Goal: Task Accomplishment & Management: Manage account settings

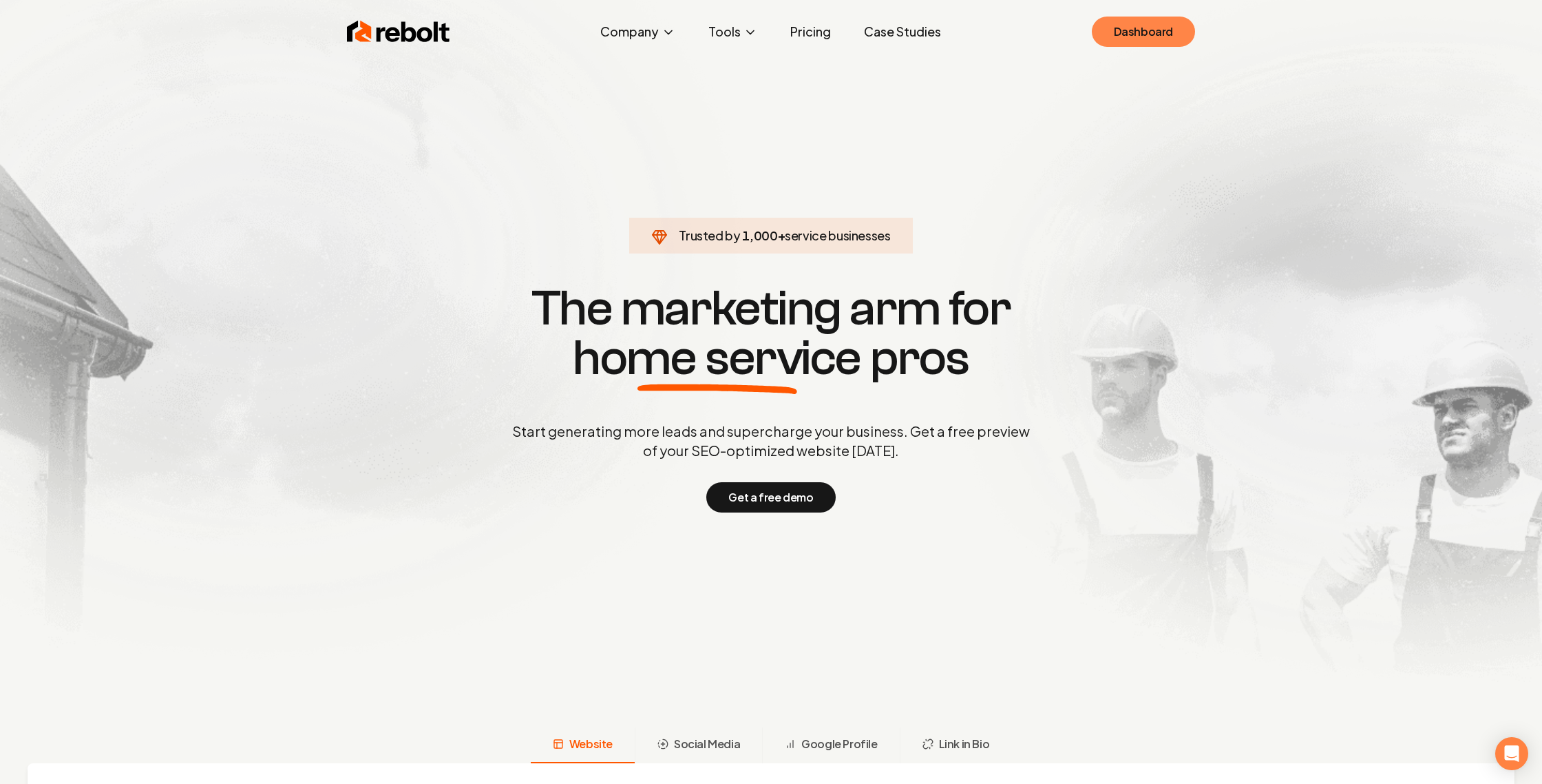
click at [1151, 31] on link "Dashboard" at bounding box center [1143, 32] width 103 height 31
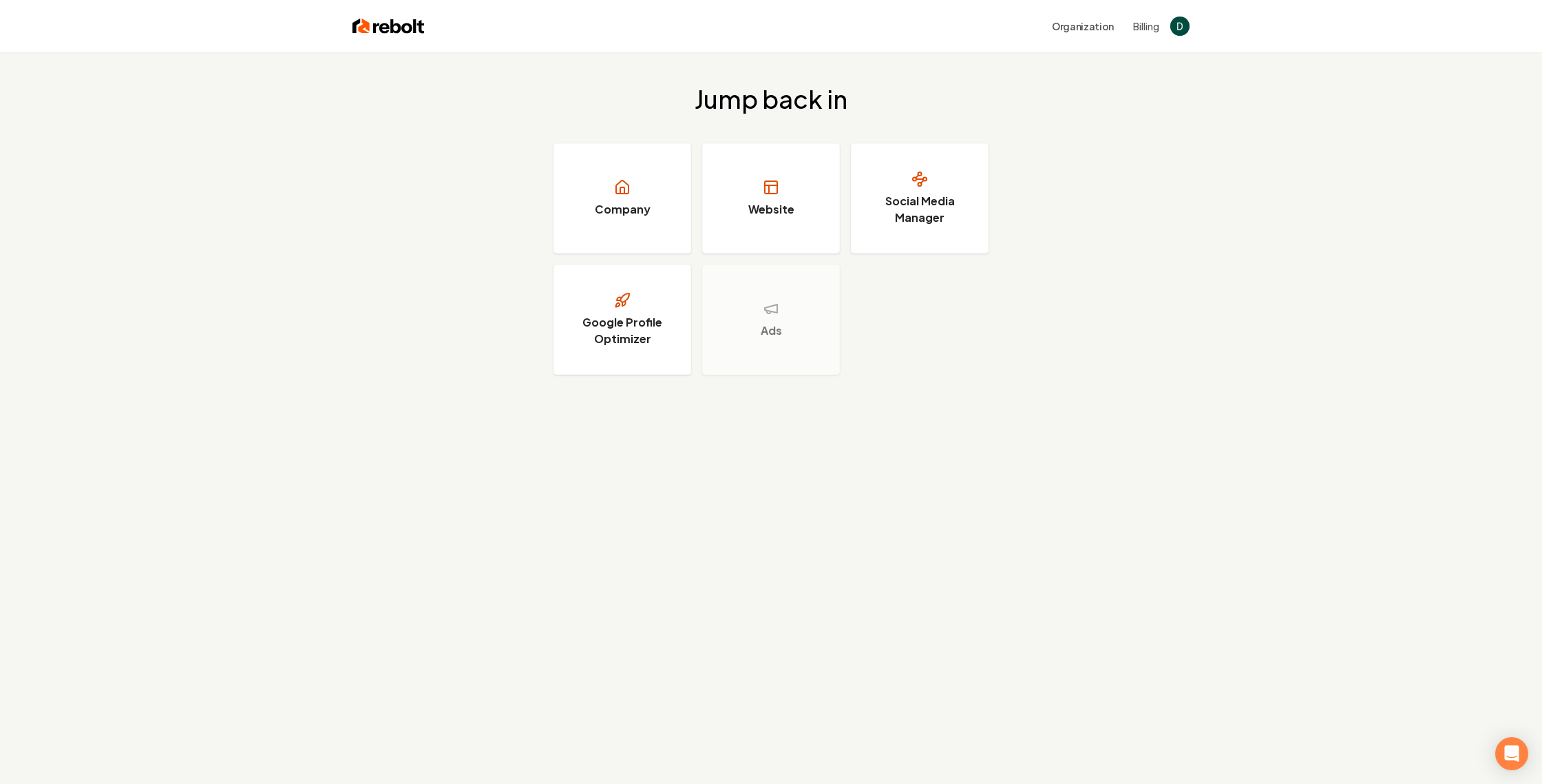
click at [1151, 31] on button "Billing" at bounding box center [1147, 26] width 26 height 14
click at [1081, 27] on button "Organization" at bounding box center [1083, 26] width 78 height 25
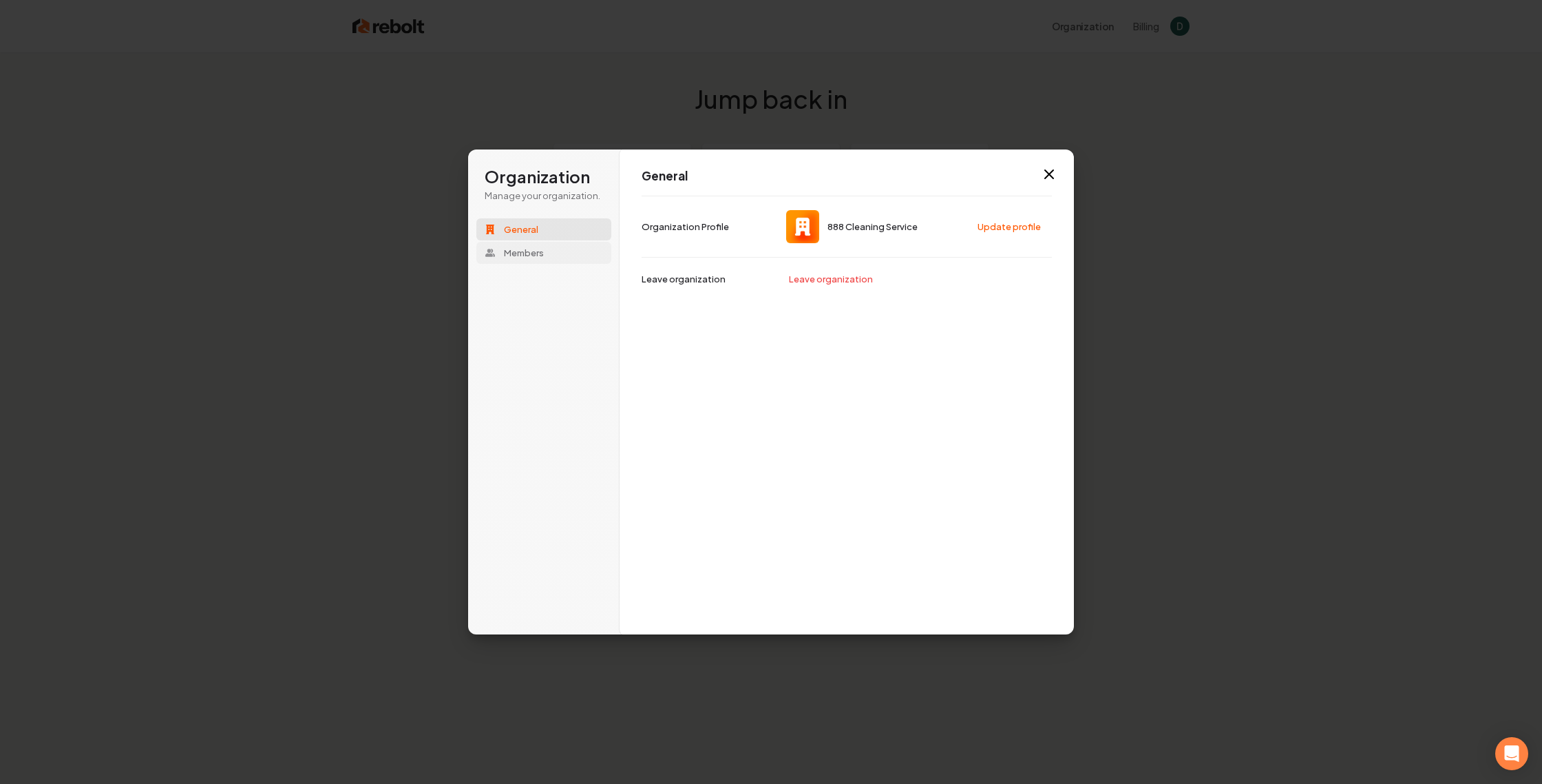
click at [524, 254] on span "Members" at bounding box center [524, 252] width 40 height 12
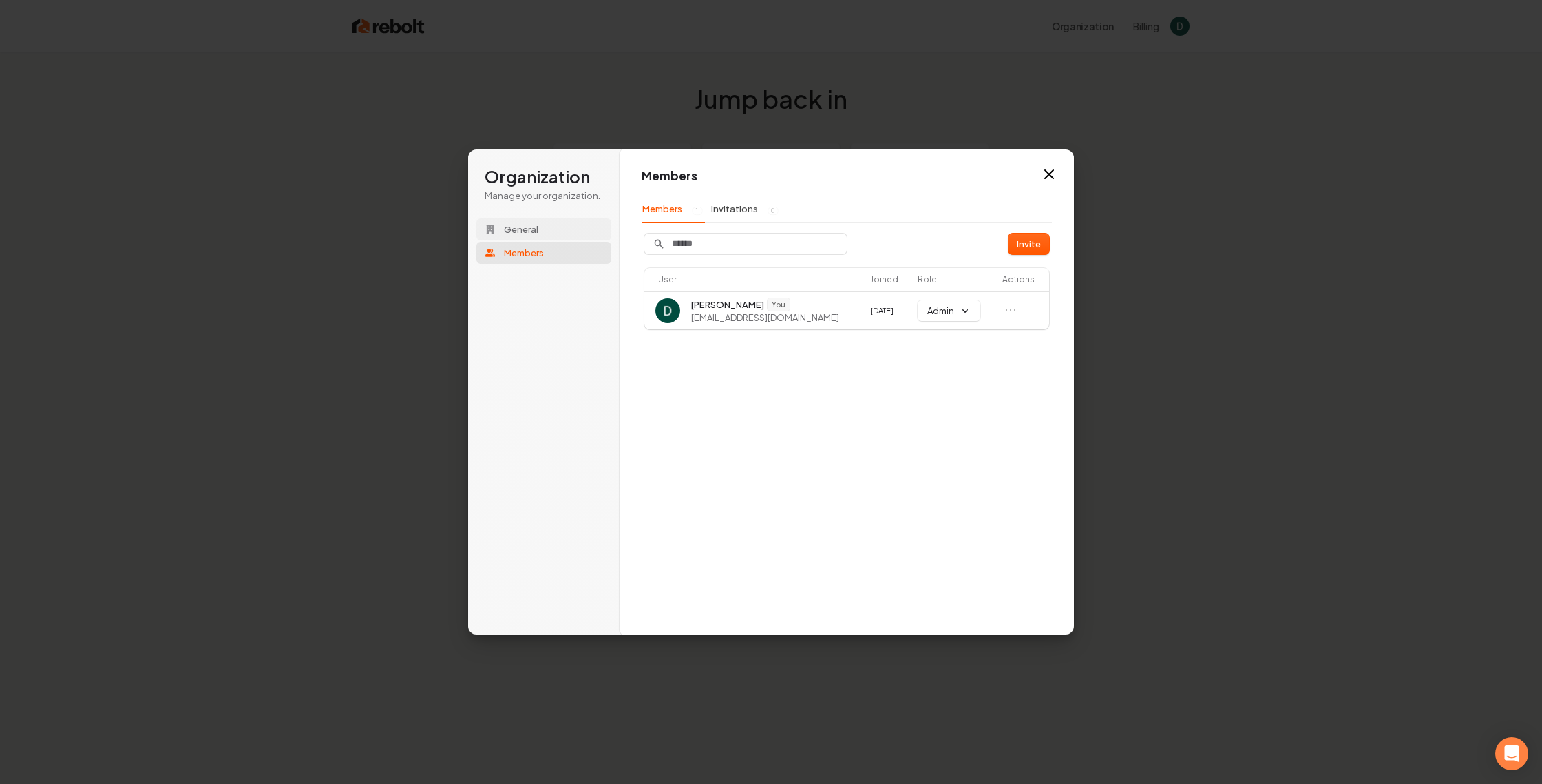
click at [525, 229] on span "General" at bounding box center [521, 229] width 34 height 12
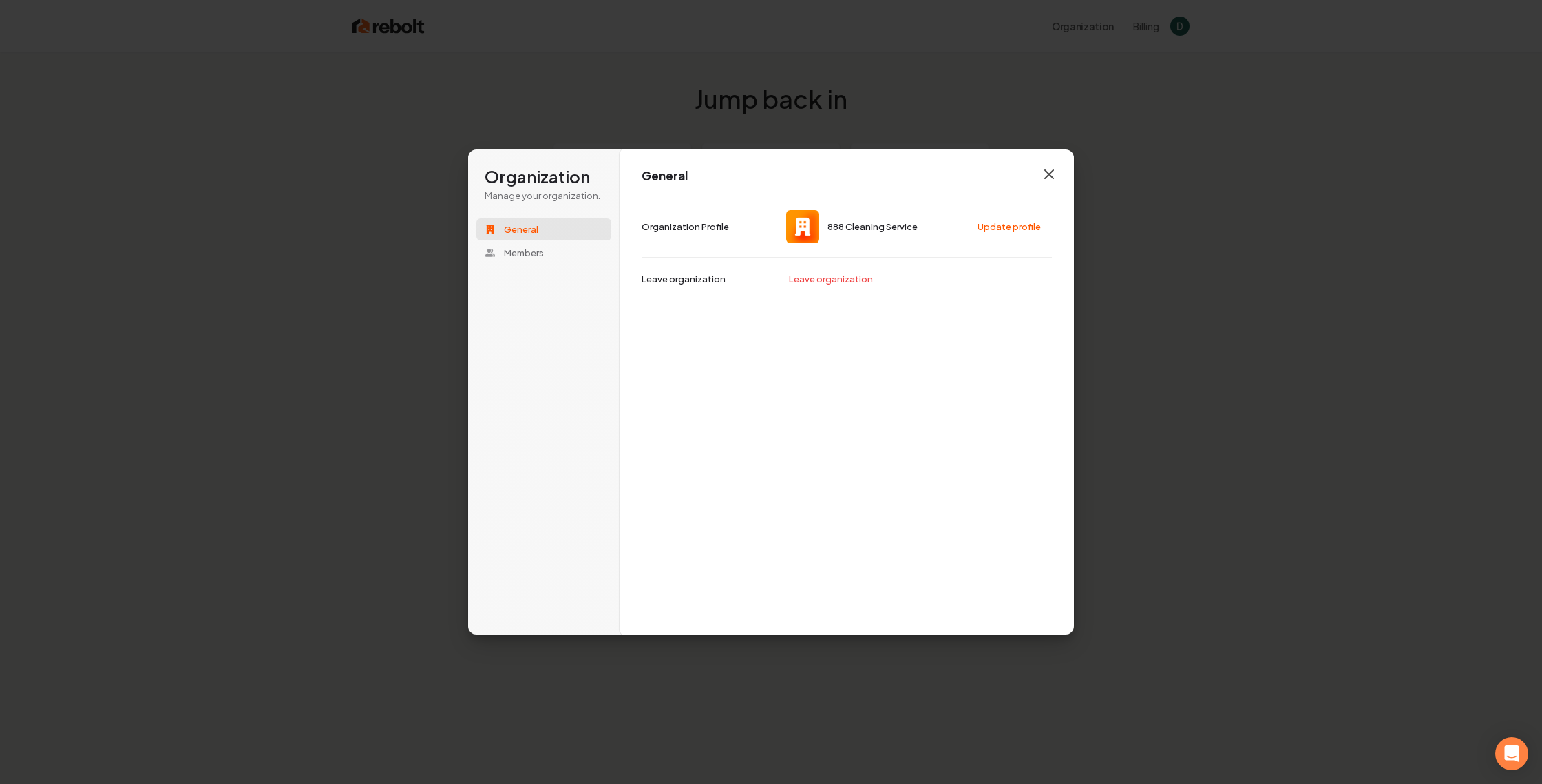
click at [1057, 168] on icon "button" at bounding box center [1049, 174] width 17 height 17
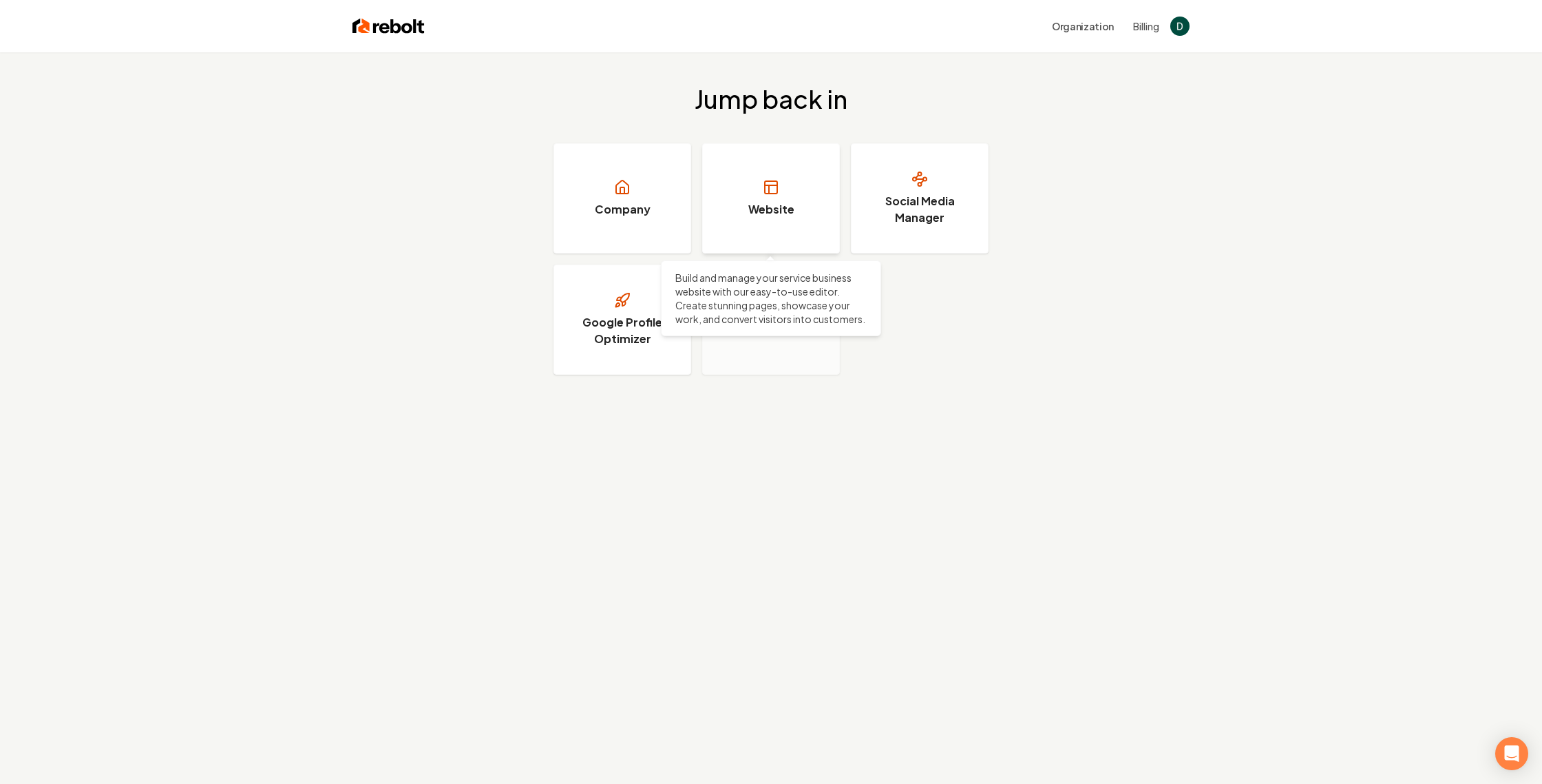
click at [769, 196] on link "Website" at bounding box center [771, 198] width 138 height 110
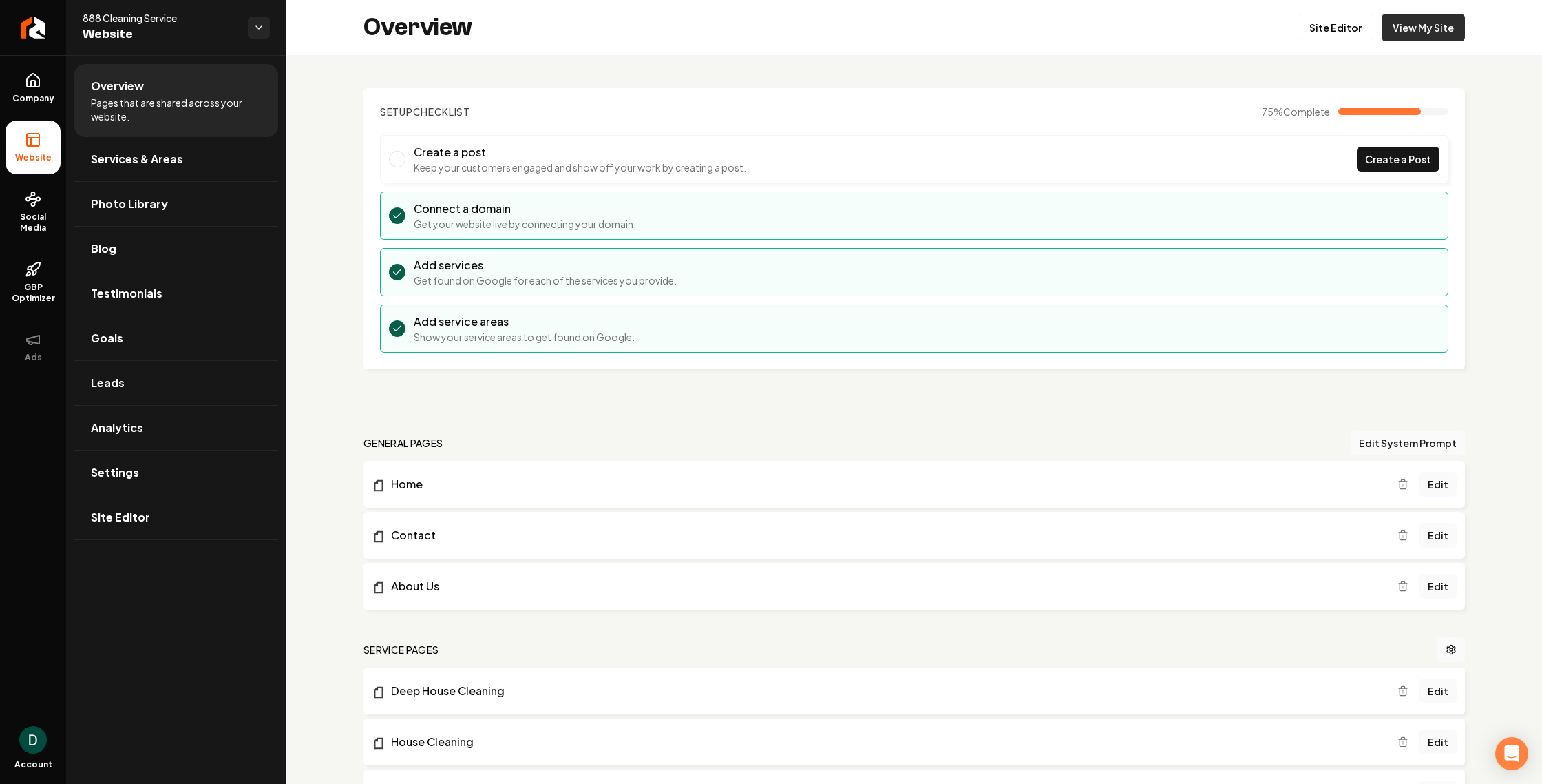
click at [1428, 33] on link "View My Site" at bounding box center [1424, 28] width 84 height 28
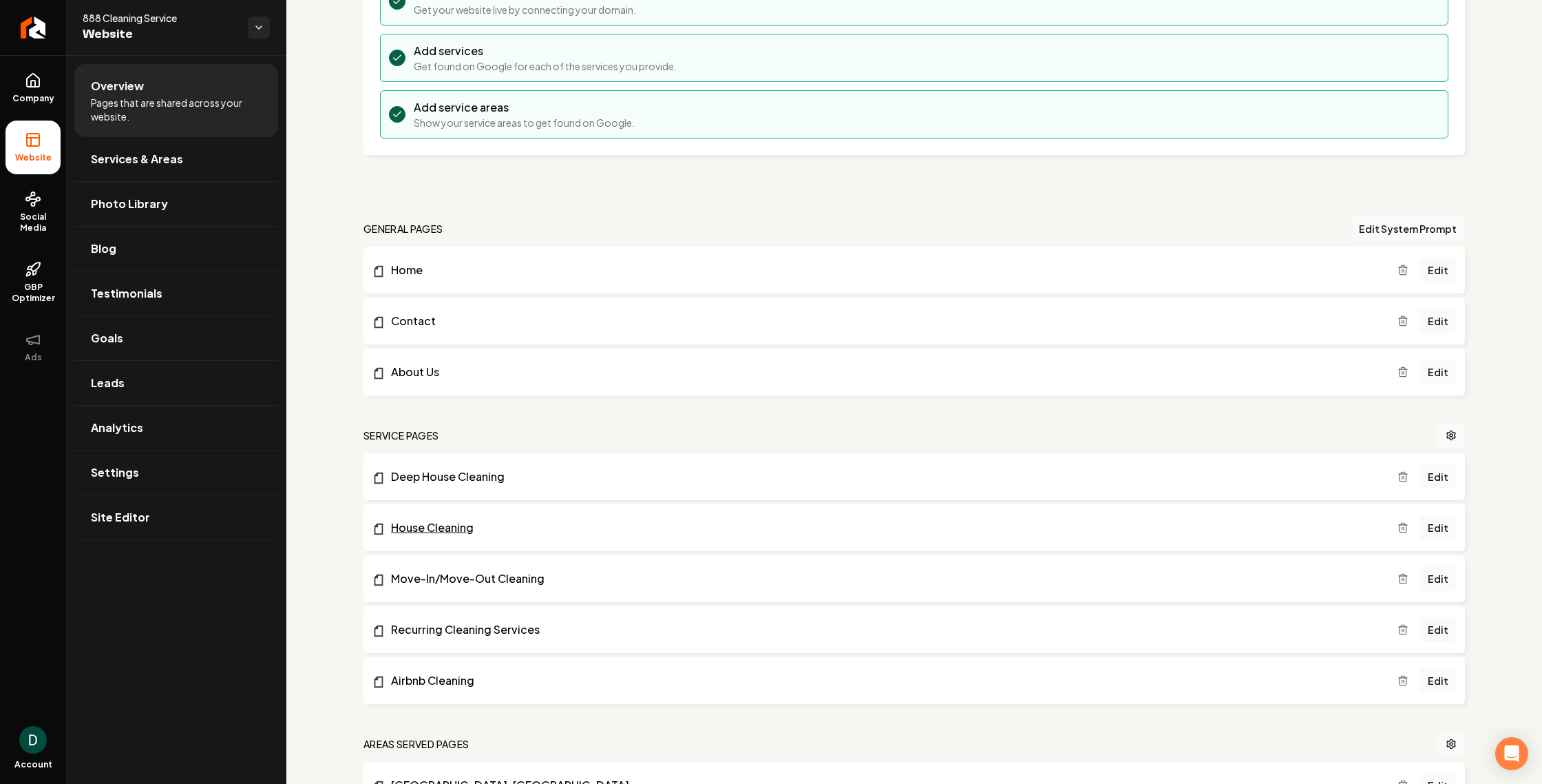
scroll to position [221, 0]
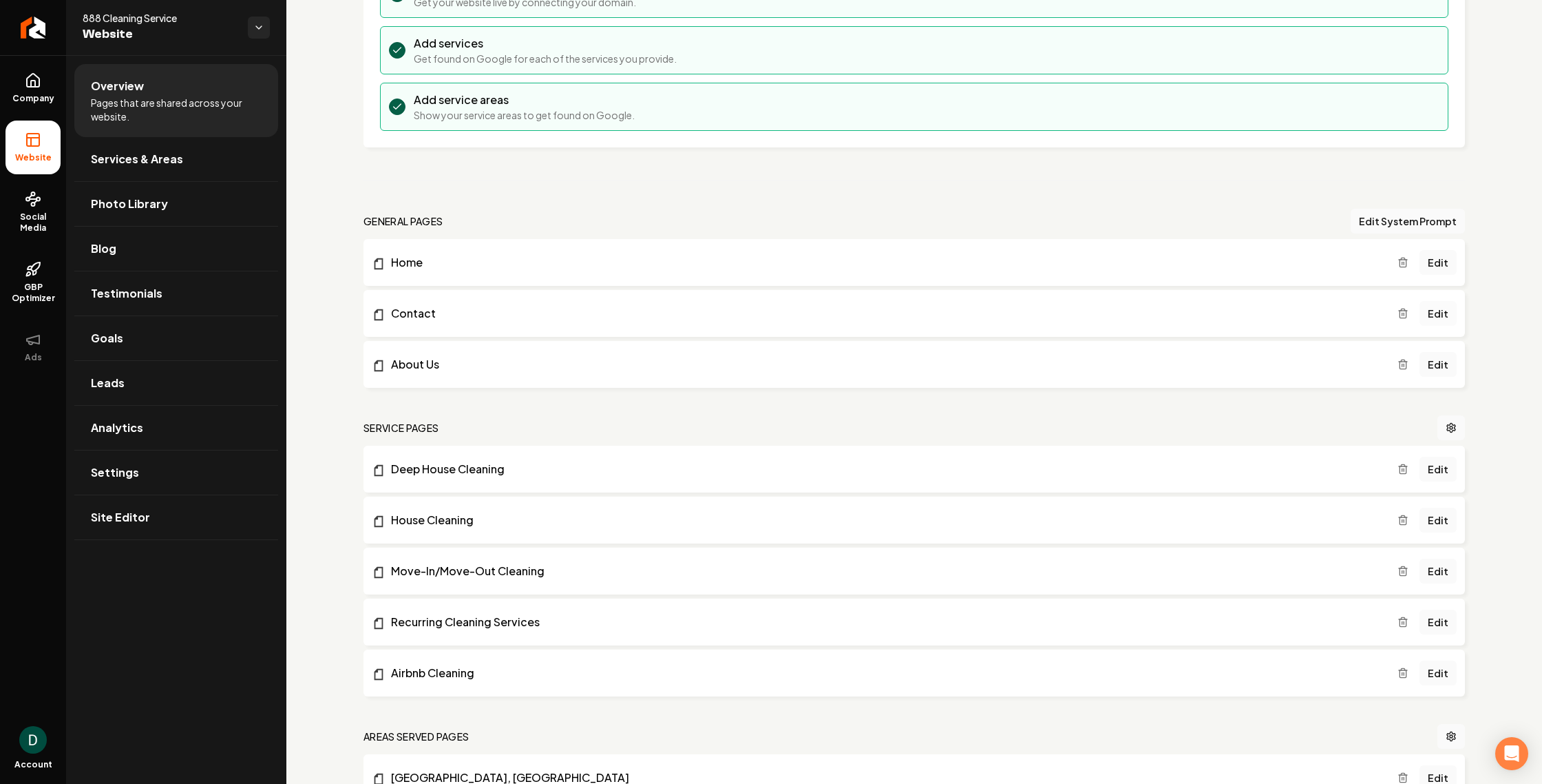
click at [1447, 312] on link "Edit" at bounding box center [1439, 313] width 37 height 25
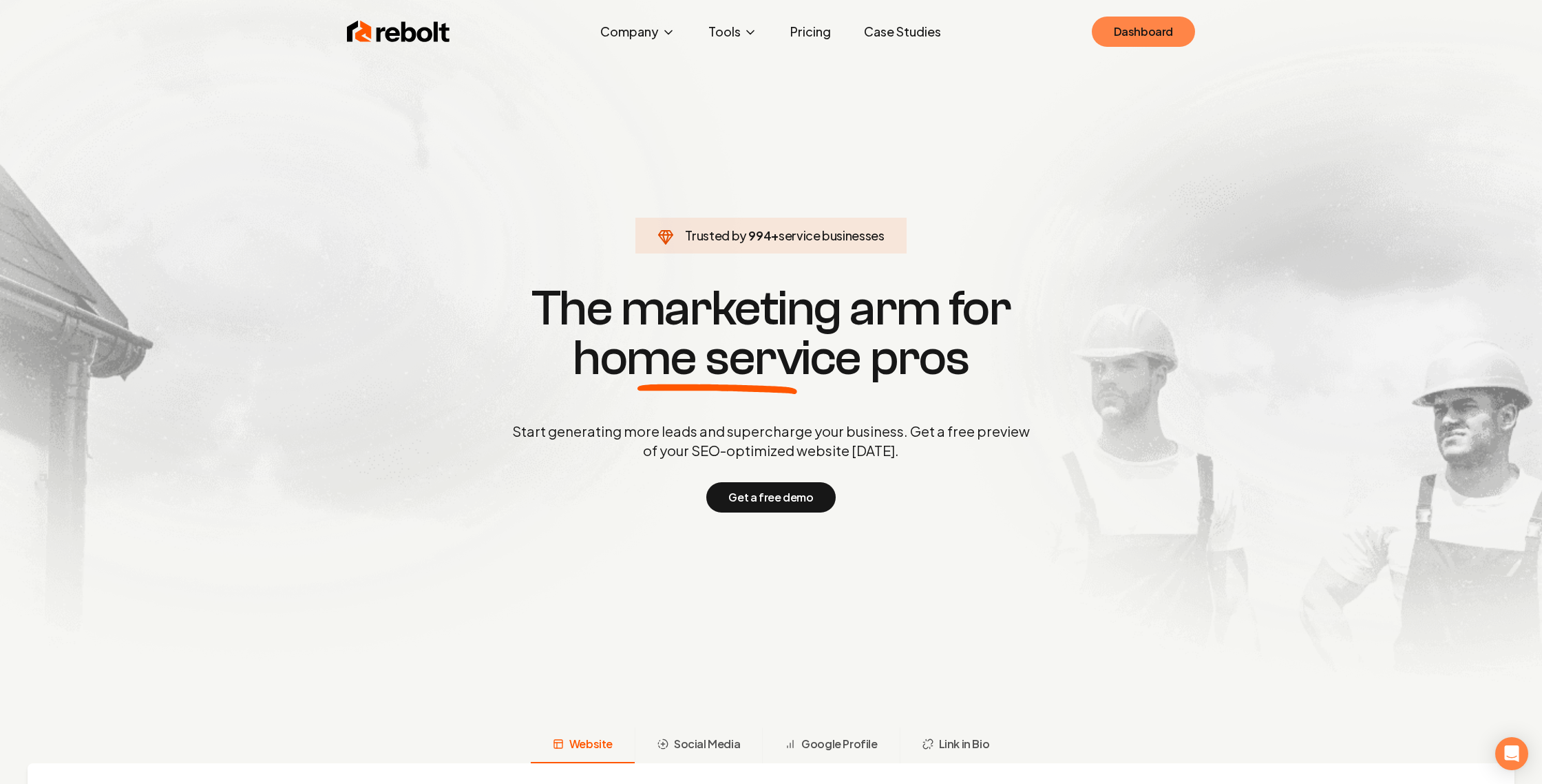
click at [1164, 37] on link "Dashboard" at bounding box center [1143, 32] width 103 height 31
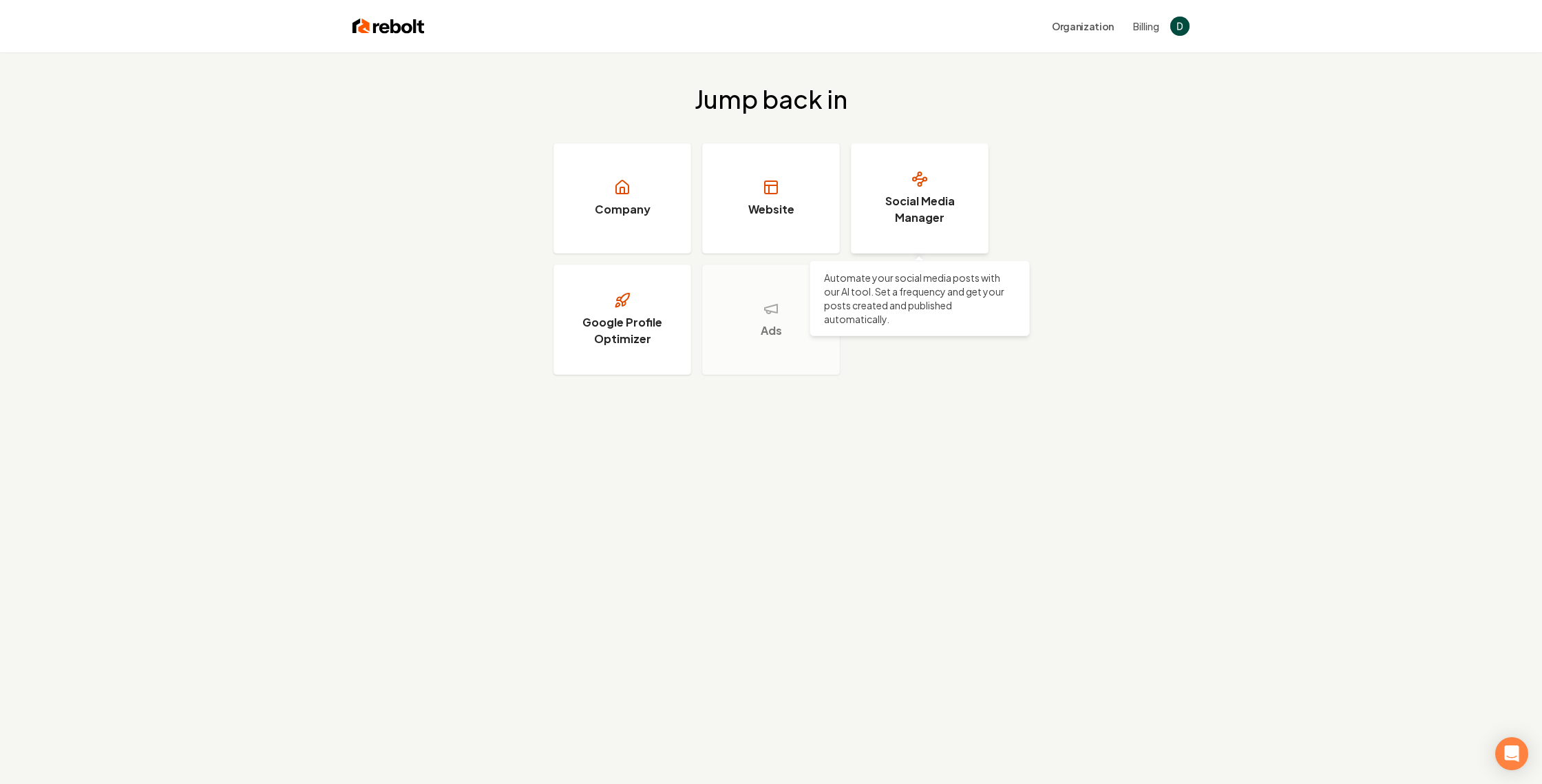
click at [919, 208] on h3 "Social Media Manager" at bounding box center [920, 209] width 103 height 33
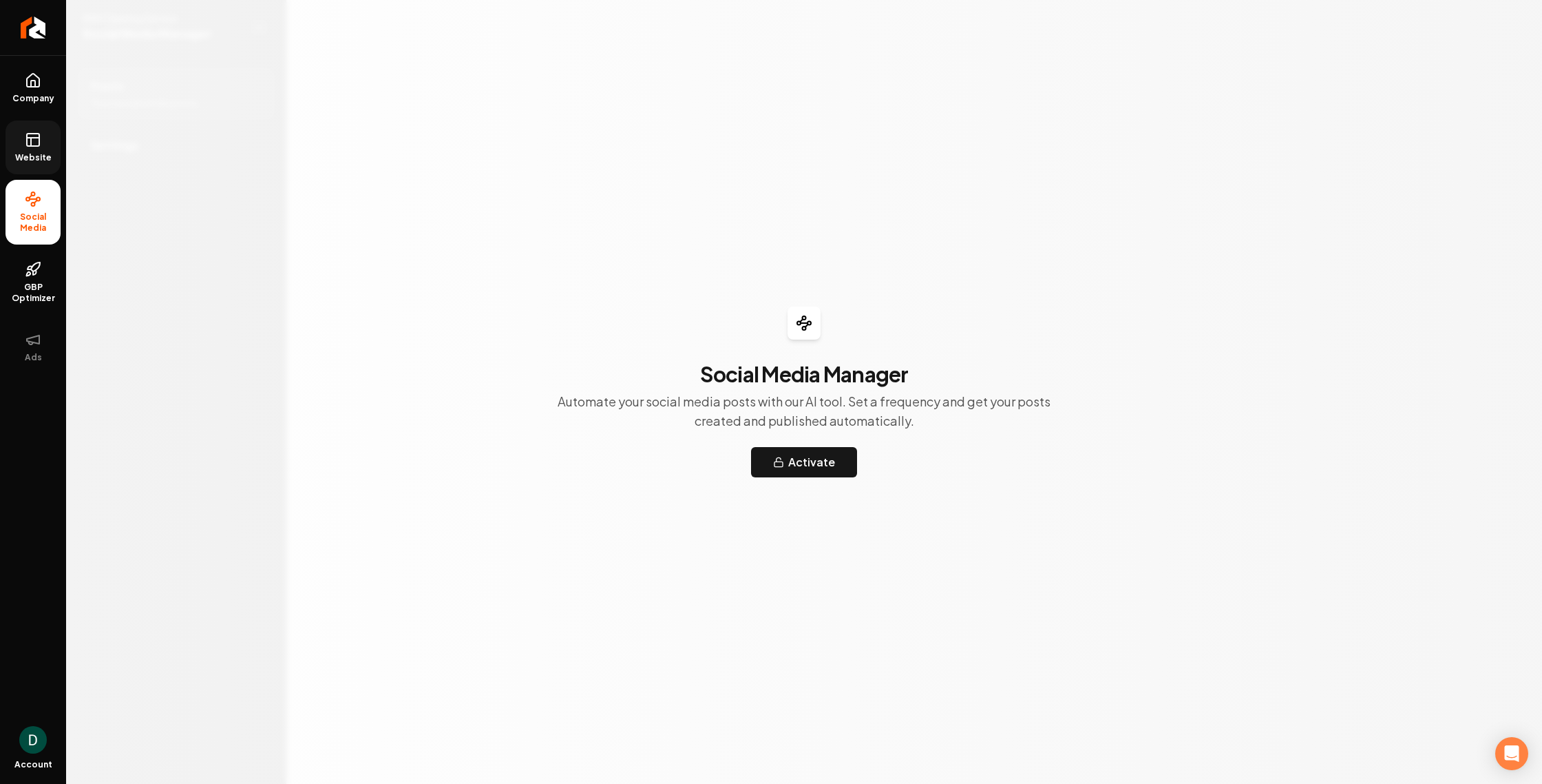
click at [31, 141] on icon at bounding box center [31, 141] width 0 height 8
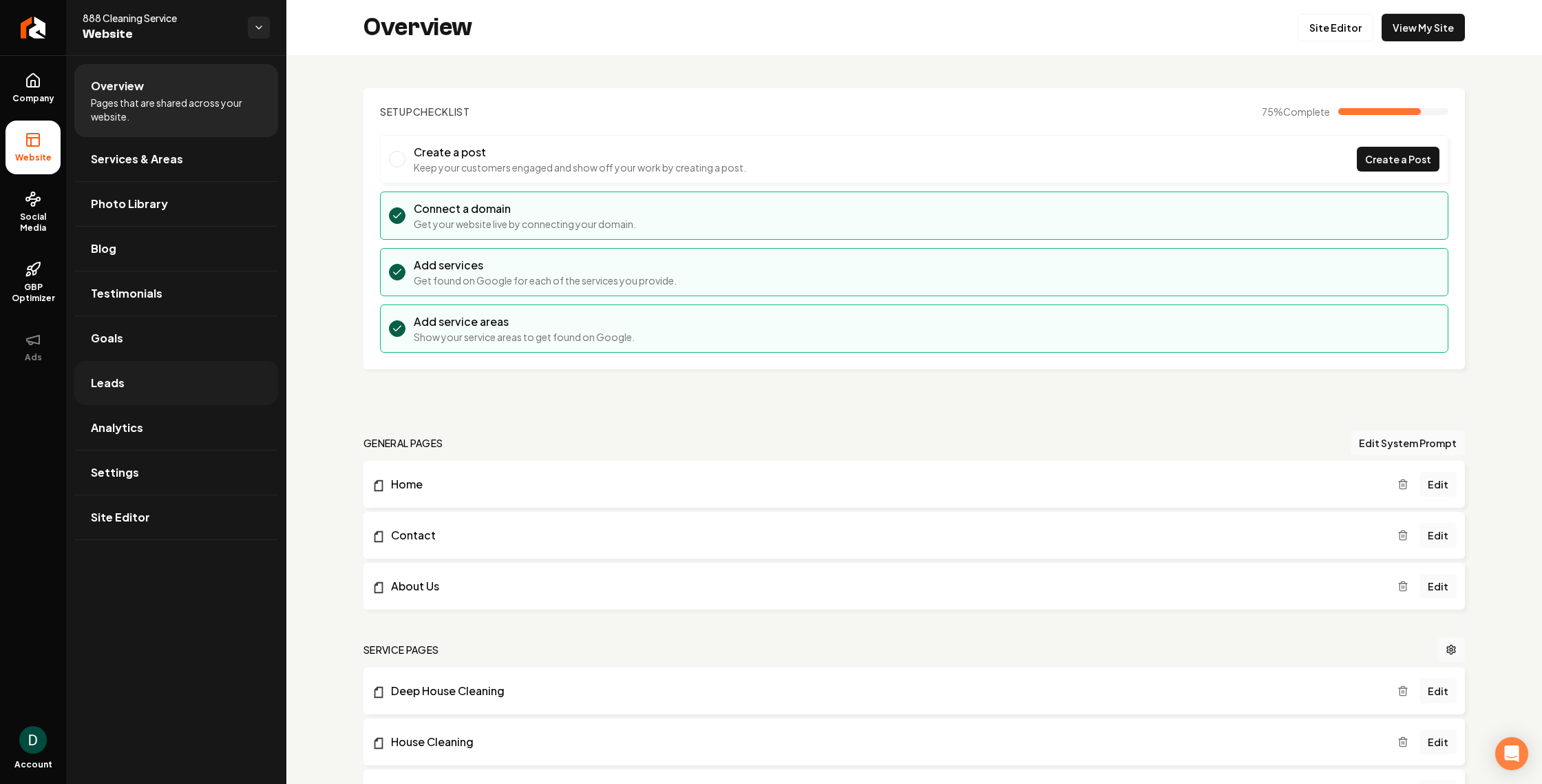
click at [118, 383] on span "Leads" at bounding box center [108, 383] width 33 height 17
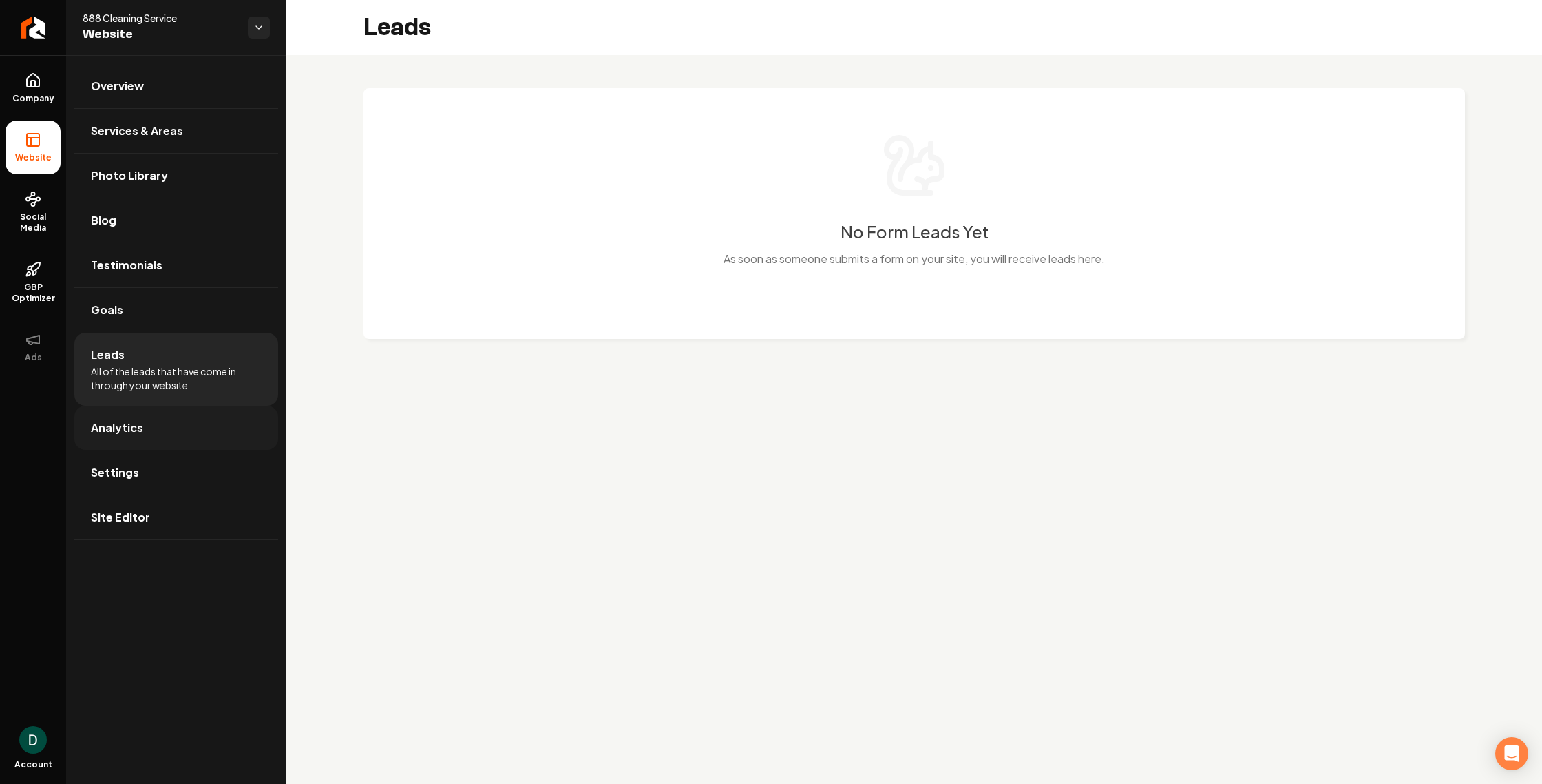
click at [127, 429] on span "Analytics" at bounding box center [117, 428] width 52 height 17
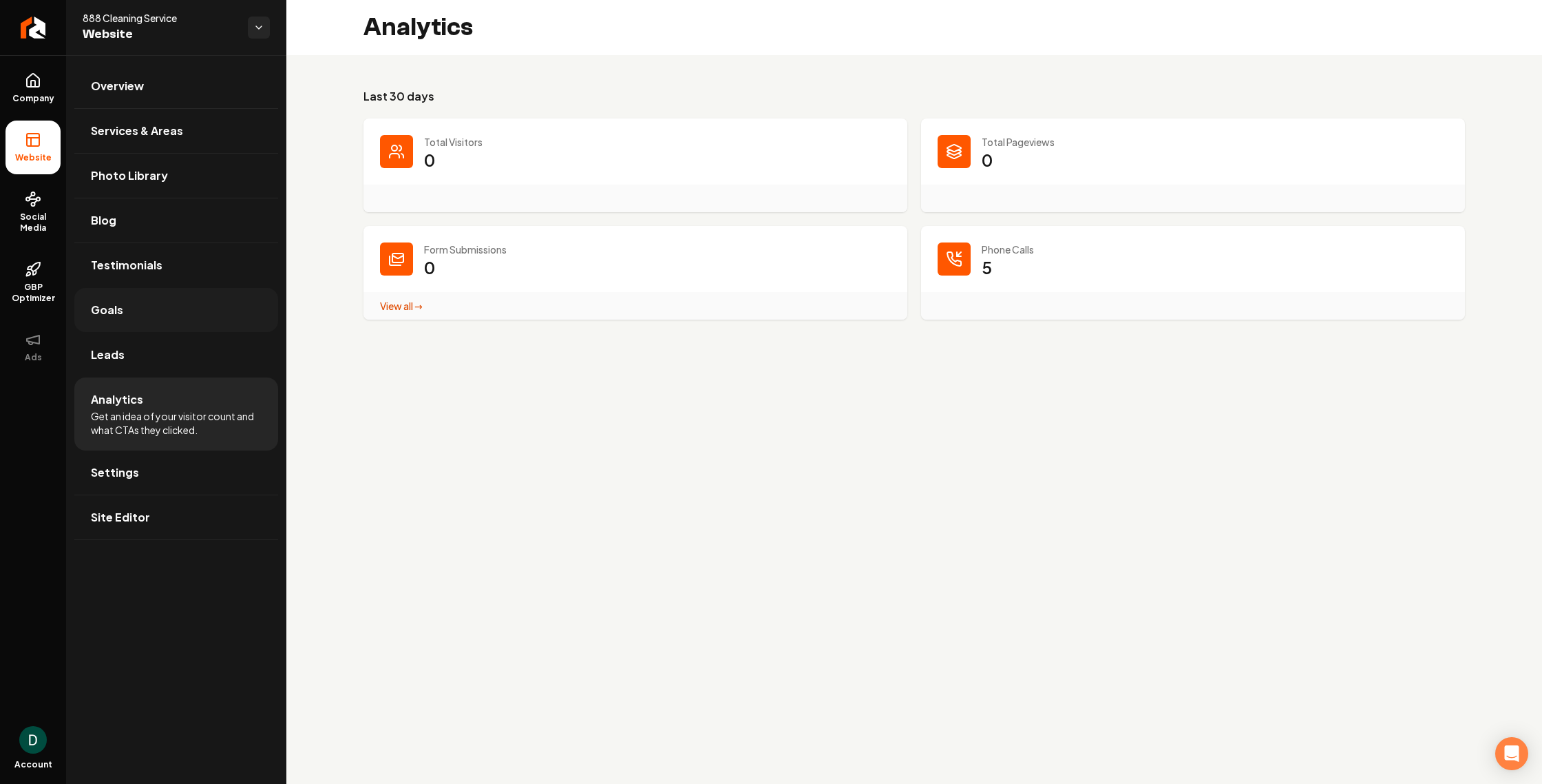
click at [119, 309] on span "Goals" at bounding box center [107, 310] width 33 height 17
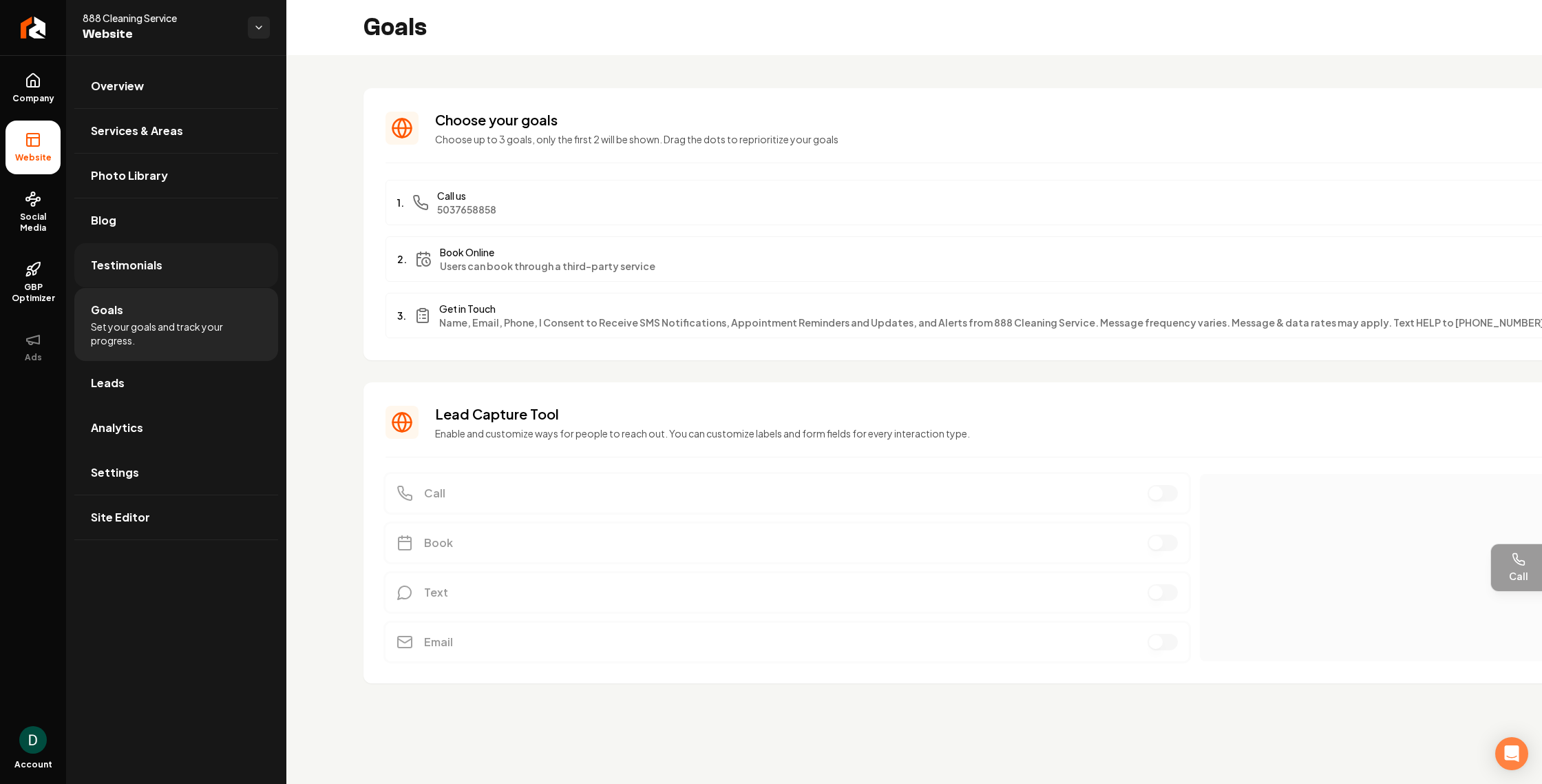
click at [127, 269] on span "Testimonials" at bounding box center [126, 265] width 72 height 17
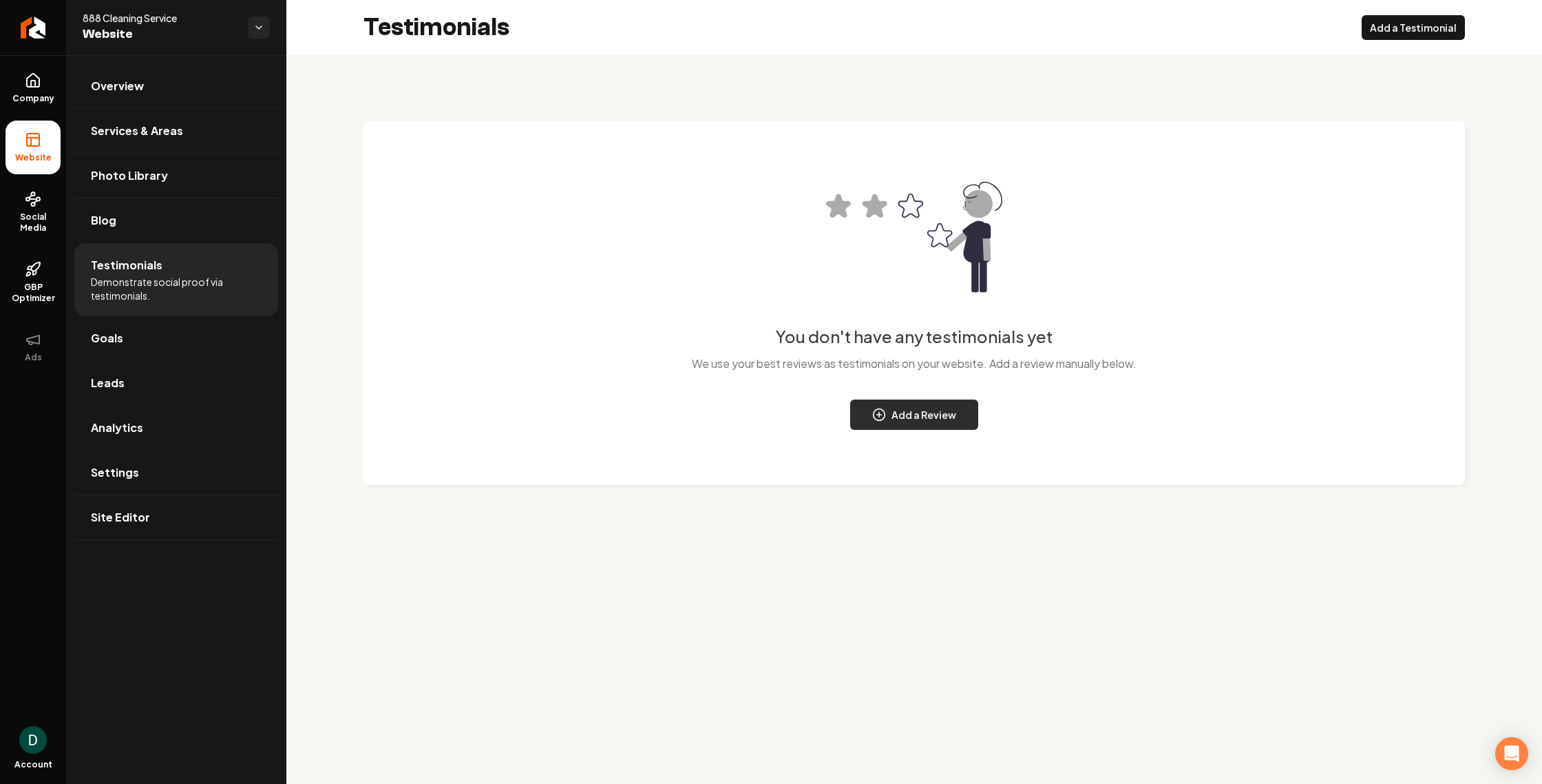
click at [928, 419] on button "Add a Review" at bounding box center [914, 414] width 128 height 31
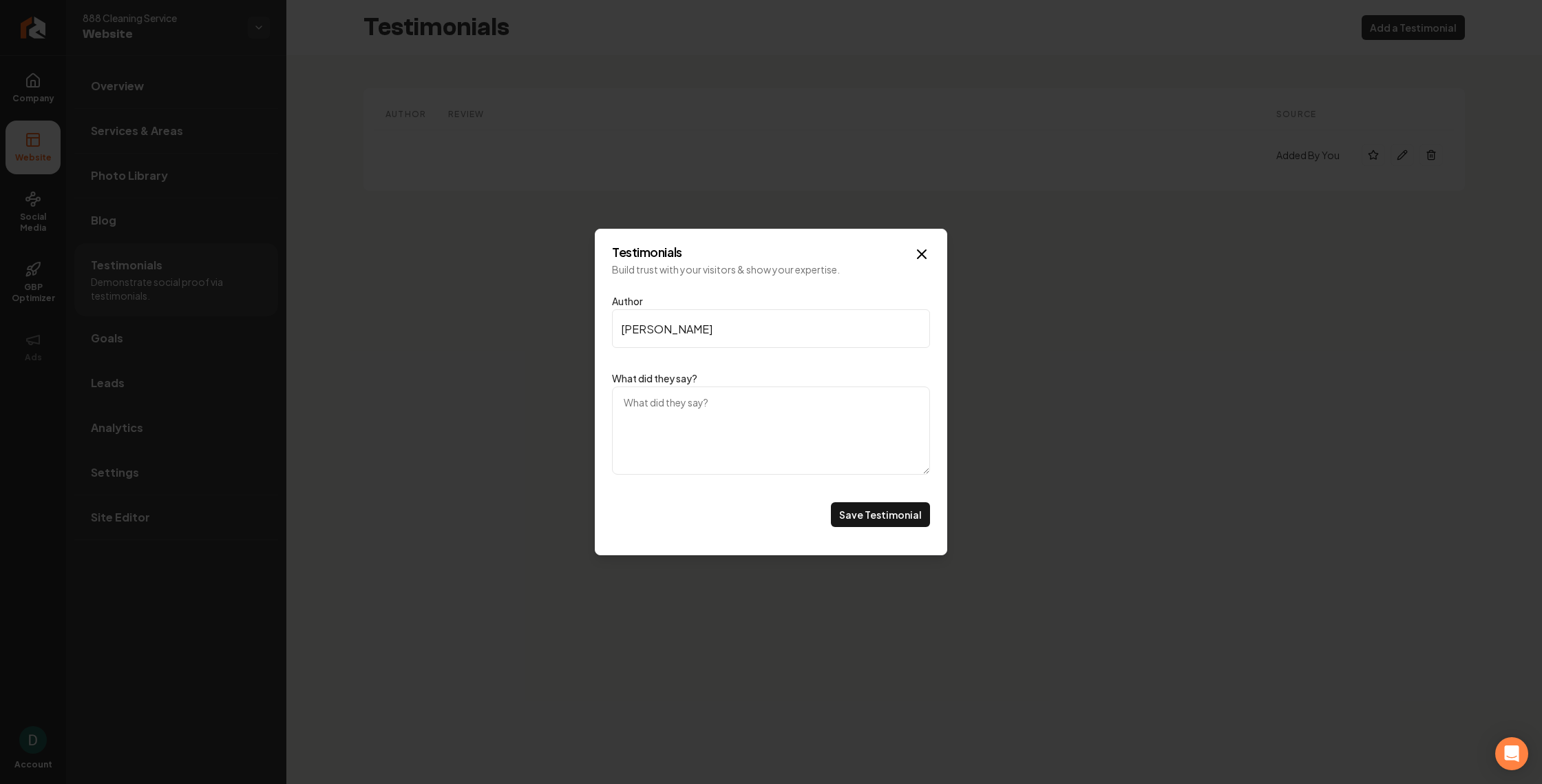
type input "[PERSON_NAME]"
click at [685, 407] on textarea "What did they say?" at bounding box center [771, 430] width 318 height 88
paste textarea "[PERSON_NAME] was fantastic! I finished up with a job for a client who was look…"
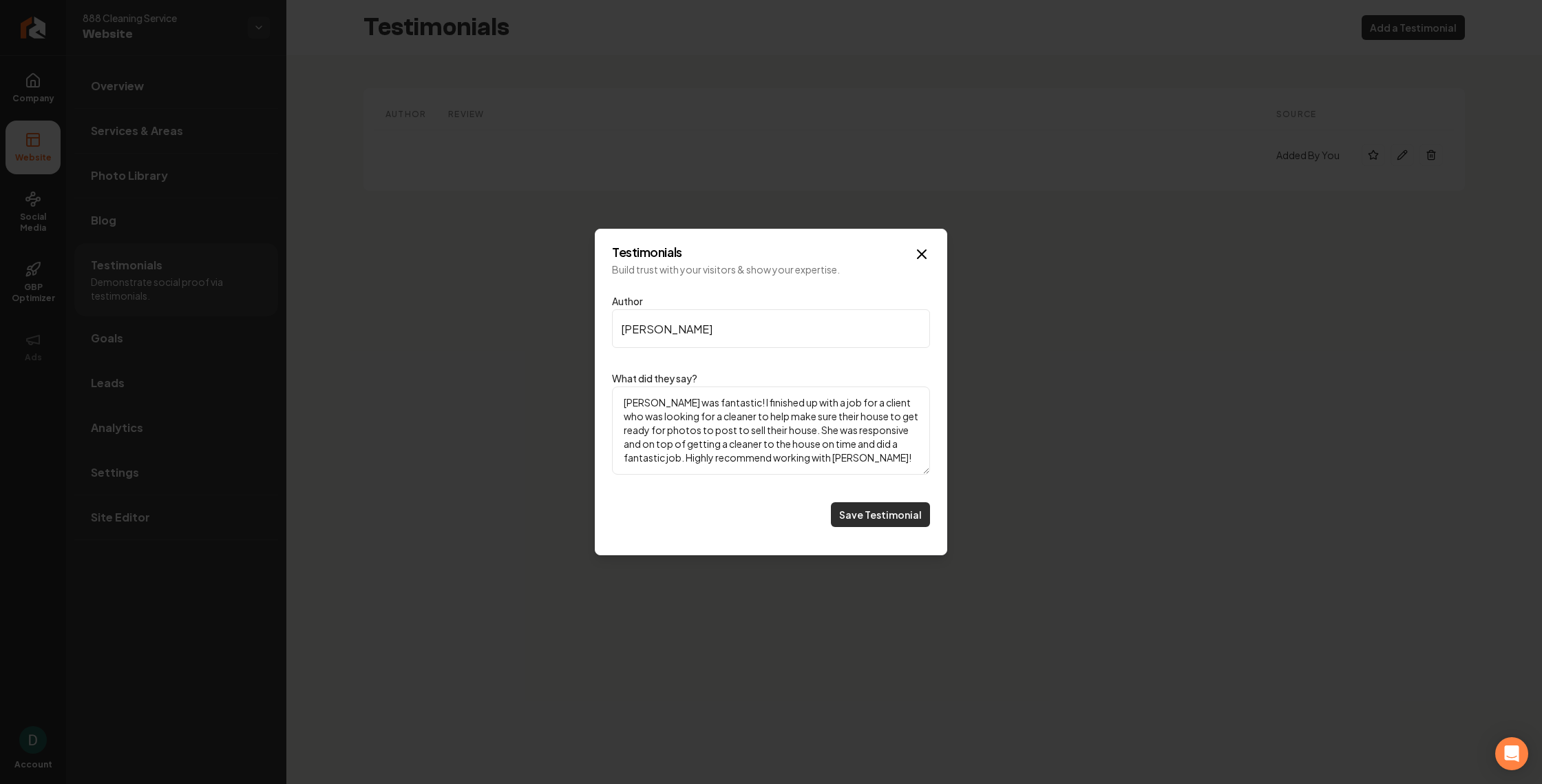
type textarea "[PERSON_NAME] was fantastic! I finished up with a job for a client who was look…"
click at [866, 516] on button "Save Testimonial" at bounding box center [881, 514] width 100 height 25
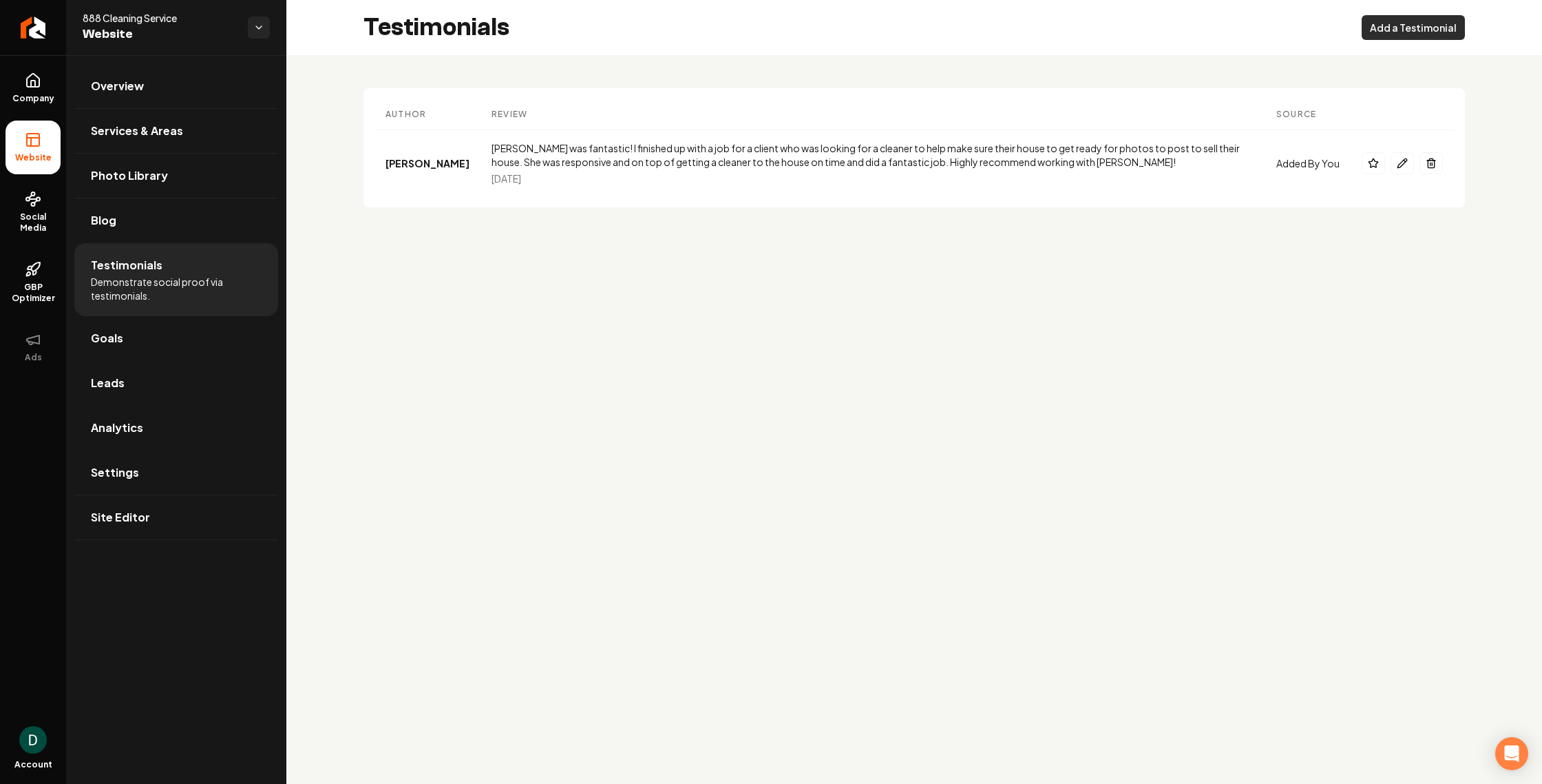
click at [1422, 25] on button "Add a Testimonial" at bounding box center [1413, 27] width 103 height 25
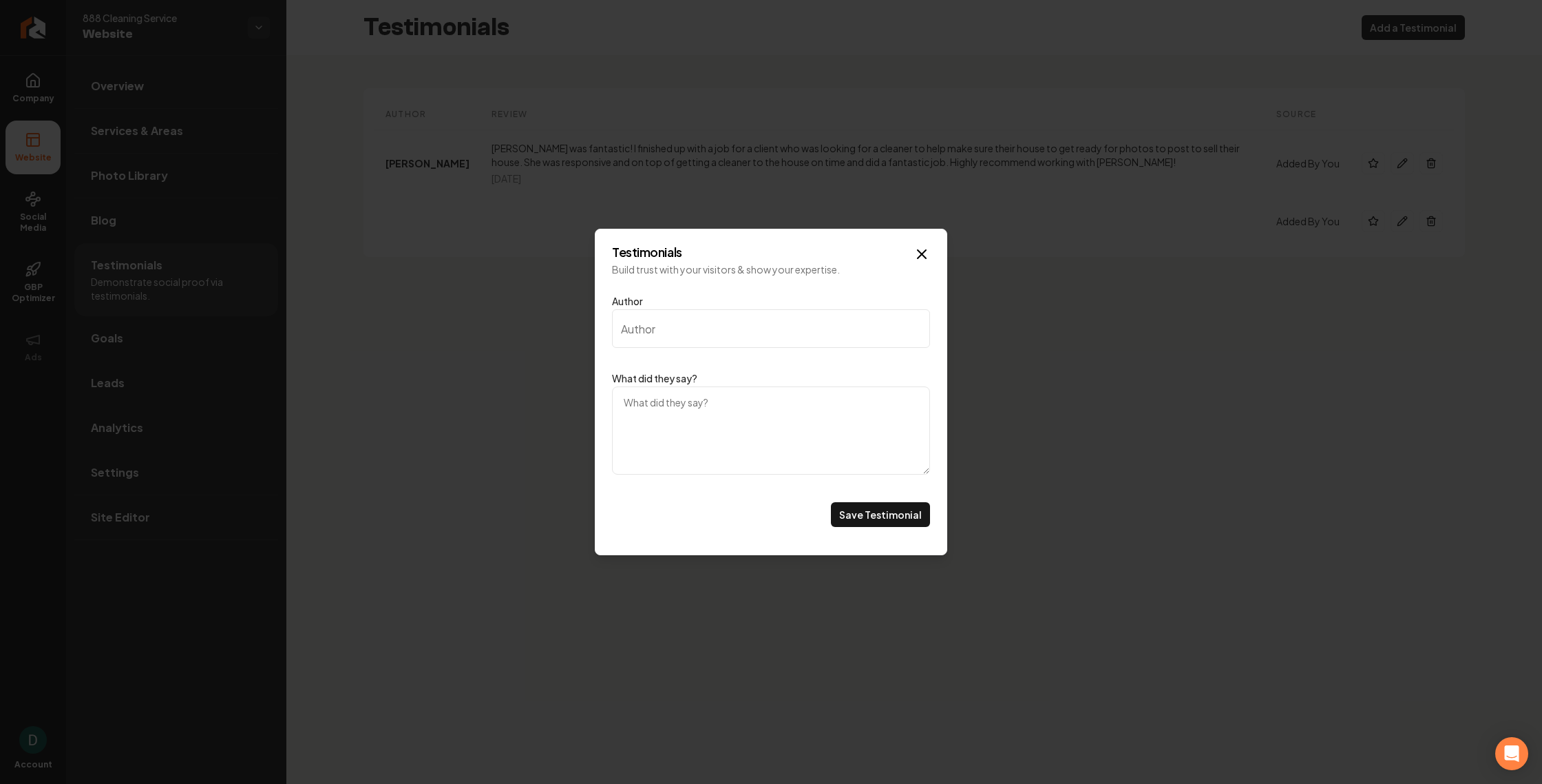
type input "A"
type input "[PERSON_NAME]"
click at [689, 414] on textarea "What did they say?" at bounding box center [771, 430] width 318 height 88
paste textarea "I appreciate I was able to put together an a la carte package - and they delive…"
type textarea "I appreciate I was able to put together an a la carte package - and they delive…"
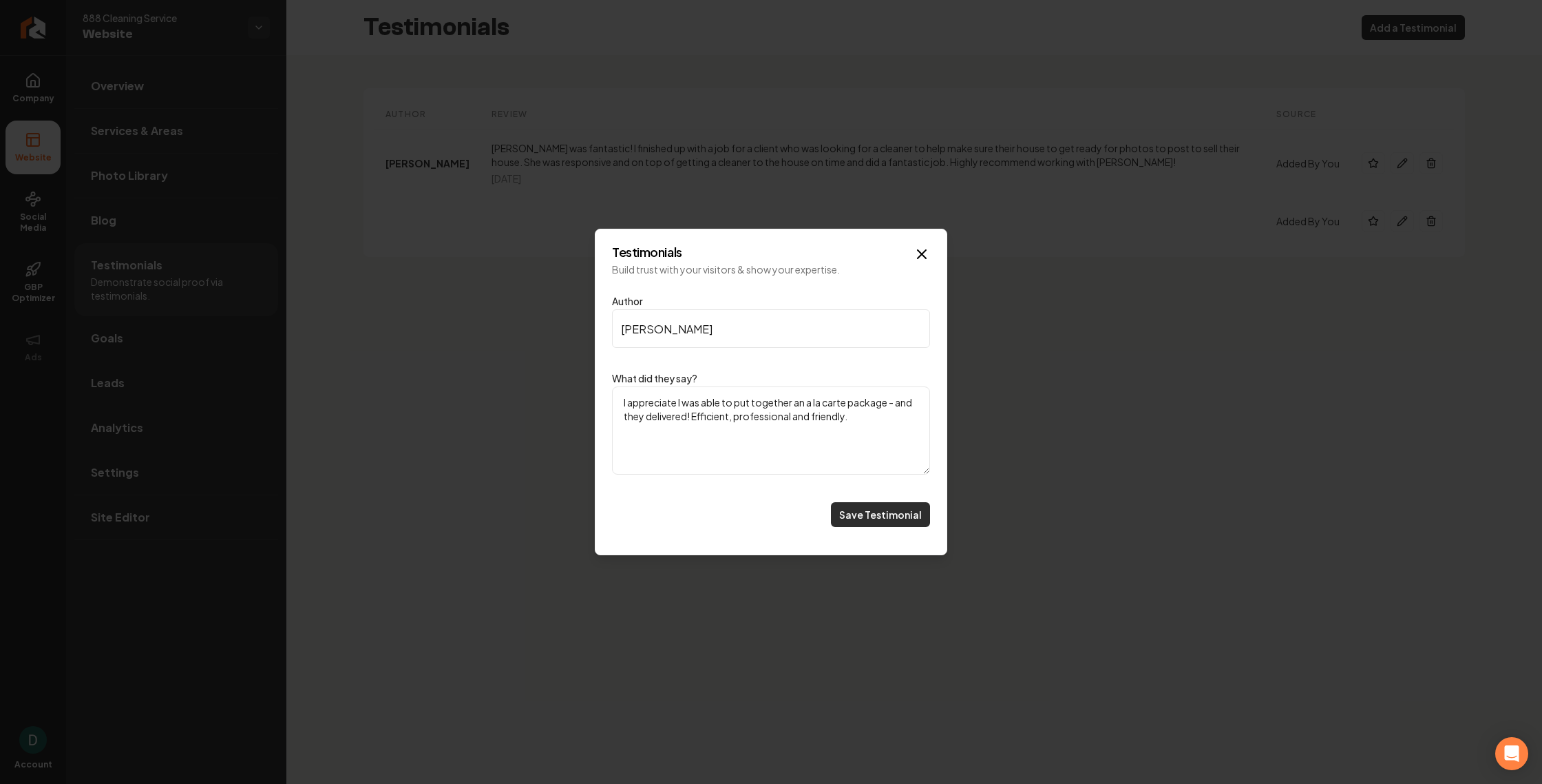
click at [870, 513] on button "Save Testimonial" at bounding box center [881, 514] width 100 height 25
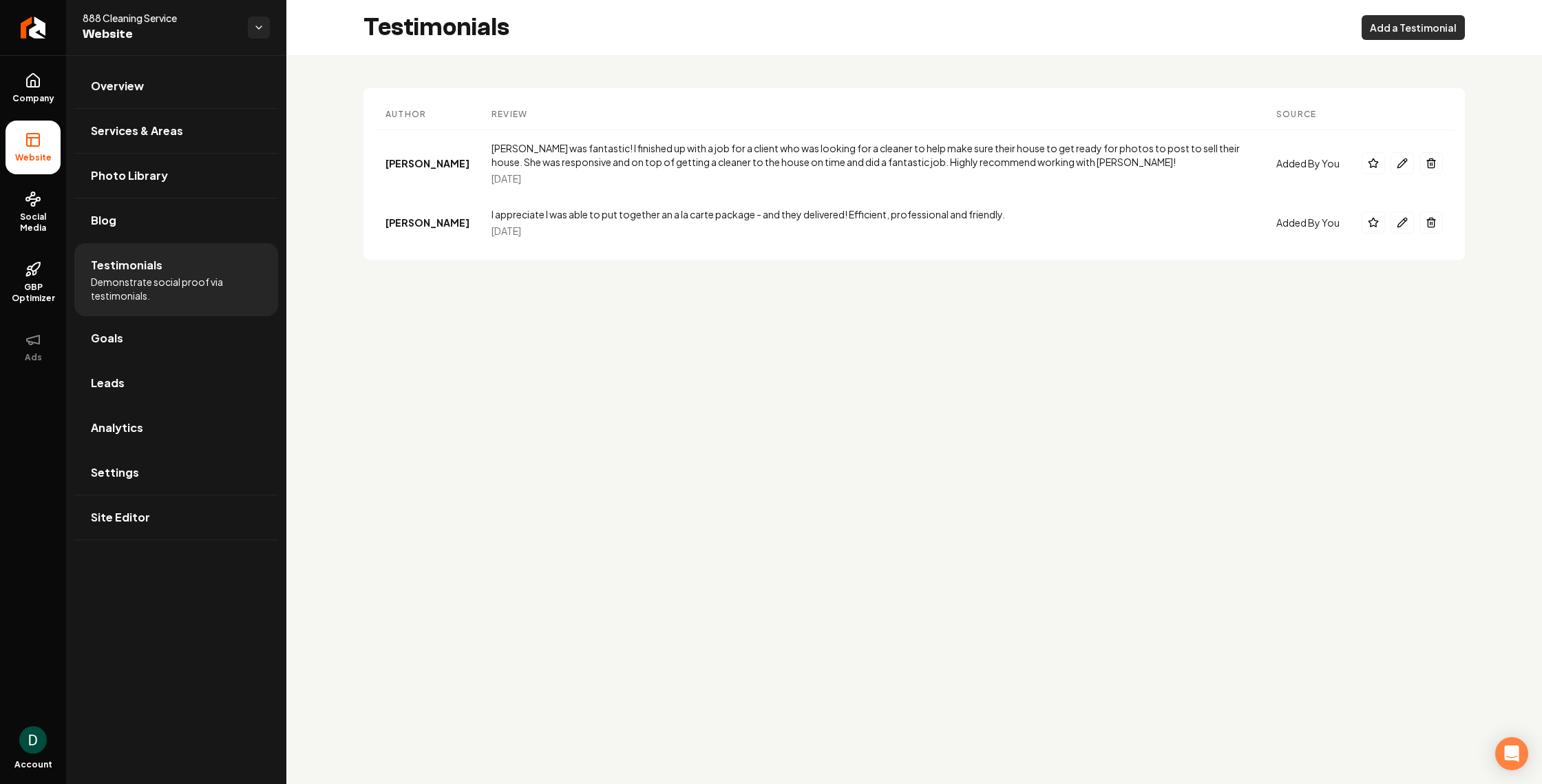
click at [1422, 29] on button "Add a Testimonial" at bounding box center [1413, 27] width 103 height 25
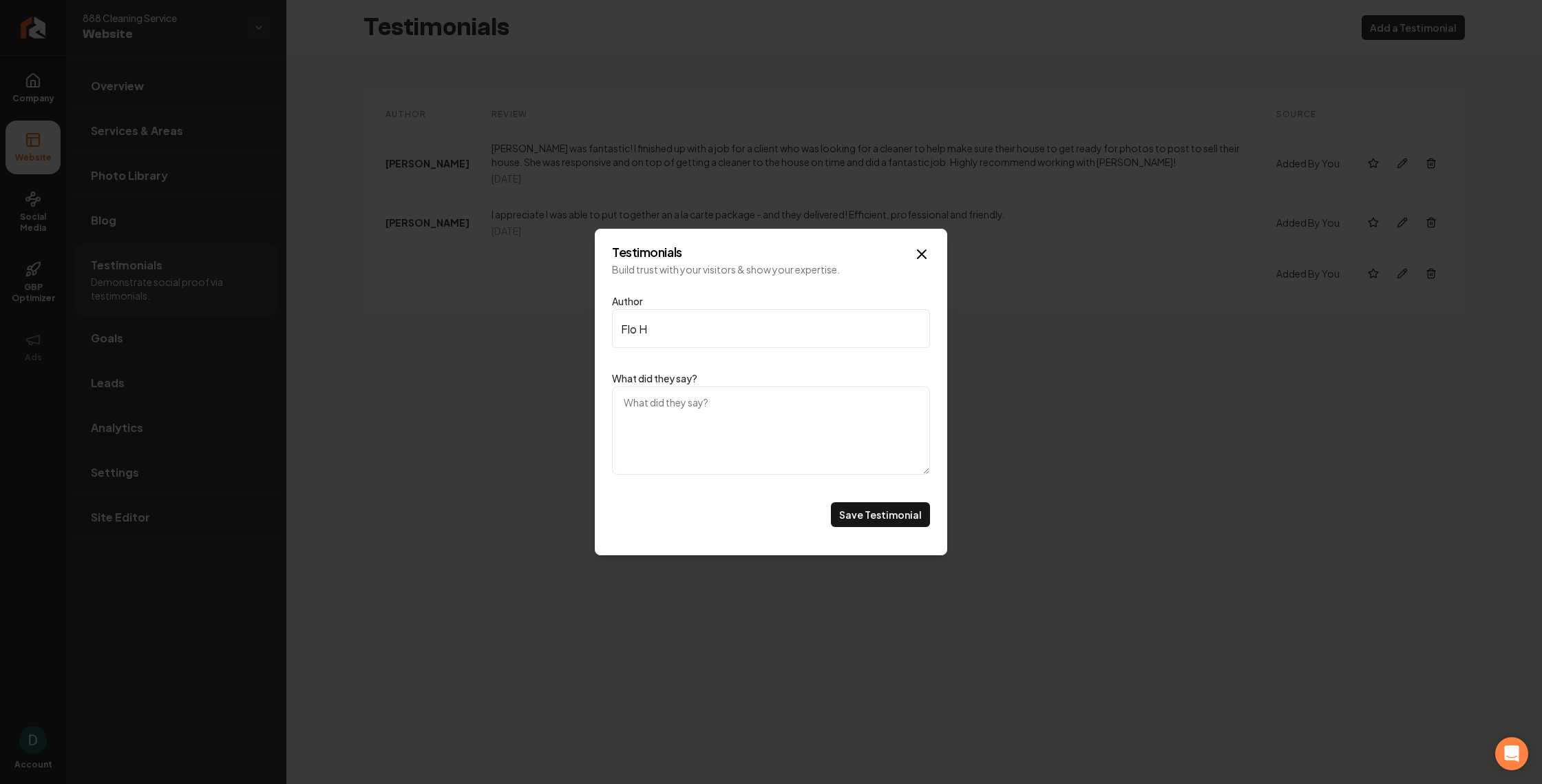
type input "Flo H"
click at [643, 422] on textarea "What did they say?" at bounding box center [771, 430] width 318 height 88
paste textarea "My house was cleaned thoroughly and looks perfect for the open house this weeke…"
type textarea "My house was cleaned thoroughly and looks perfect for the open house this weeke…"
click at [881, 516] on button "Save Testimonial" at bounding box center [881, 514] width 100 height 25
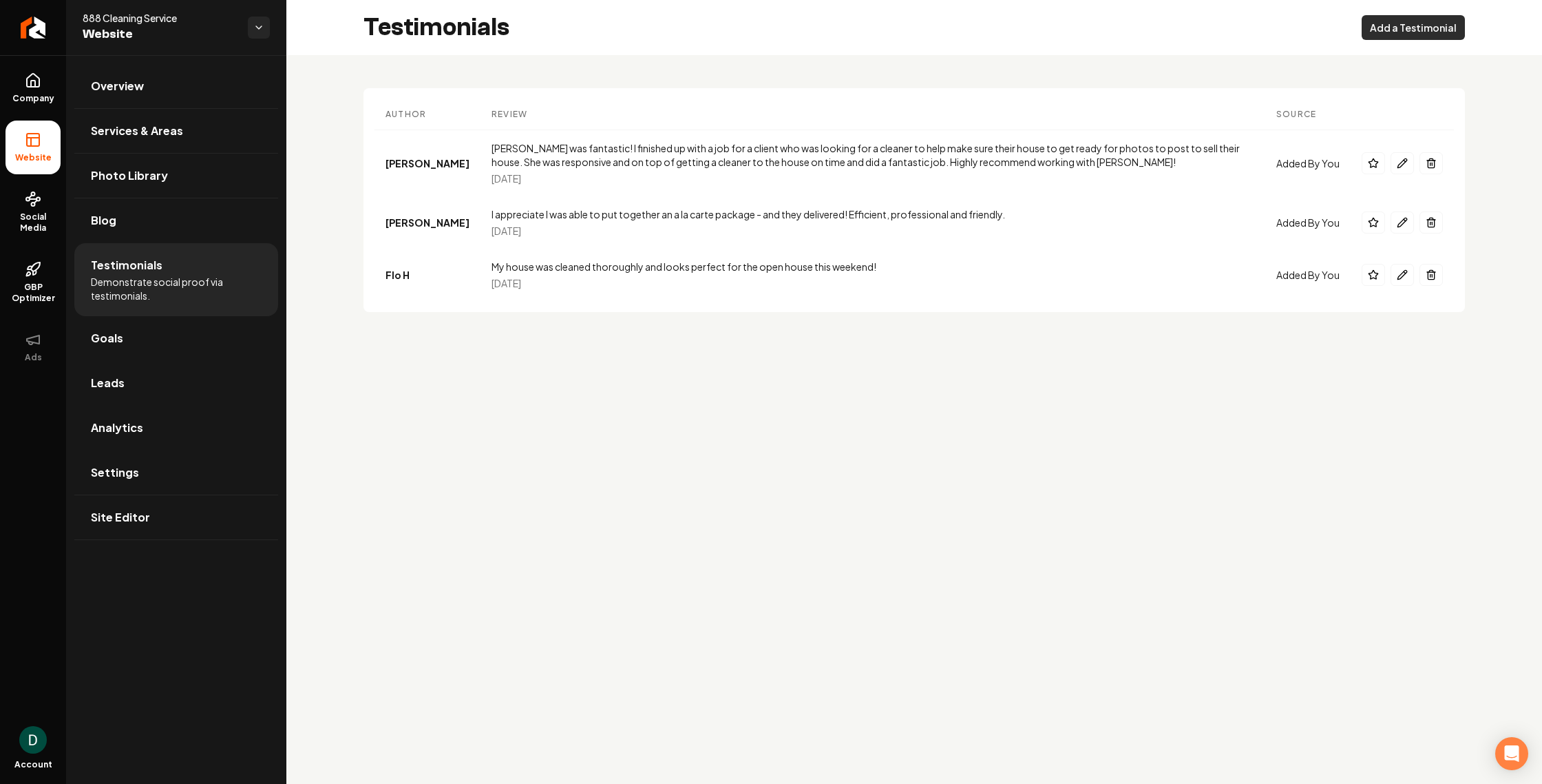
click at [1413, 28] on button "Add a Testimonial" at bounding box center [1413, 27] width 103 height 25
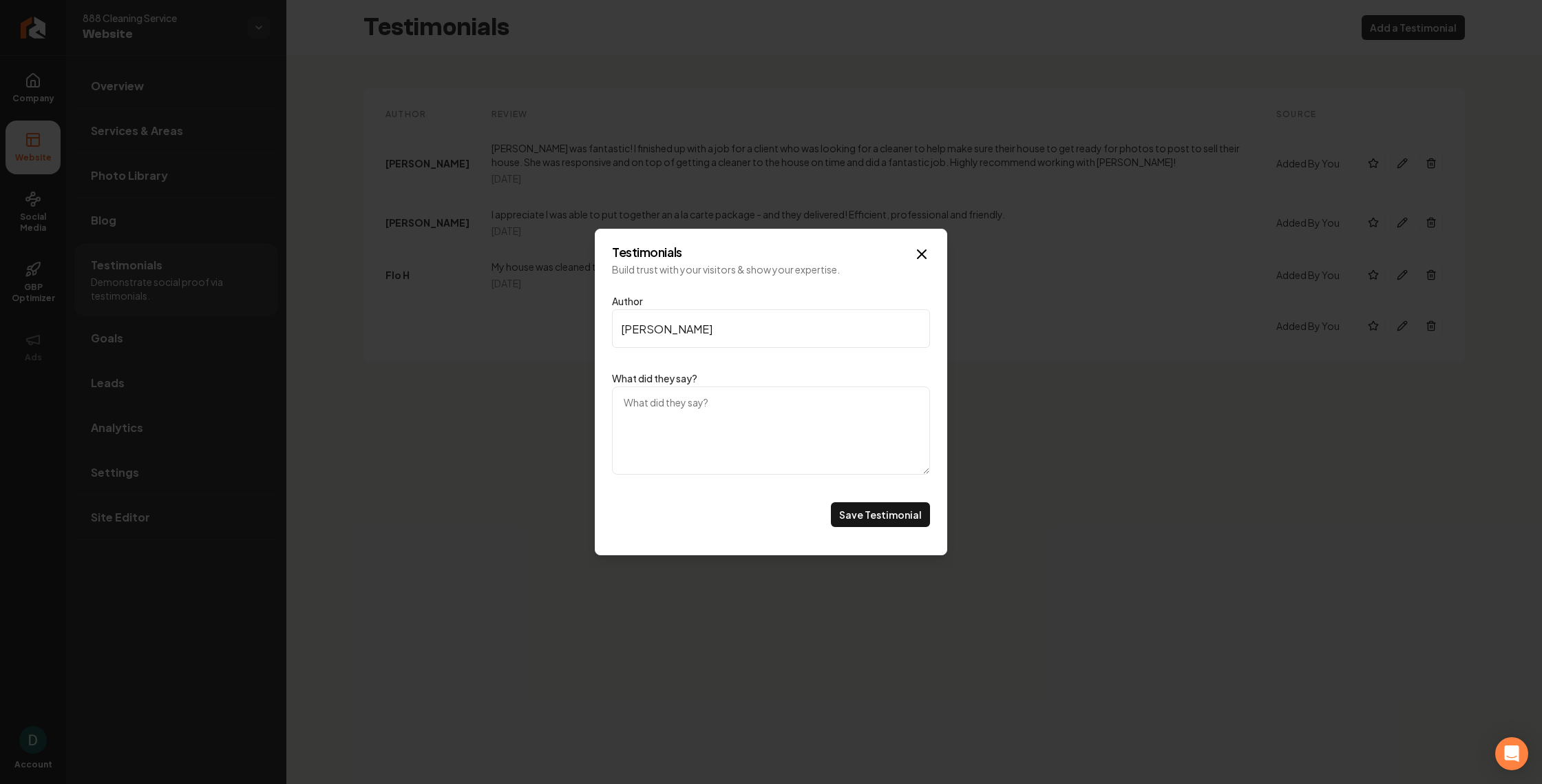
type input "[PERSON_NAME]"
click at [690, 448] on textarea "What did they say?" at bounding box center [771, 430] width 318 height 88
paste textarea "888 was great to work with! Super easy to book and very thorough. My couch has …"
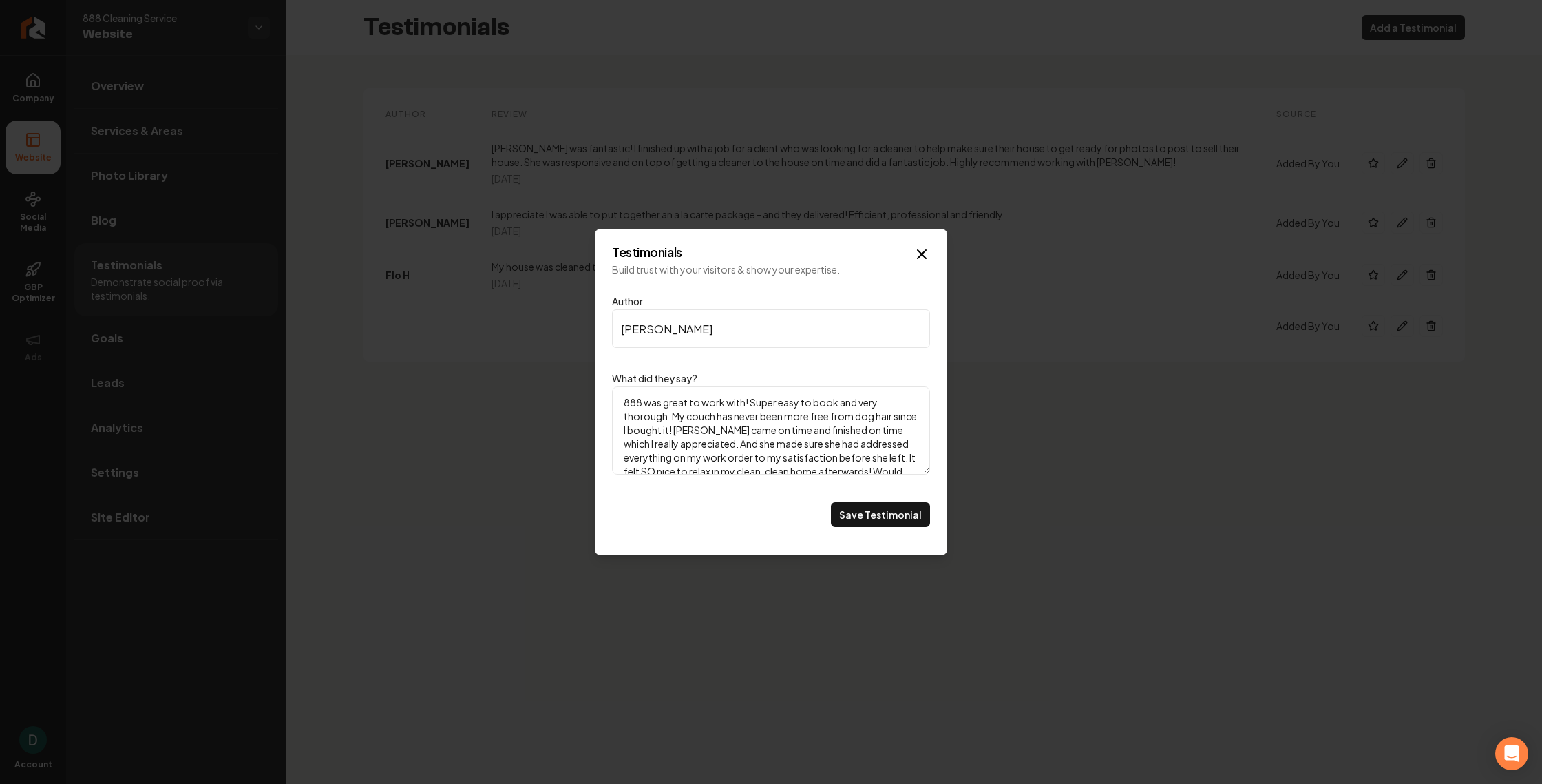
scroll to position [31, 0]
type textarea "888 was great to work with! Super easy to book and very thorough. My couch has …"
click at [882, 512] on button "Save Testimonial" at bounding box center [881, 514] width 100 height 25
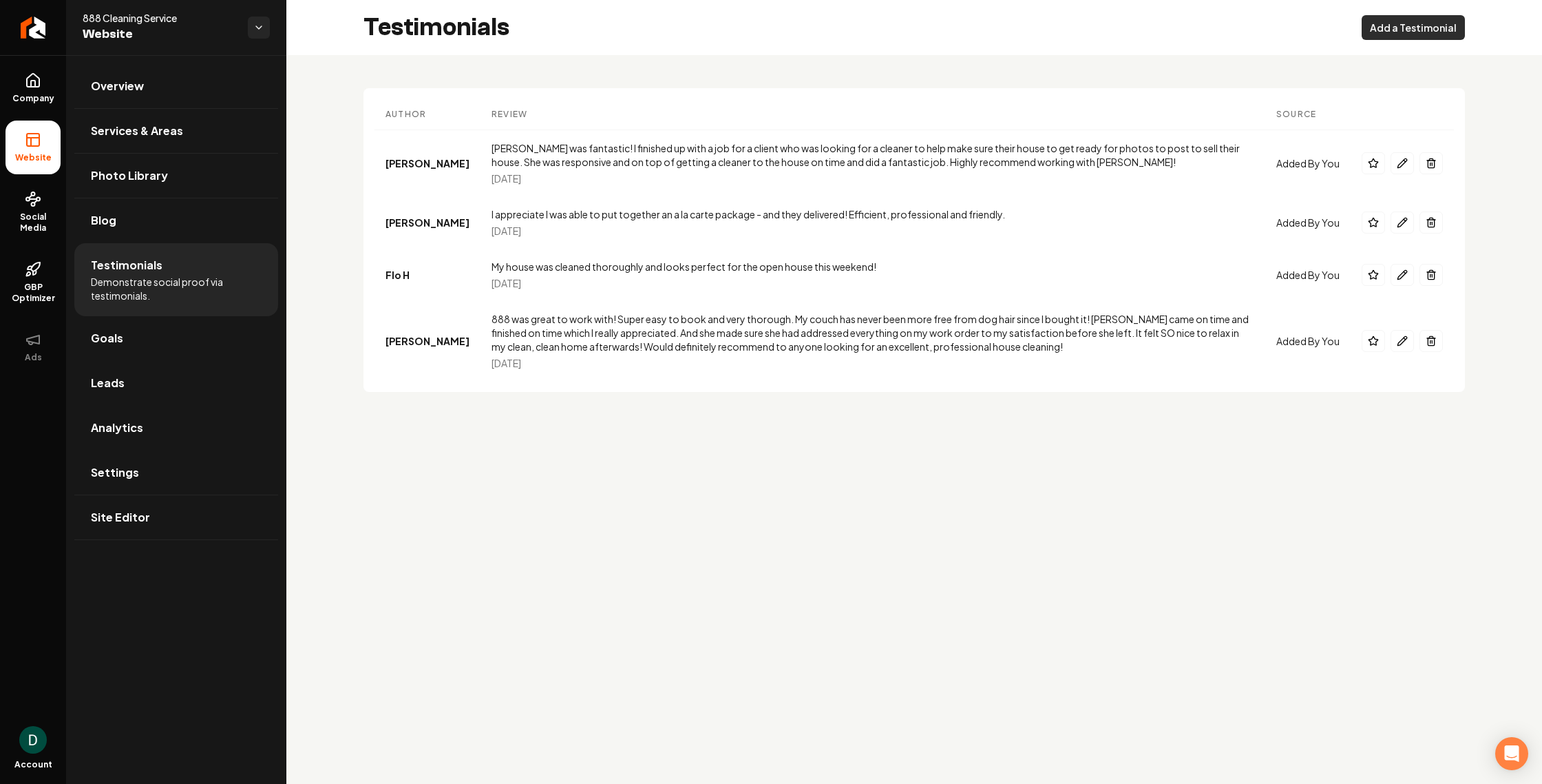
click at [1423, 27] on button "Add a Testimonial" at bounding box center [1413, 27] width 103 height 25
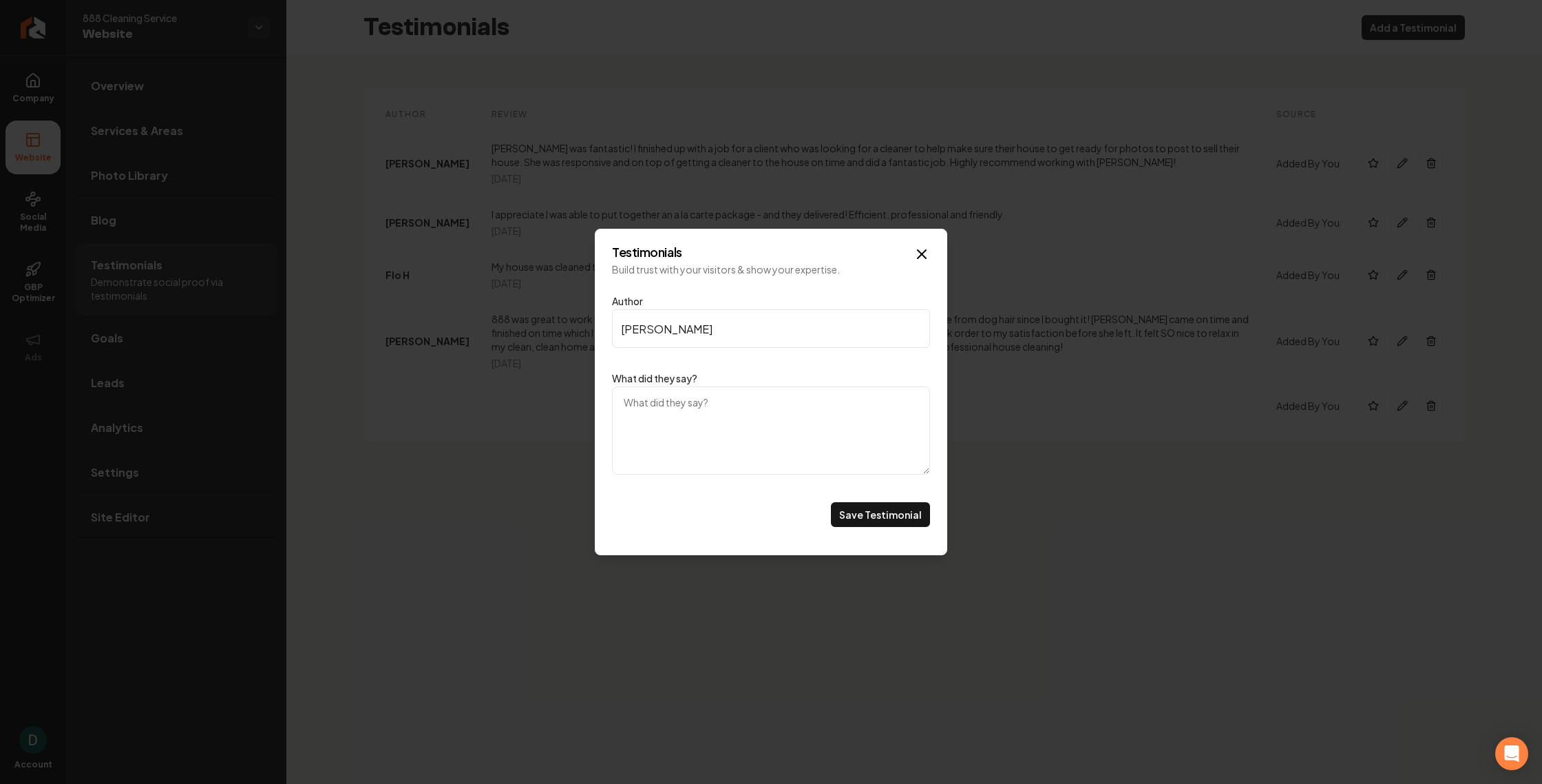
type input "[PERSON_NAME]"
click at [688, 442] on textarea "What did they say?" at bounding box center [771, 430] width 318 height 88
paste textarea "Fast to schedule and quality work!"
type textarea "Fast to schedule and quality work!"
click at [887, 512] on button "Save Testimonial" at bounding box center [881, 514] width 100 height 25
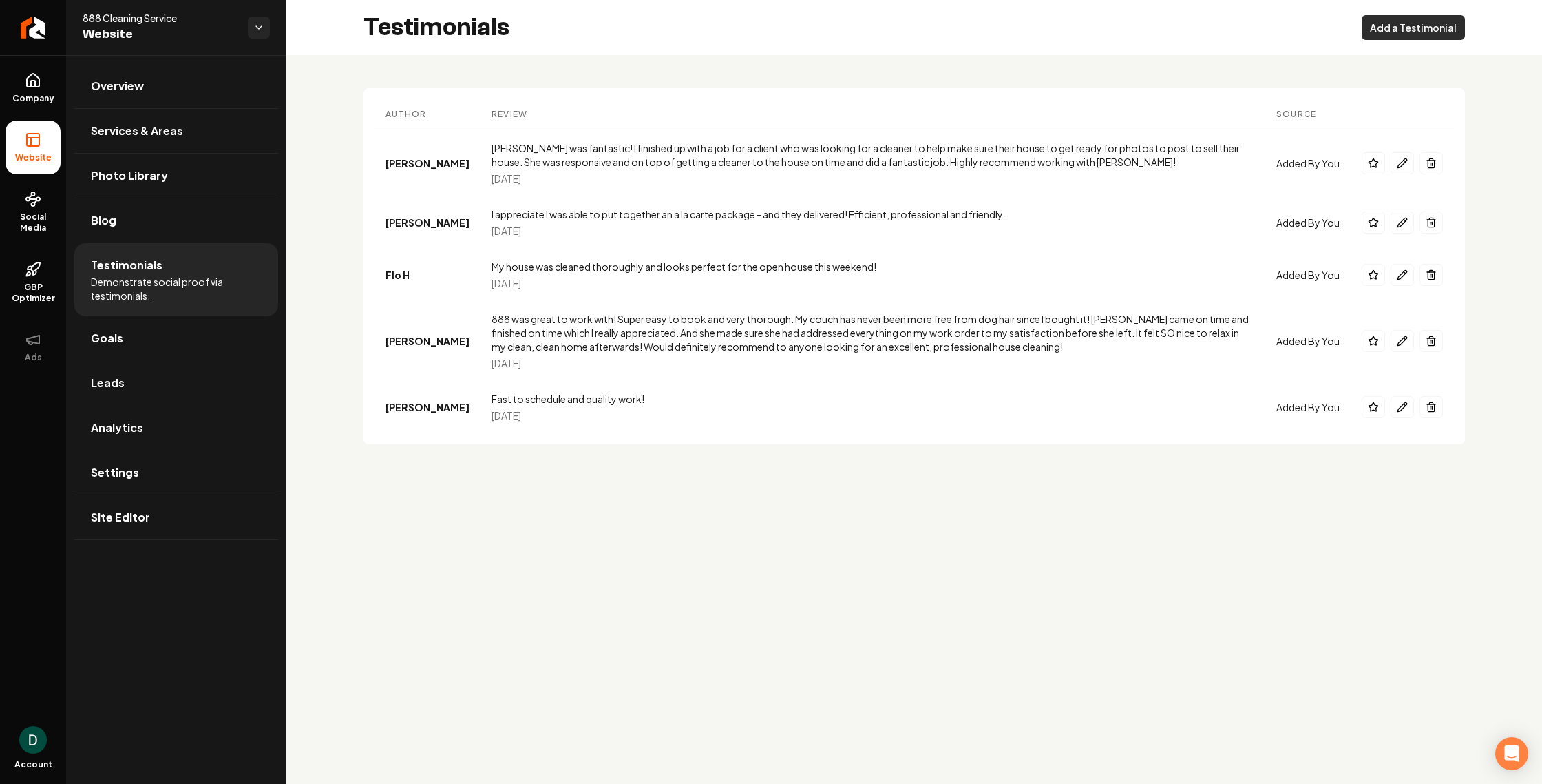
click at [1415, 33] on button "Add a Testimonial" at bounding box center [1413, 27] width 103 height 25
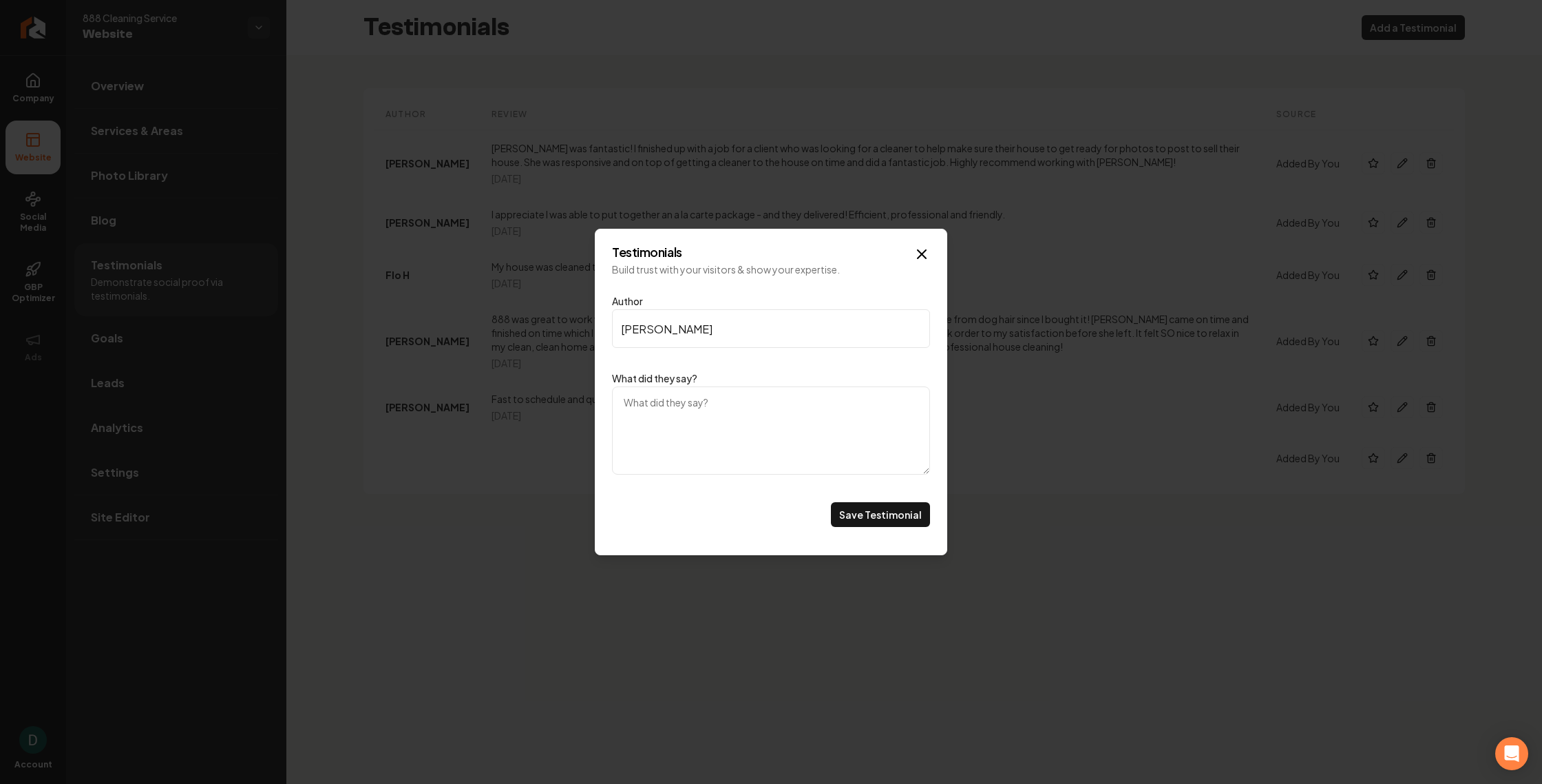
type input "[PERSON_NAME]"
click at [698, 440] on textarea "What did they say?" at bounding box center [771, 430] width 318 height 88
paste textarea "I had a great experience with this cleaning service! I worked directly with the…"
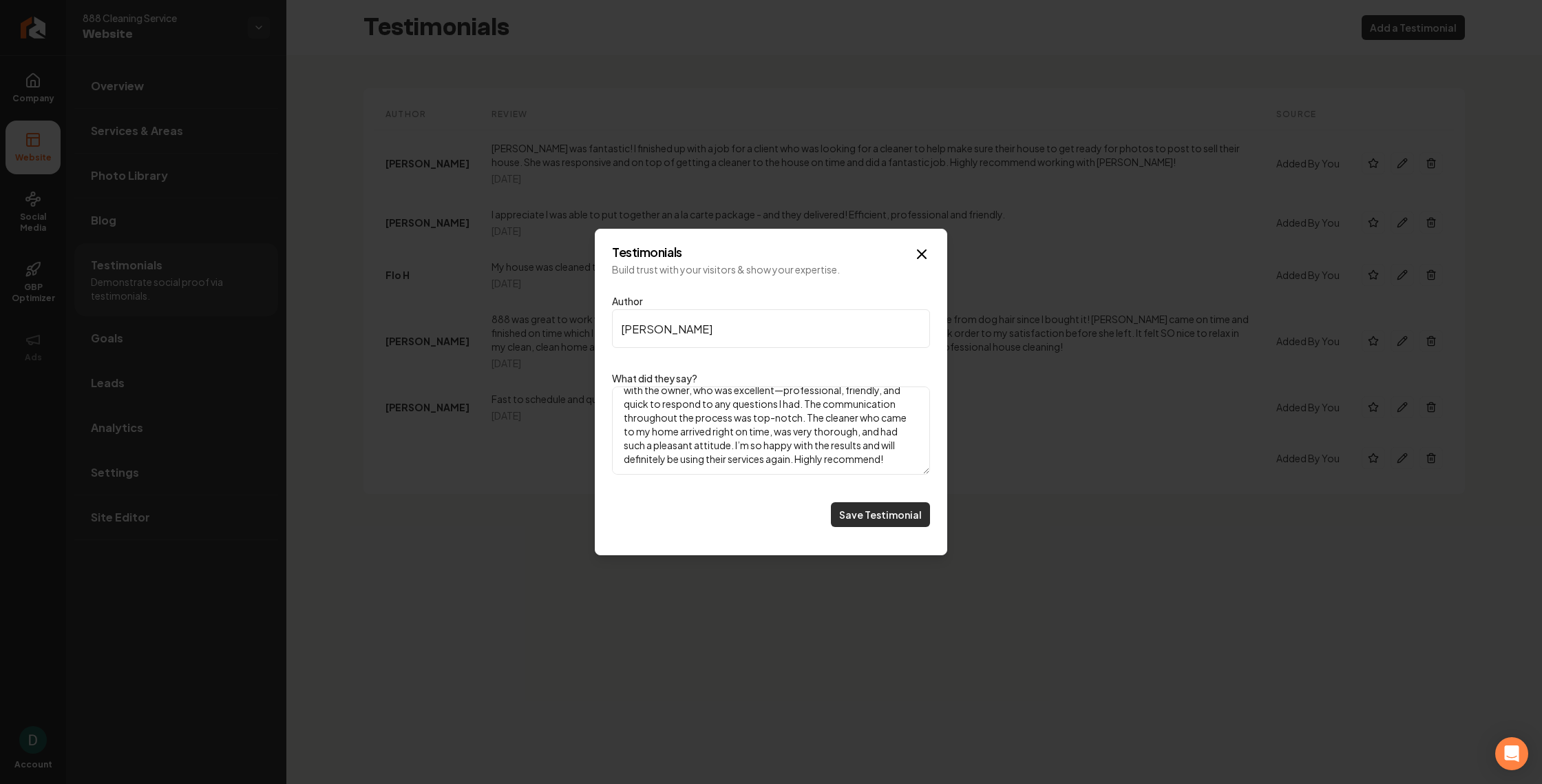
type textarea "I had a great experience with this cleaning service! I worked directly with the…"
click at [887, 516] on button "Save Testimonial" at bounding box center [881, 514] width 100 height 25
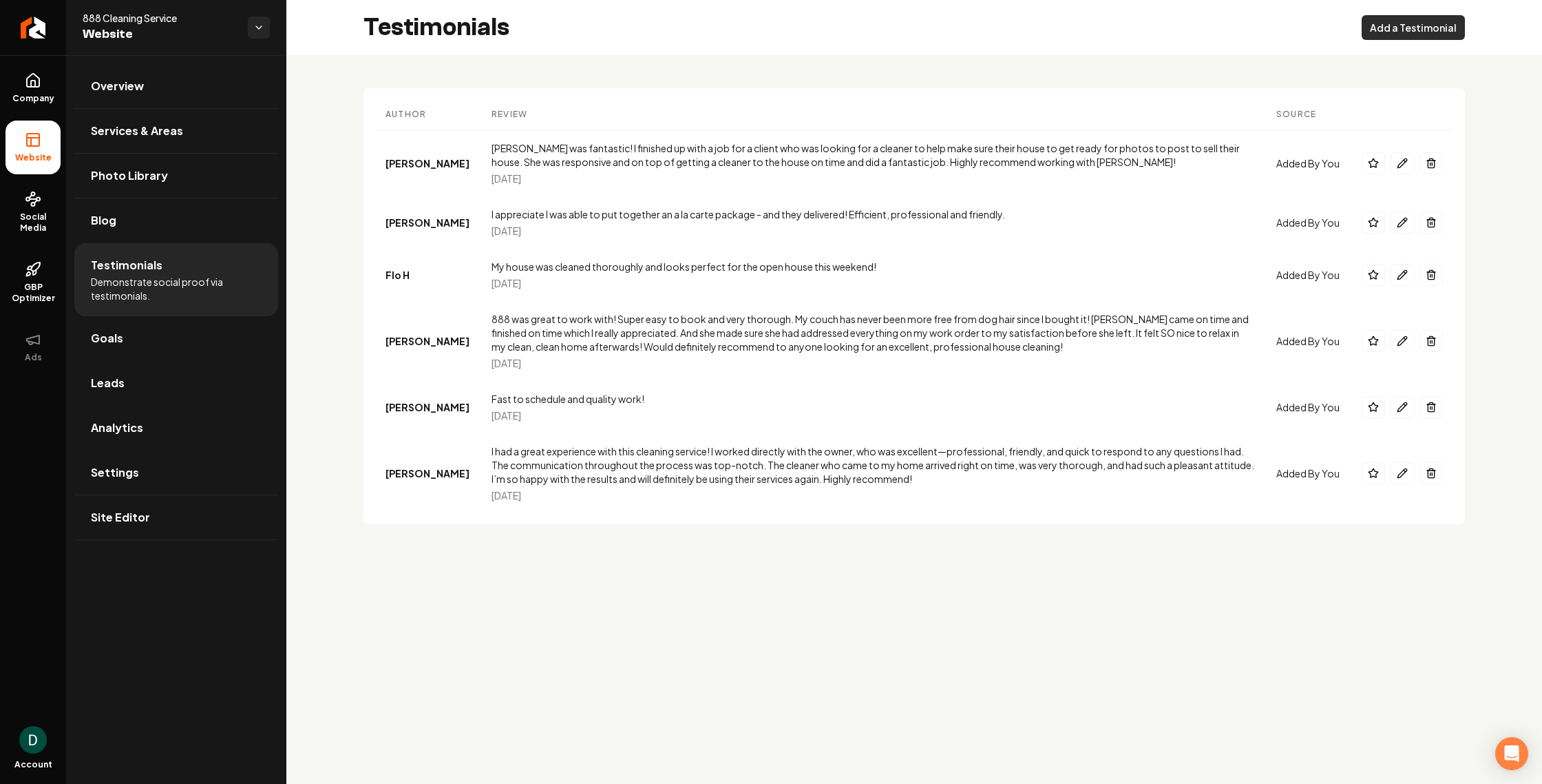
click at [1417, 23] on button "Add a Testimonial" at bounding box center [1413, 27] width 103 height 25
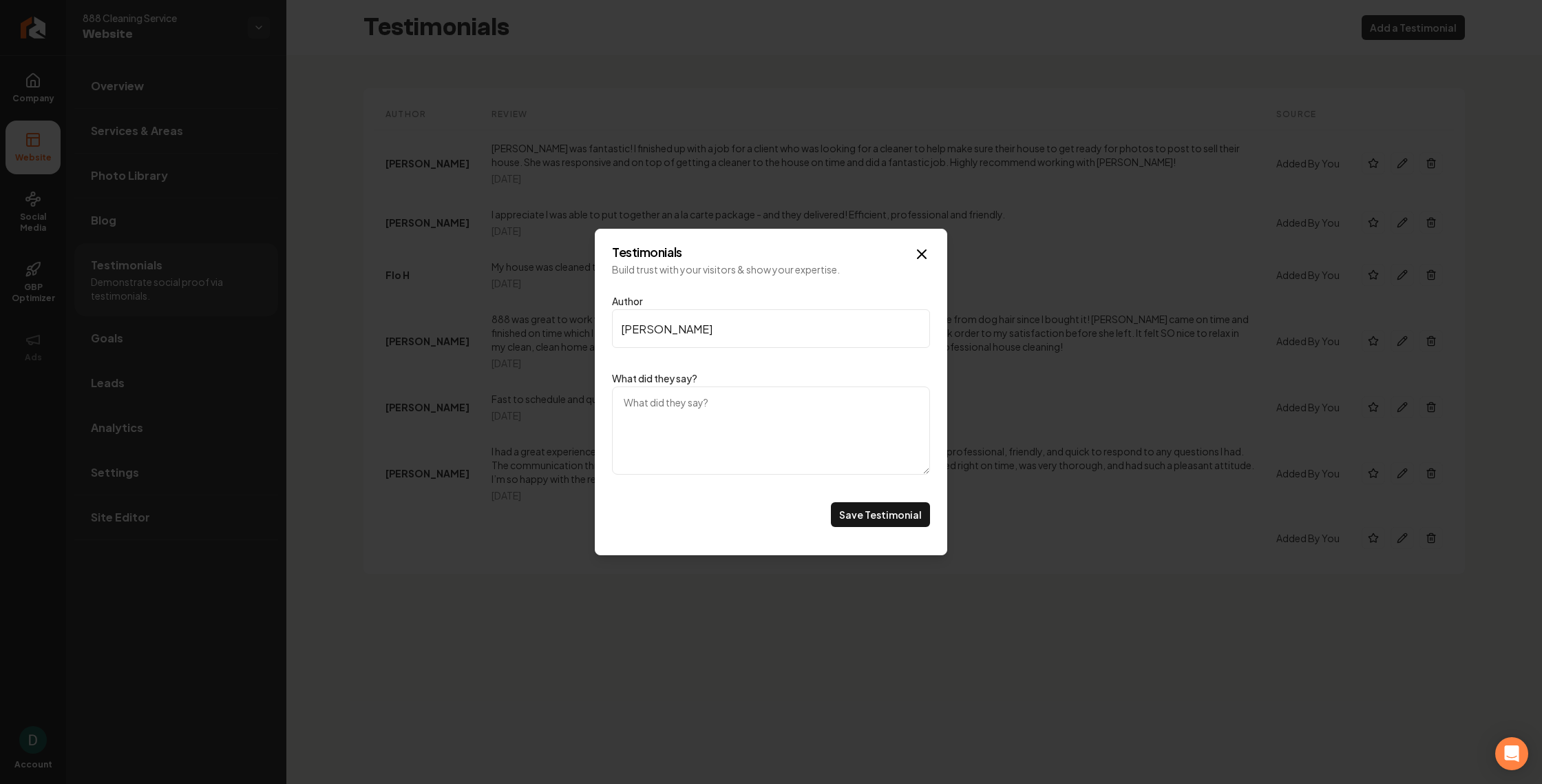
type input "[PERSON_NAME]"
click at [658, 431] on textarea "What did they say?" at bounding box center [771, 430] width 318 height 88
paste textarea "We hired 888 to do a deep cleaning at my mom's house in preparation for a 60th …"
type textarea "We hired 888 to do a deep cleaning at my mom's house in preparation for a 60th …"
click at [871, 513] on button "Save Testimonial" at bounding box center [881, 514] width 100 height 25
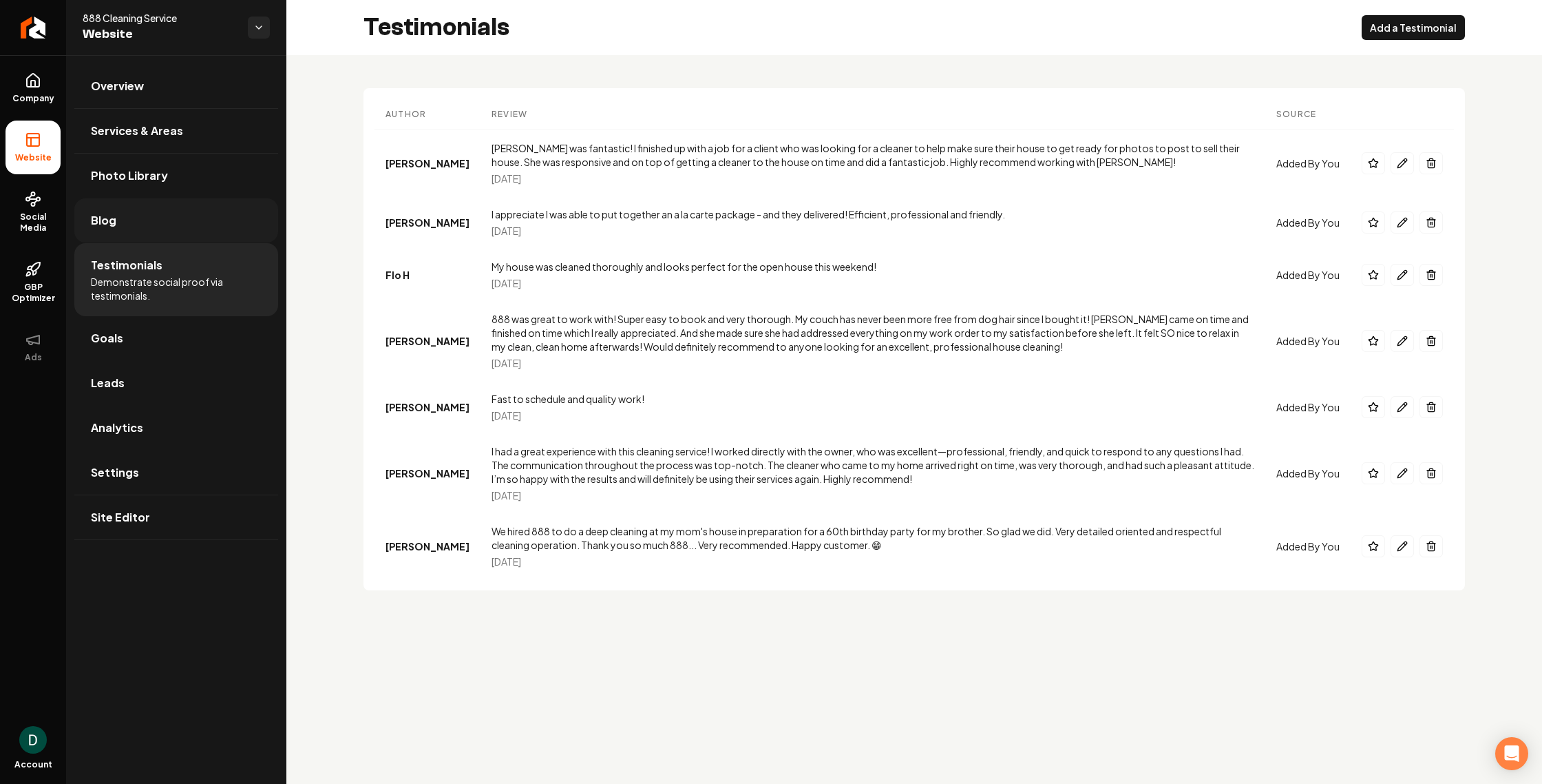
click at [107, 224] on span "Blog" at bounding box center [103, 220] width 25 height 17
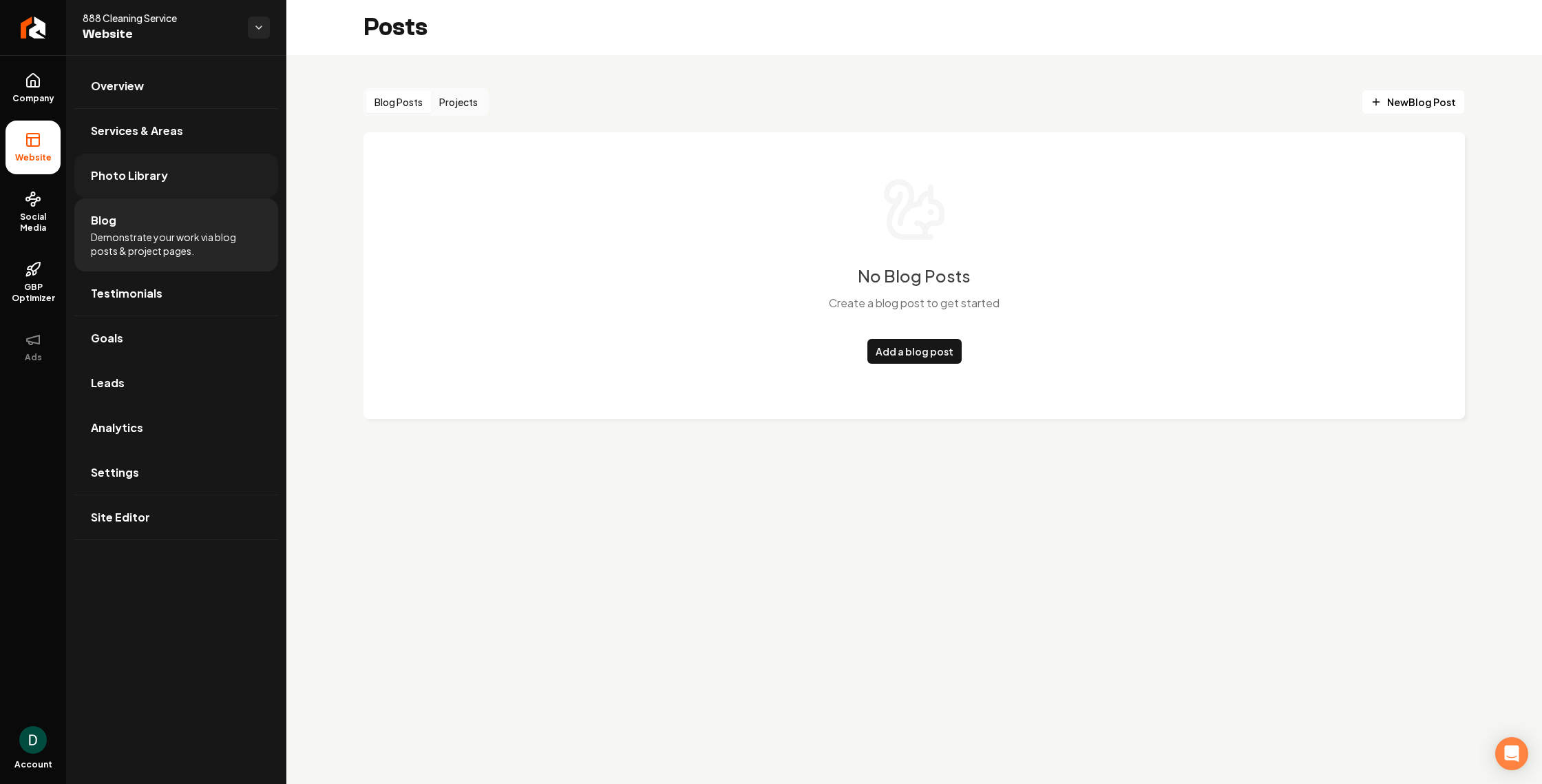
click at [127, 174] on span "Photo Library" at bounding box center [129, 176] width 77 height 17
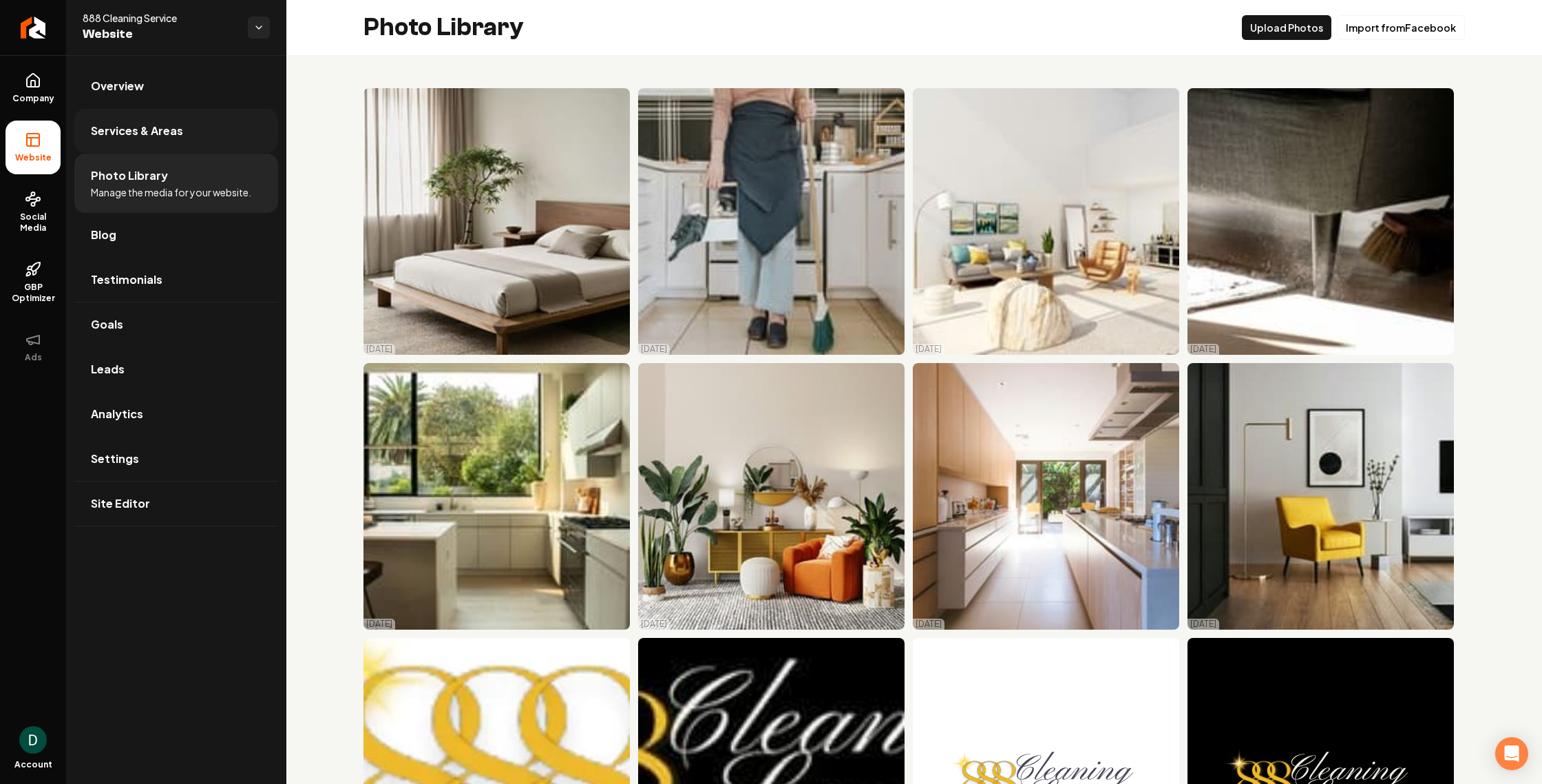
click at [154, 139] on span "Services & Areas" at bounding box center [137, 131] width 92 height 17
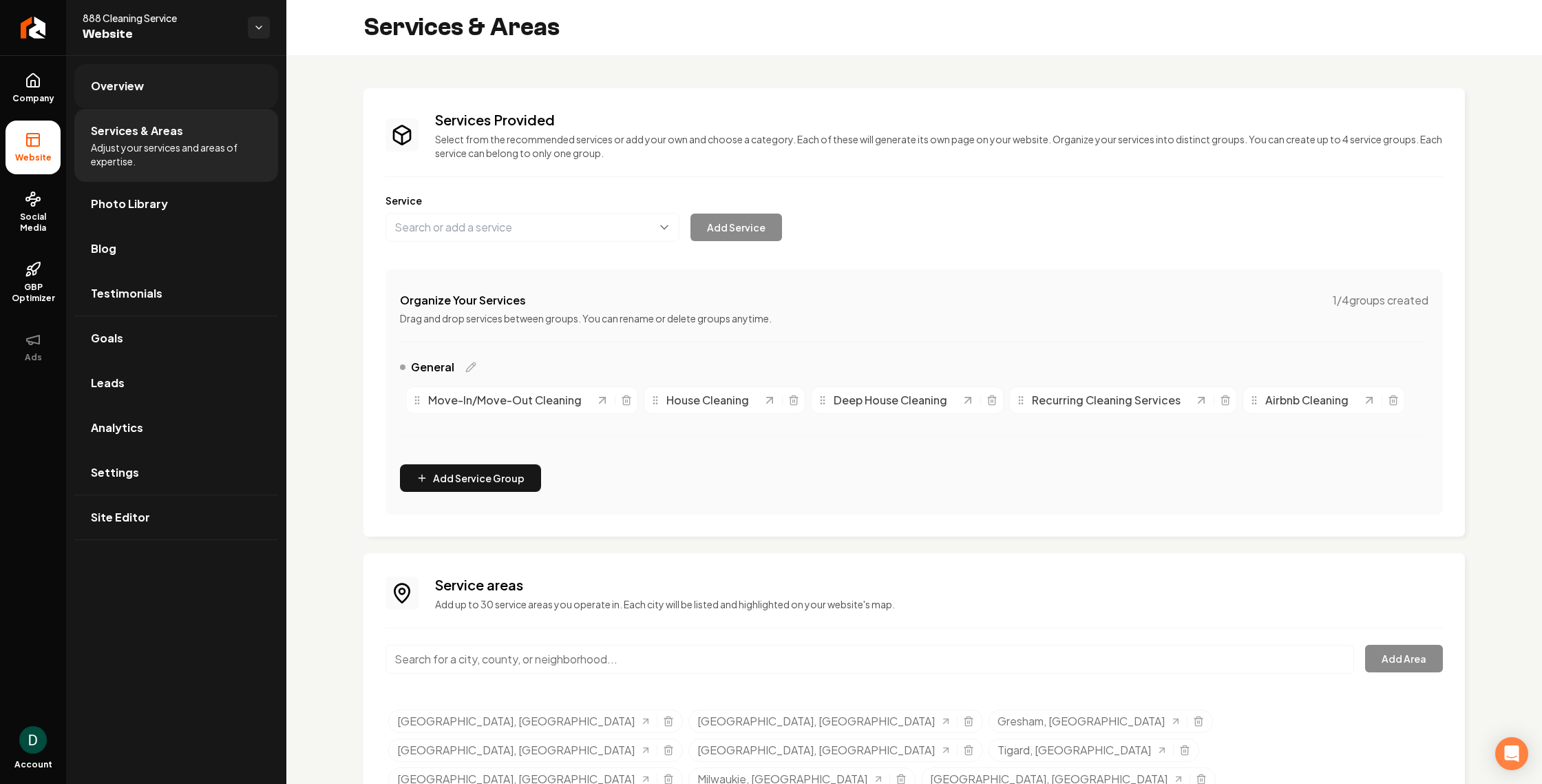
click at [125, 89] on span "Overview" at bounding box center [117, 86] width 53 height 17
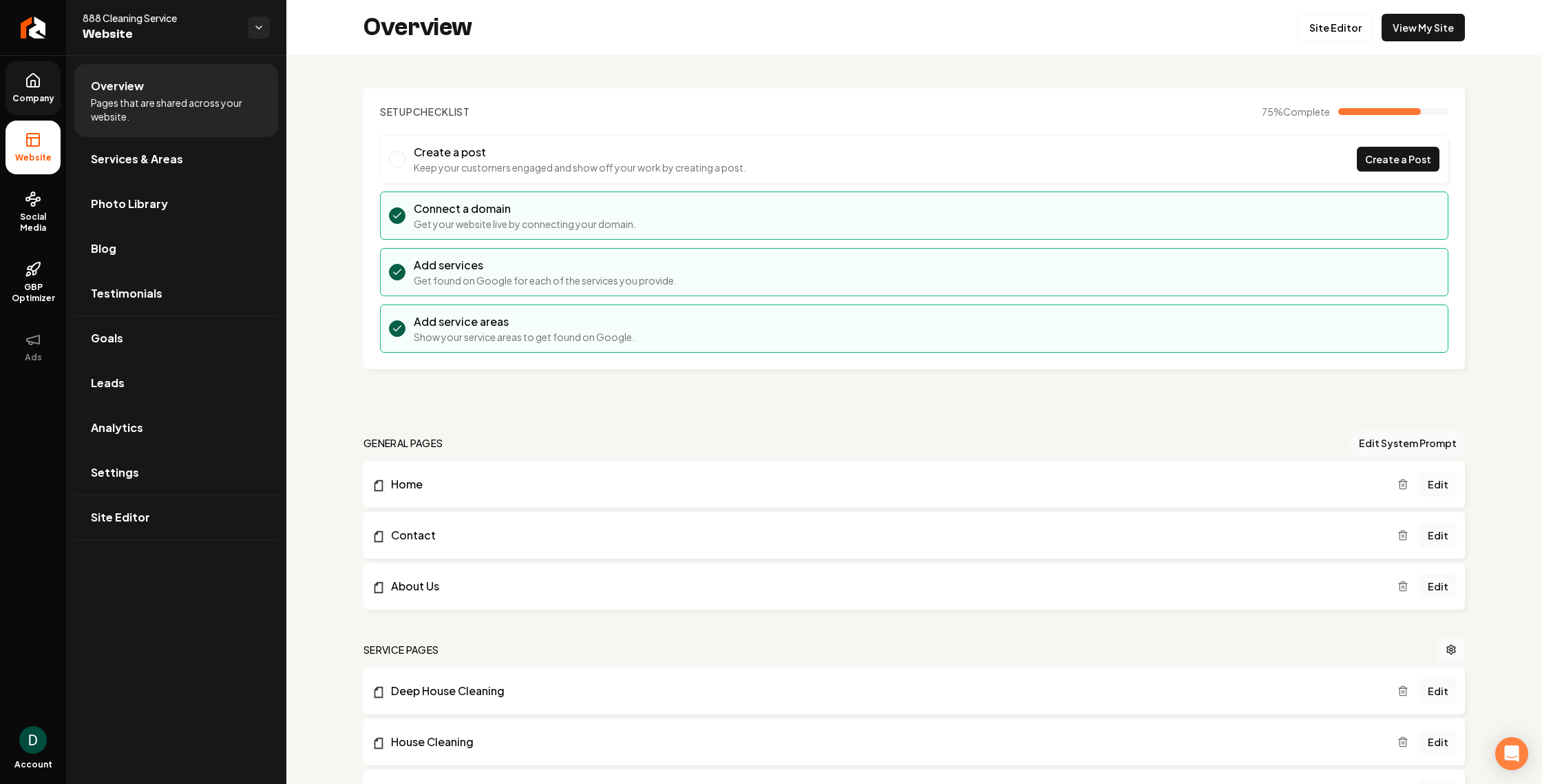
click at [41, 81] on icon at bounding box center [33, 81] width 17 height 17
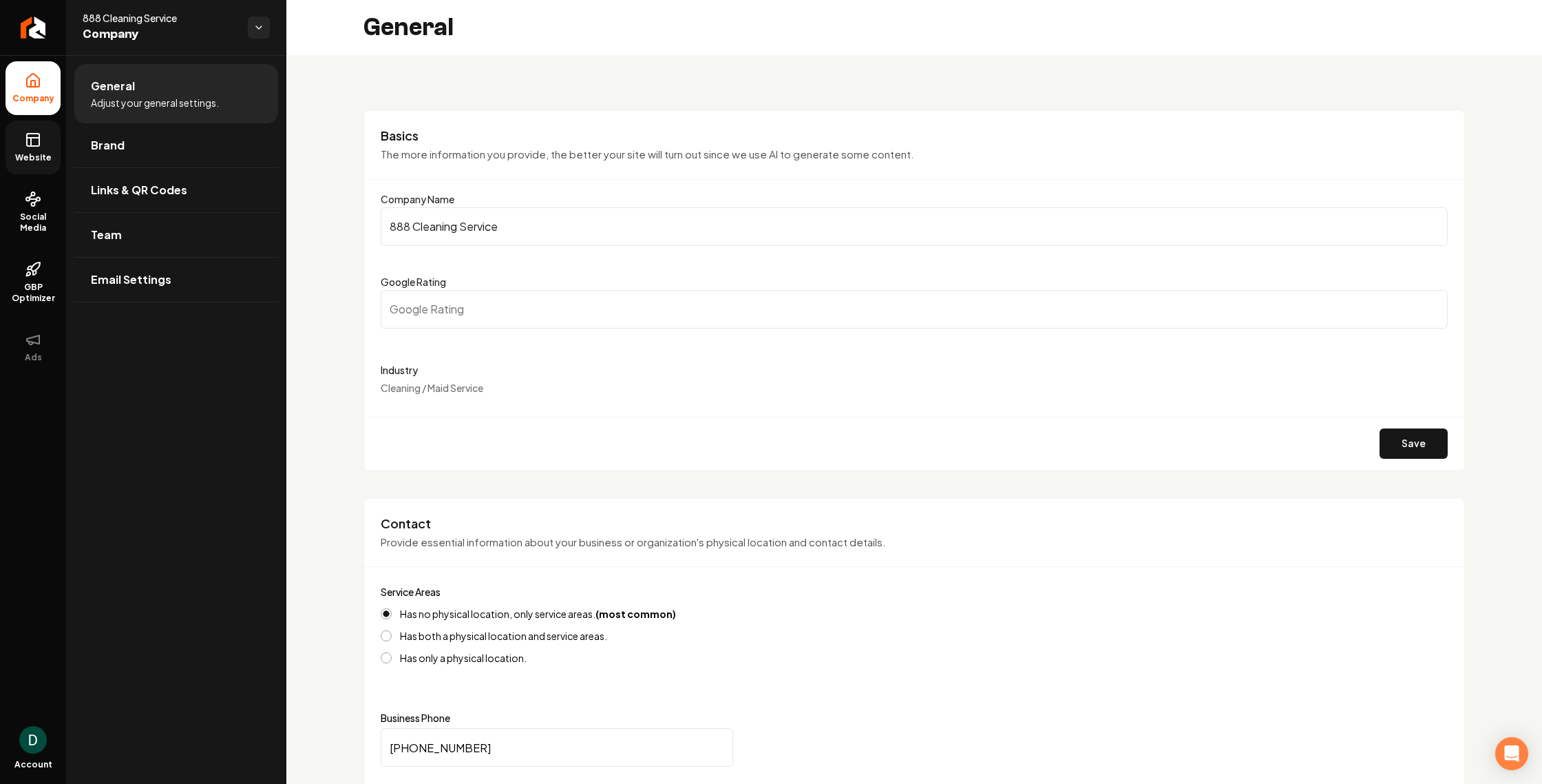
click at [450, 303] on input "Google Rating" at bounding box center [914, 309] width 1068 height 38
click at [1434, 304] on input "0.1" at bounding box center [914, 309] width 1068 height 38
click at [1434, 304] on input "0.2" at bounding box center [914, 309] width 1068 height 38
click at [1434, 304] on input "0.3" at bounding box center [914, 309] width 1068 height 38
click at [1434, 304] on input "0.4" at bounding box center [914, 309] width 1068 height 38
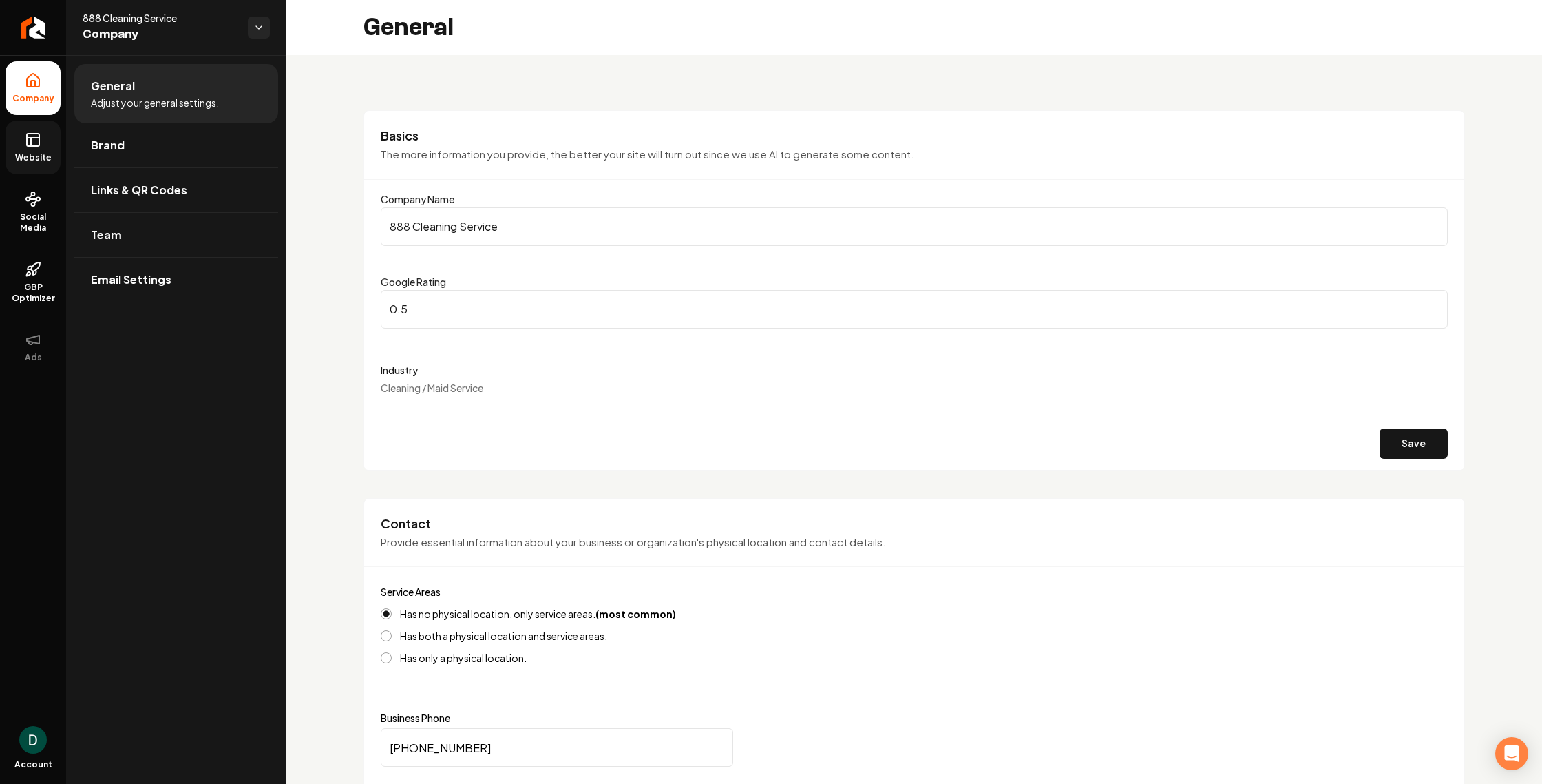
click at [1434, 304] on input "0.5" at bounding box center [914, 309] width 1068 height 38
click at [1434, 304] on input "0.6" at bounding box center [914, 309] width 1068 height 38
click at [1434, 304] on input "0.7" at bounding box center [914, 309] width 1068 height 38
click at [1434, 304] on input "0.8" at bounding box center [914, 309] width 1068 height 38
click at [1434, 304] on input "0.9" at bounding box center [914, 309] width 1068 height 38
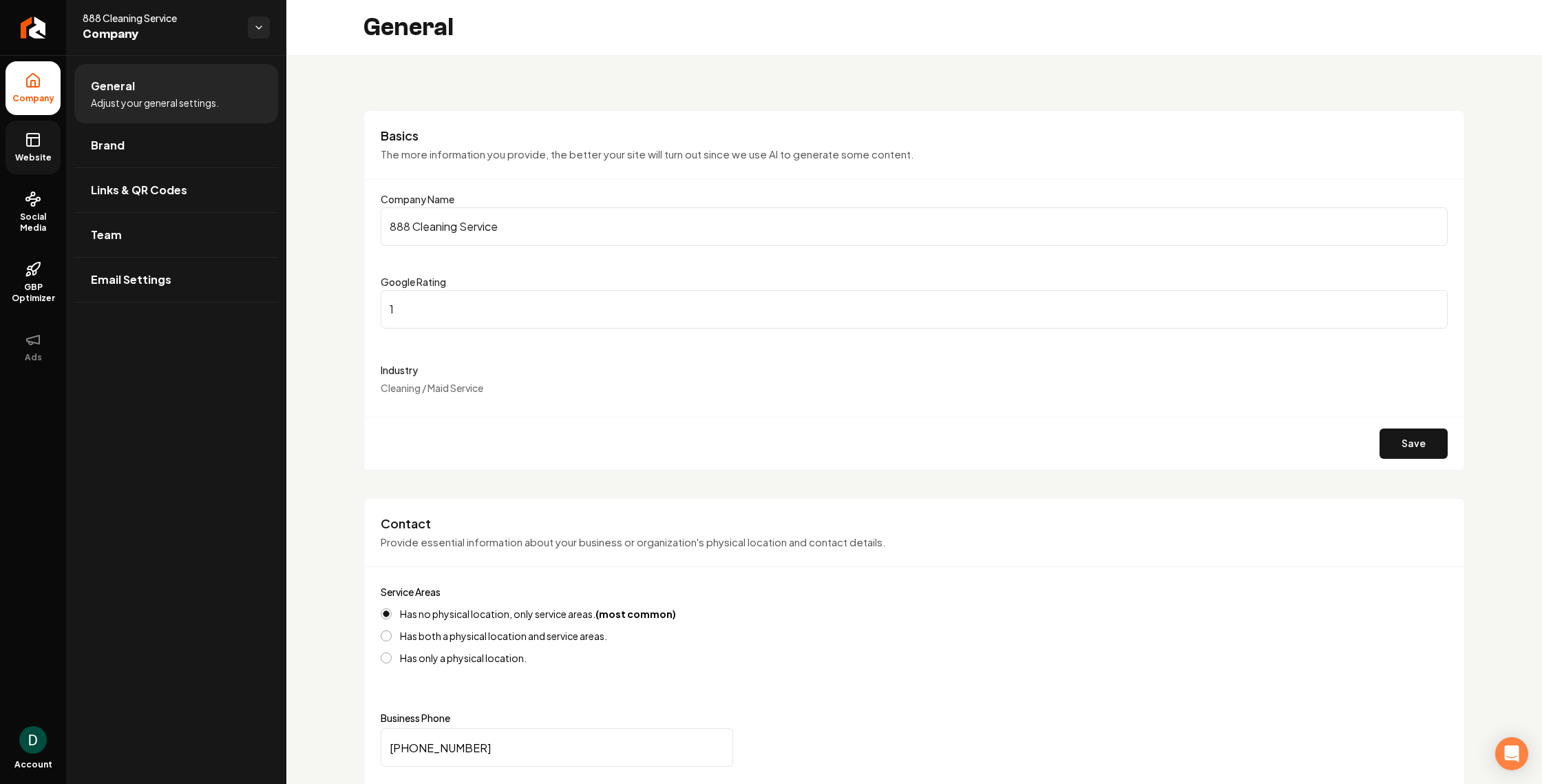
click at [1434, 304] on input "1" at bounding box center [914, 309] width 1068 height 38
click at [1434, 304] on input "1.1" at bounding box center [914, 309] width 1068 height 38
click at [1434, 304] on input "1.2" at bounding box center [914, 309] width 1068 height 38
click at [1434, 304] on input "1.3" at bounding box center [914, 309] width 1068 height 38
click at [1434, 304] on input "1.4" at bounding box center [914, 309] width 1068 height 38
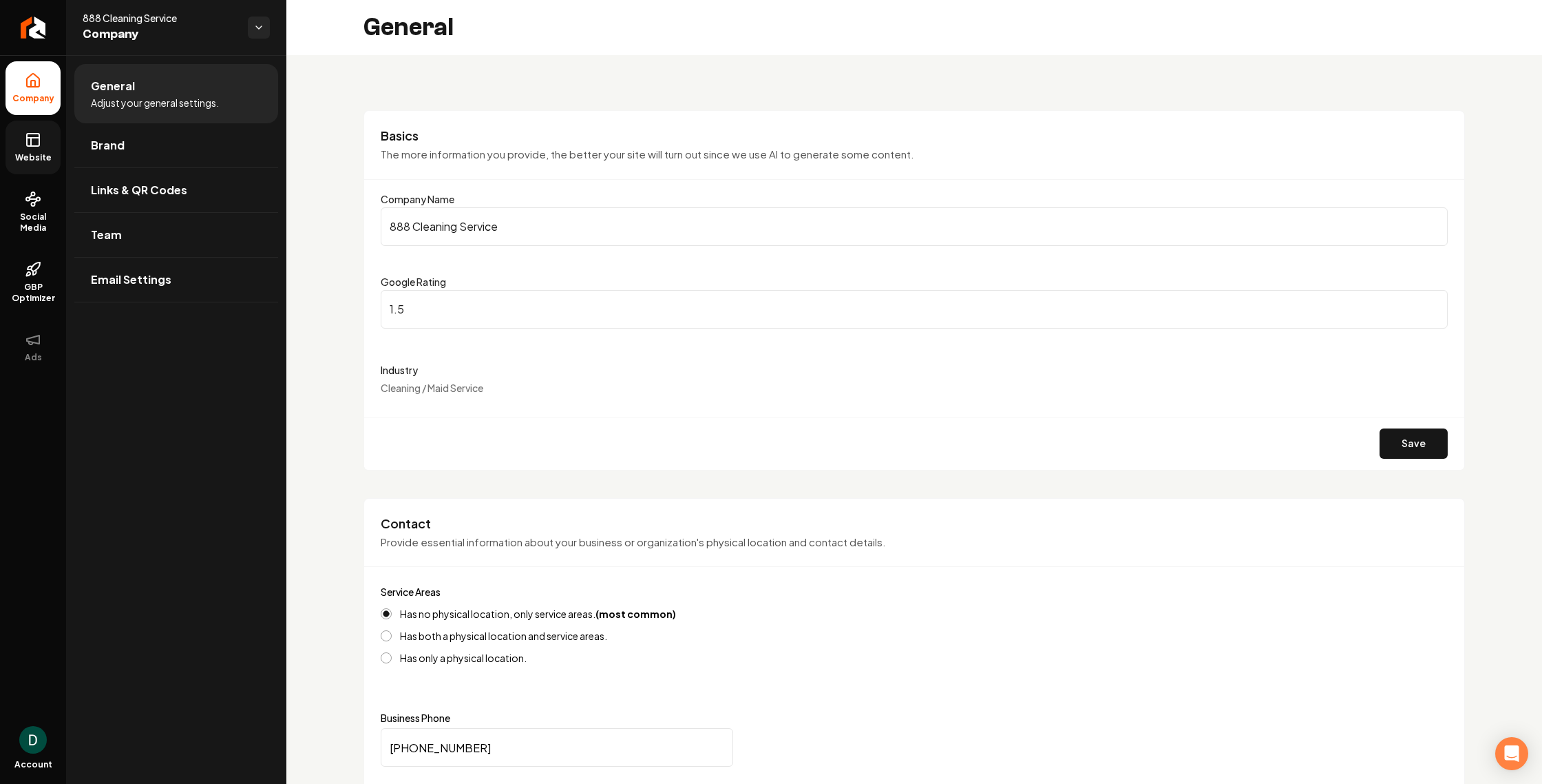
click at [1434, 304] on input "1.5" at bounding box center [914, 309] width 1068 height 38
click at [1434, 304] on input "1.6" at bounding box center [914, 309] width 1068 height 38
click at [1434, 304] on input "1.7" at bounding box center [914, 309] width 1068 height 38
click at [1434, 304] on input "1.8" at bounding box center [914, 309] width 1068 height 38
click at [1434, 304] on input "1.9" at bounding box center [914, 309] width 1068 height 38
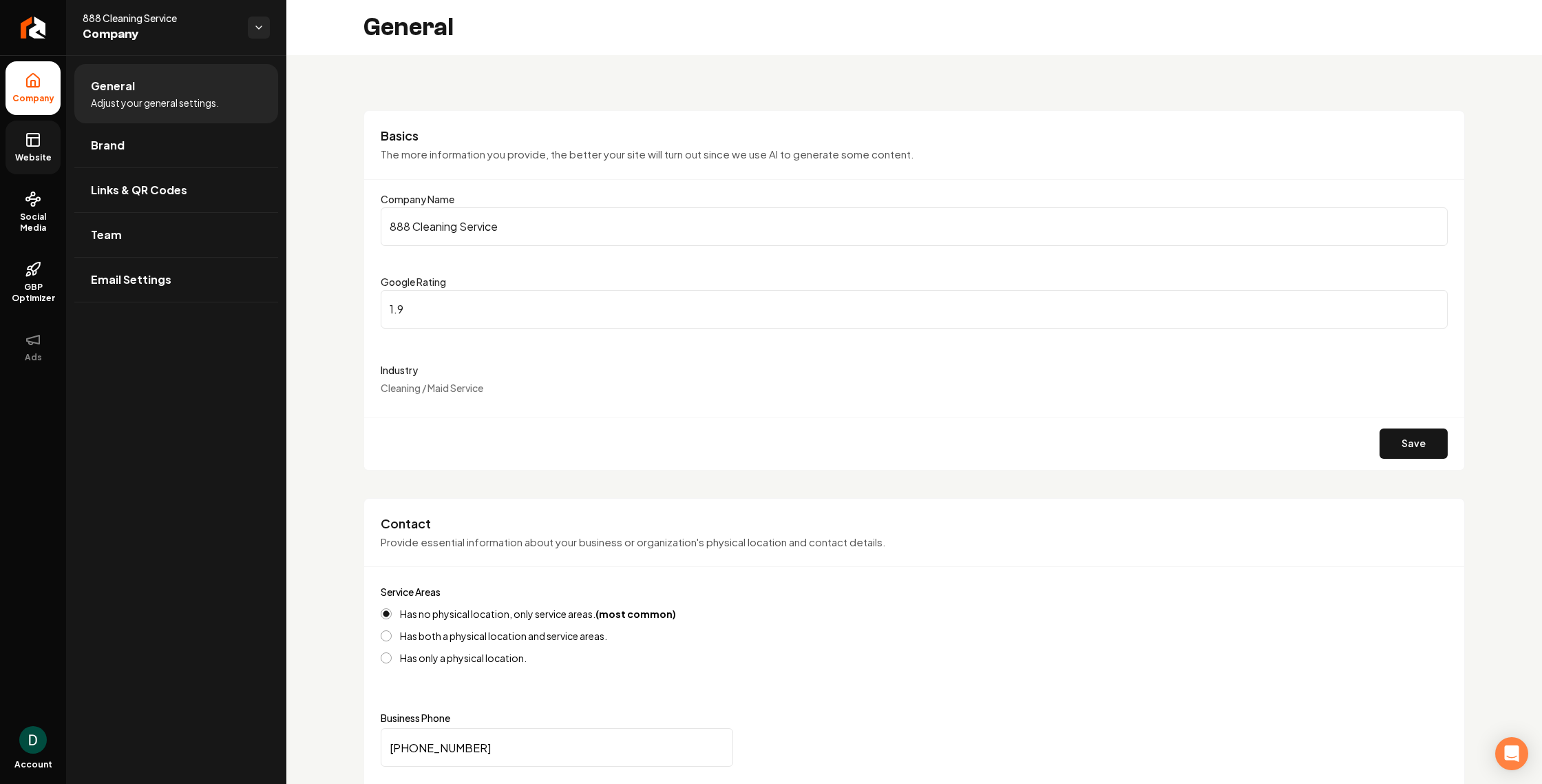
click at [1434, 304] on input "2" at bounding box center [914, 309] width 1068 height 38
click at [1434, 304] on input "2.1" at bounding box center [914, 309] width 1068 height 38
click at [1434, 304] on input "2.2" at bounding box center [914, 309] width 1068 height 38
click at [1434, 304] on input "2.3" at bounding box center [914, 309] width 1068 height 38
click at [1434, 304] on input "2.4" at bounding box center [914, 309] width 1068 height 38
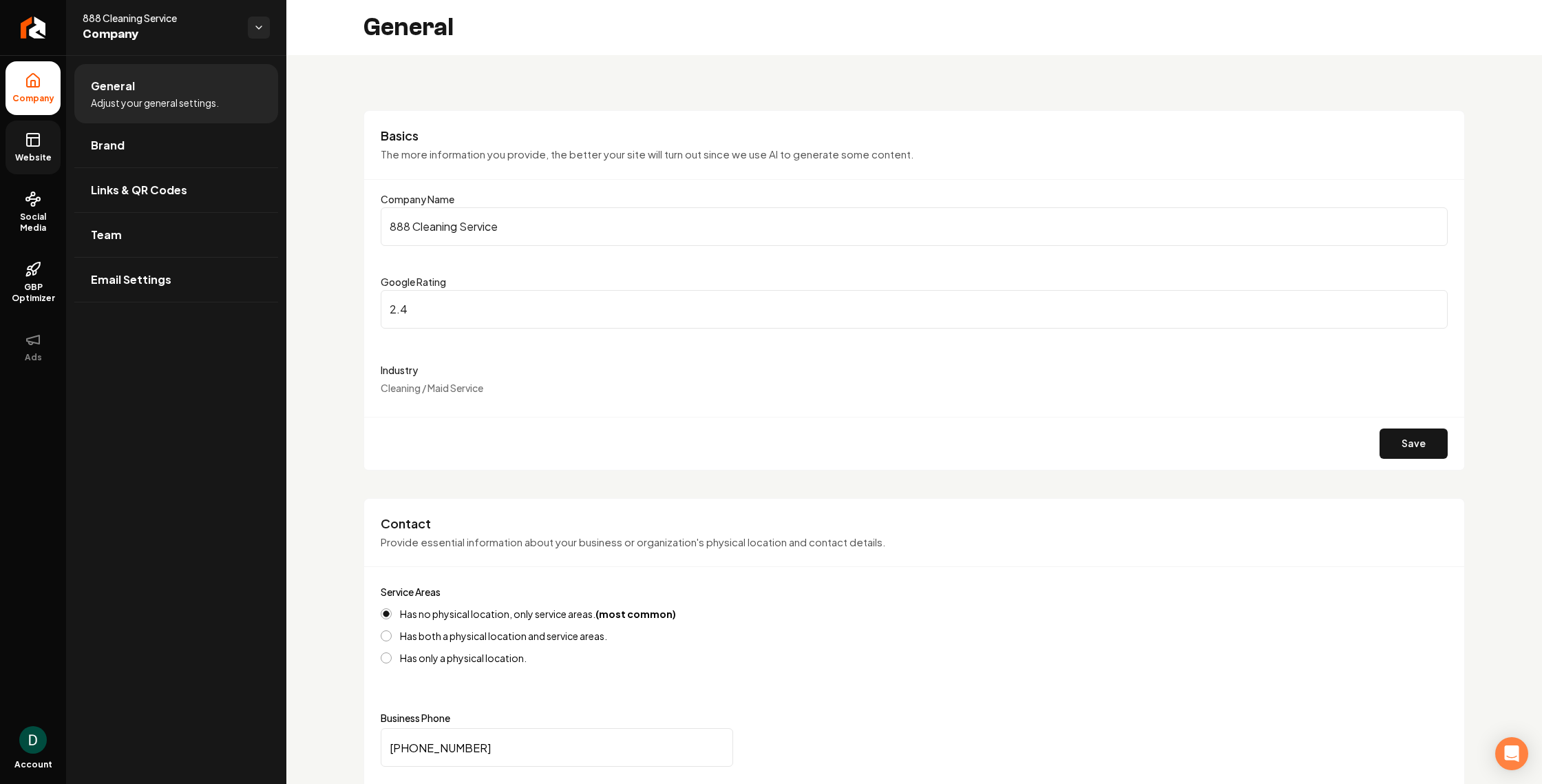
click at [1434, 304] on input "2.5" at bounding box center [914, 309] width 1068 height 38
click at [1434, 304] on input "2.6" at bounding box center [914, 309] width 1068 height 38
click at [1434, 304] on input "2.7" at bounding box center [914, 309] width 1068 height 38
click at [1434, 304] on input "2.8" at bounding box center [914, 309] width 1068 height 38
click at [1434, 304] on input "2.9" at bounding box center [914, 309] width 1068 height 38
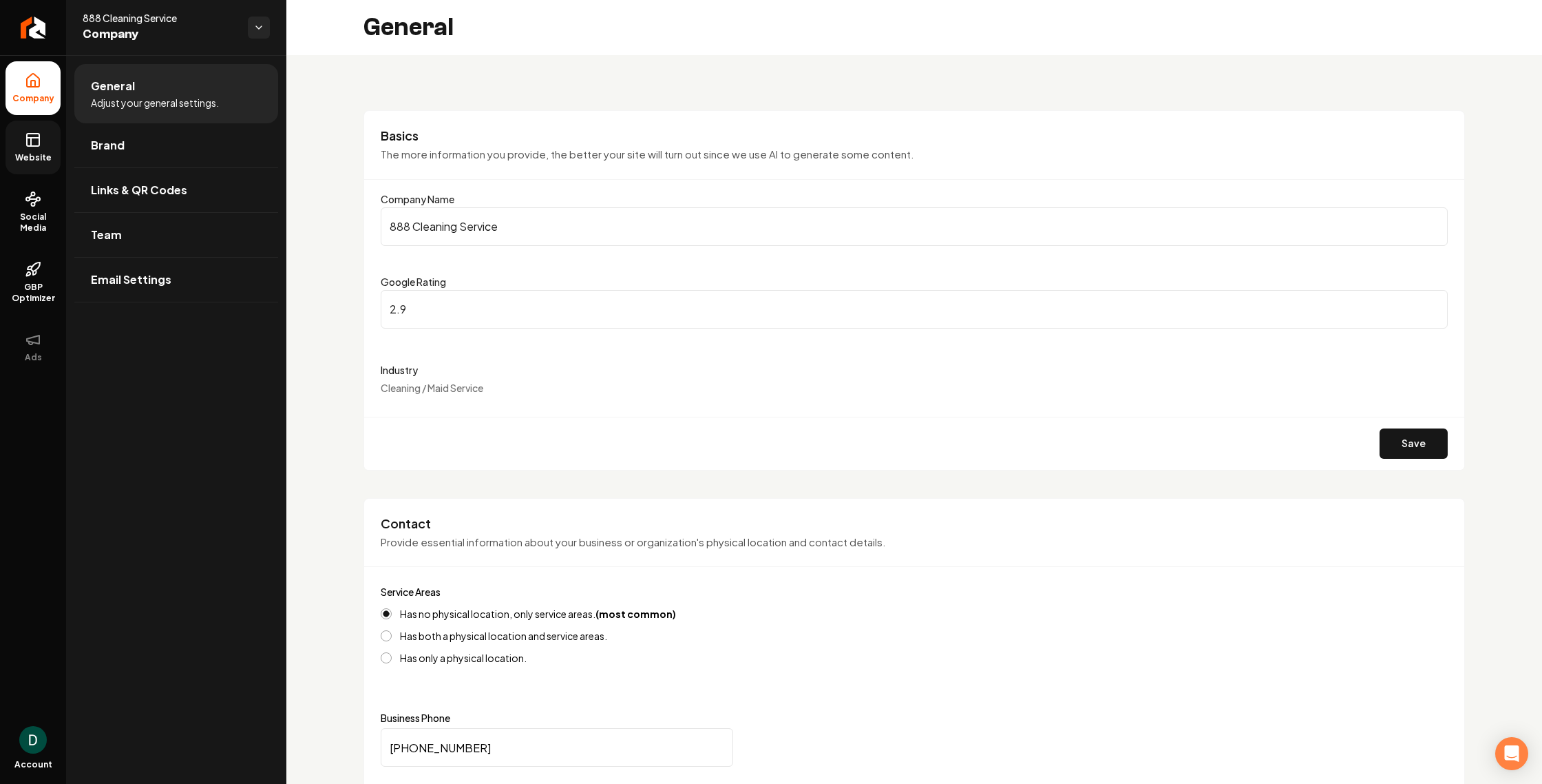
click at [1434, 304] on input "3" at bounding box center [914, 309] width 1068 height 38
click at [1434, 304] on input "3.1" at bounding box center [914, 309] width 1068 height 38
click at [1434, 304] on input "3.2" at bounding box center [914, 309] width 1068 height 38
click at [1434, 304] on input "3.3" at bounding box center [914, 309] width 1068 height 38
click at [1434, 304] on input "3.4" at bounding box center [914, 309] width 1068 height 38
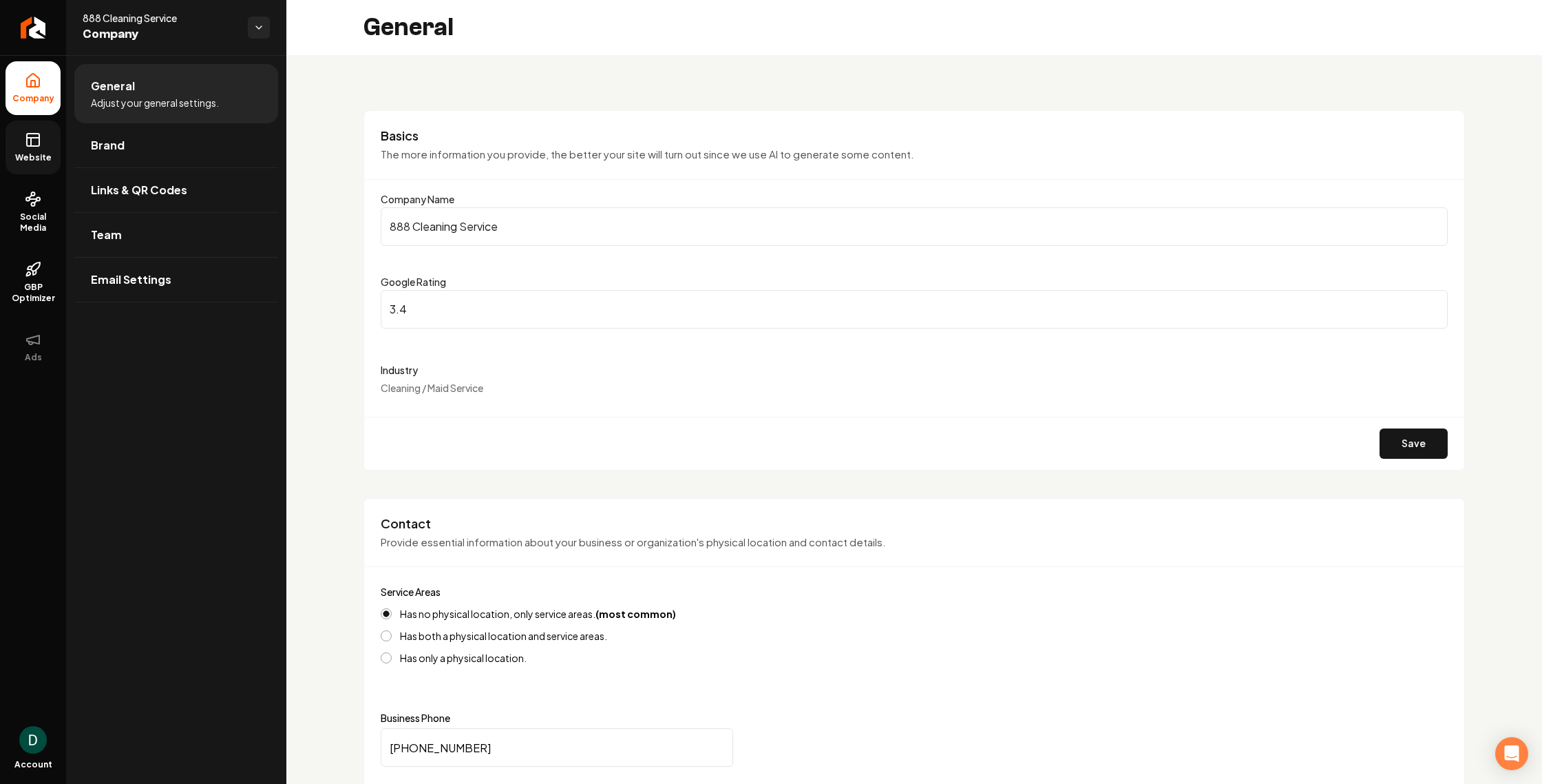
click at [1434, 304] on input "3.5" at bounding box center [914, 309] width 1068 height 38
click at [1434, 304] on input "3.6" at bounding box center [914, 309] width 1068 height 38
click at [1434, 304] on input "3.7" at bounding box center [914, 309] width 1068 height 38
click at [1434, 304] on input "3.8" at bounding box center [914, 309] width 1068 height 38
click at [1434, 304] on input "3.9" at bounding box center [914, 309] width 1068 height 38
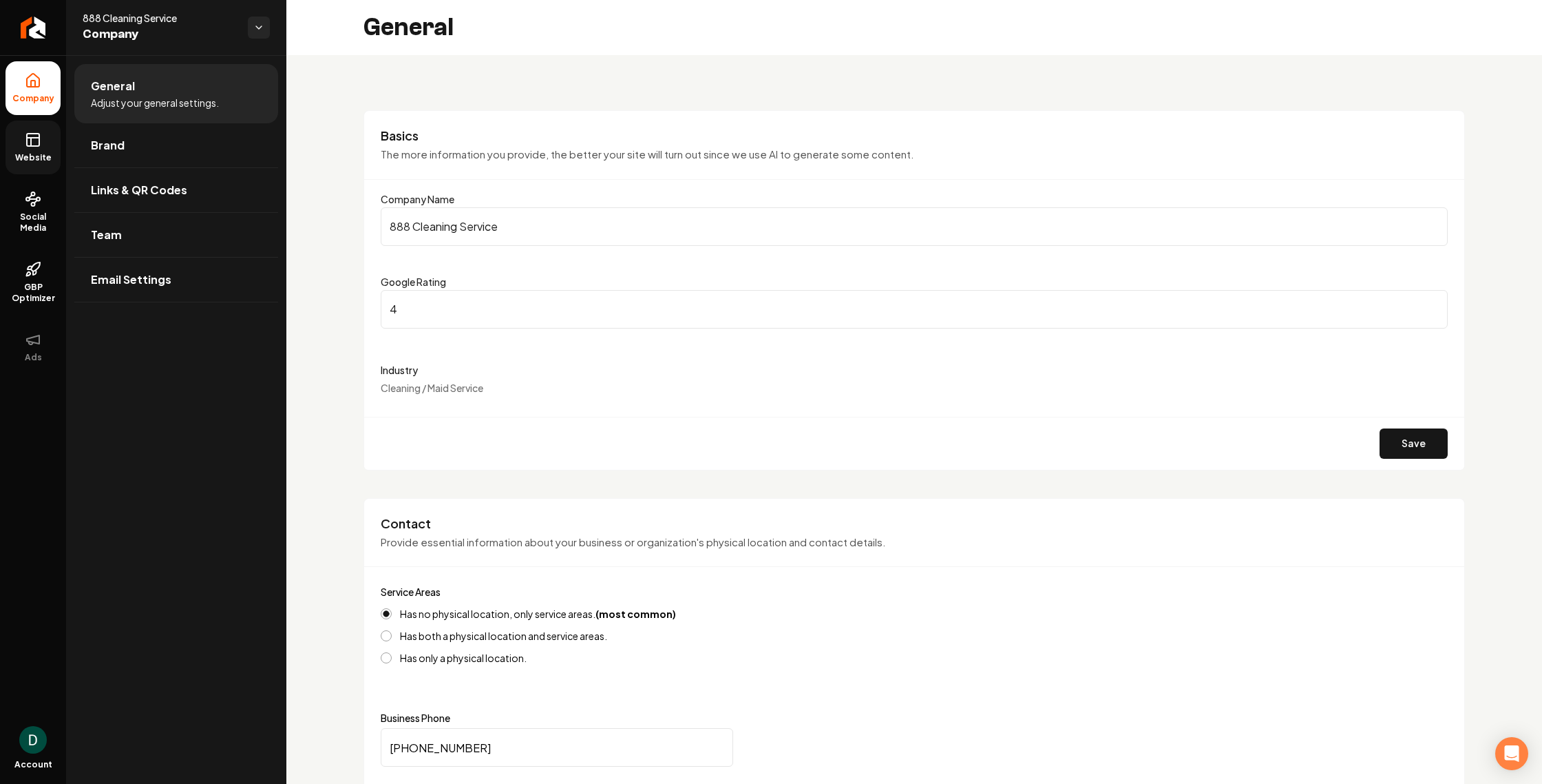
click at [1434, 304] on input "4" at bounding box center [914, 309] width 1068 height 38
click at [1434, 304] on input "4.1" at bounding box center [914, 309] width 1068 height 38
click at [1434, 304] on input "4.2" at bounding box center [914, 309] width 1068 height 38
click at [1434, 304] on input "4.3" at bounding box center [914, 309] width 1068 height 38
click at [1434, 304] on input "4.4" at bounding box center [914, 309] width 1068 height 38
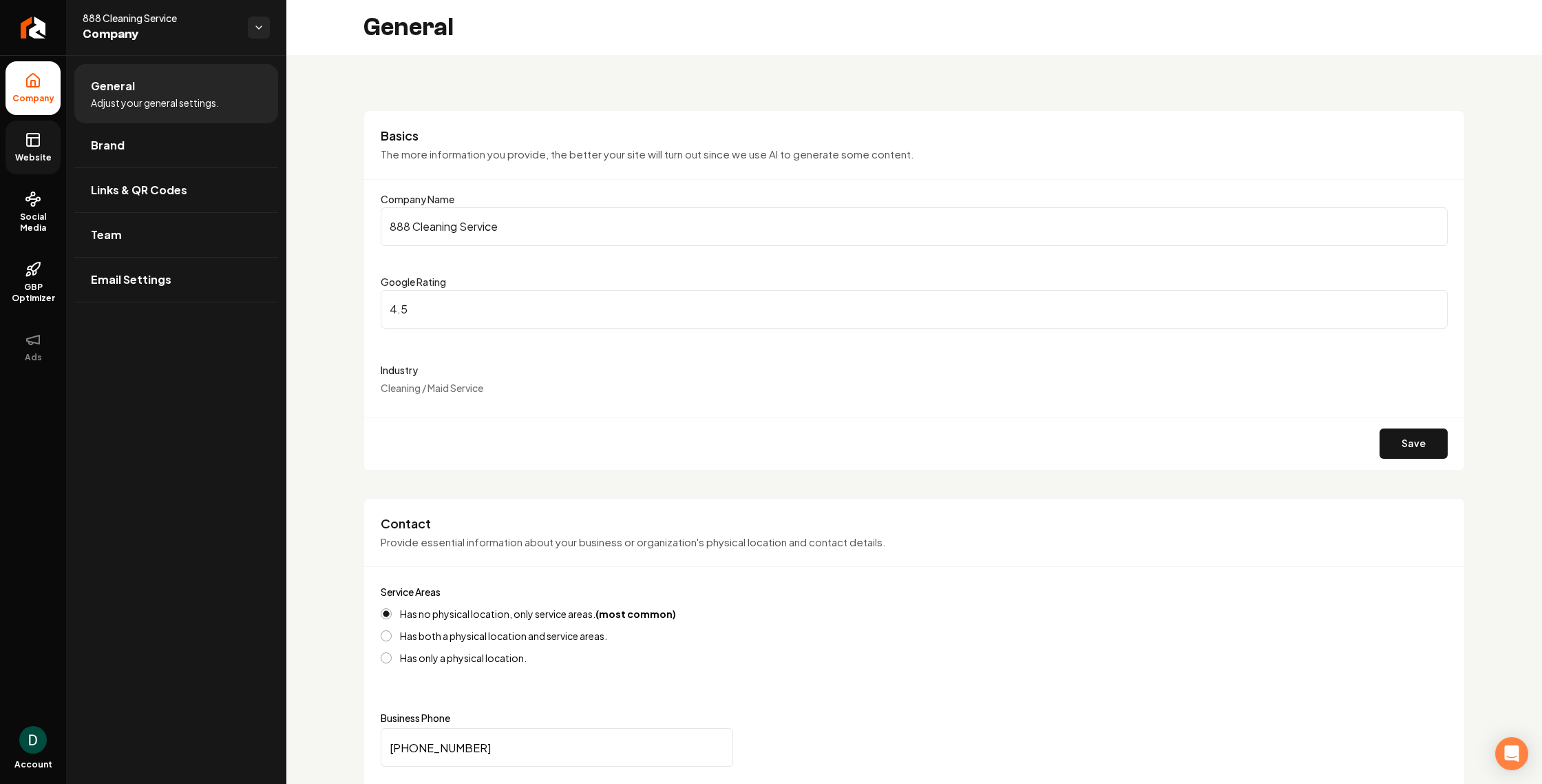
click at [1434, 304] on input "4.5" at bounding box center [914, 309] width 1068 height 38
click at [1434, 304] on input "4.6" at bounding box center [914, 309] width 1068 height 38
click at [1434, 304] on input "4.7" at bounding box center [914, 309] width 1068 height 38
click at [1434, 304] on input "4.8" at bounding box center [914, 309] width 1068 height 38
click at [1434, 304] on input "4.9" at bounding box center [914, 309] width 1068 height 38
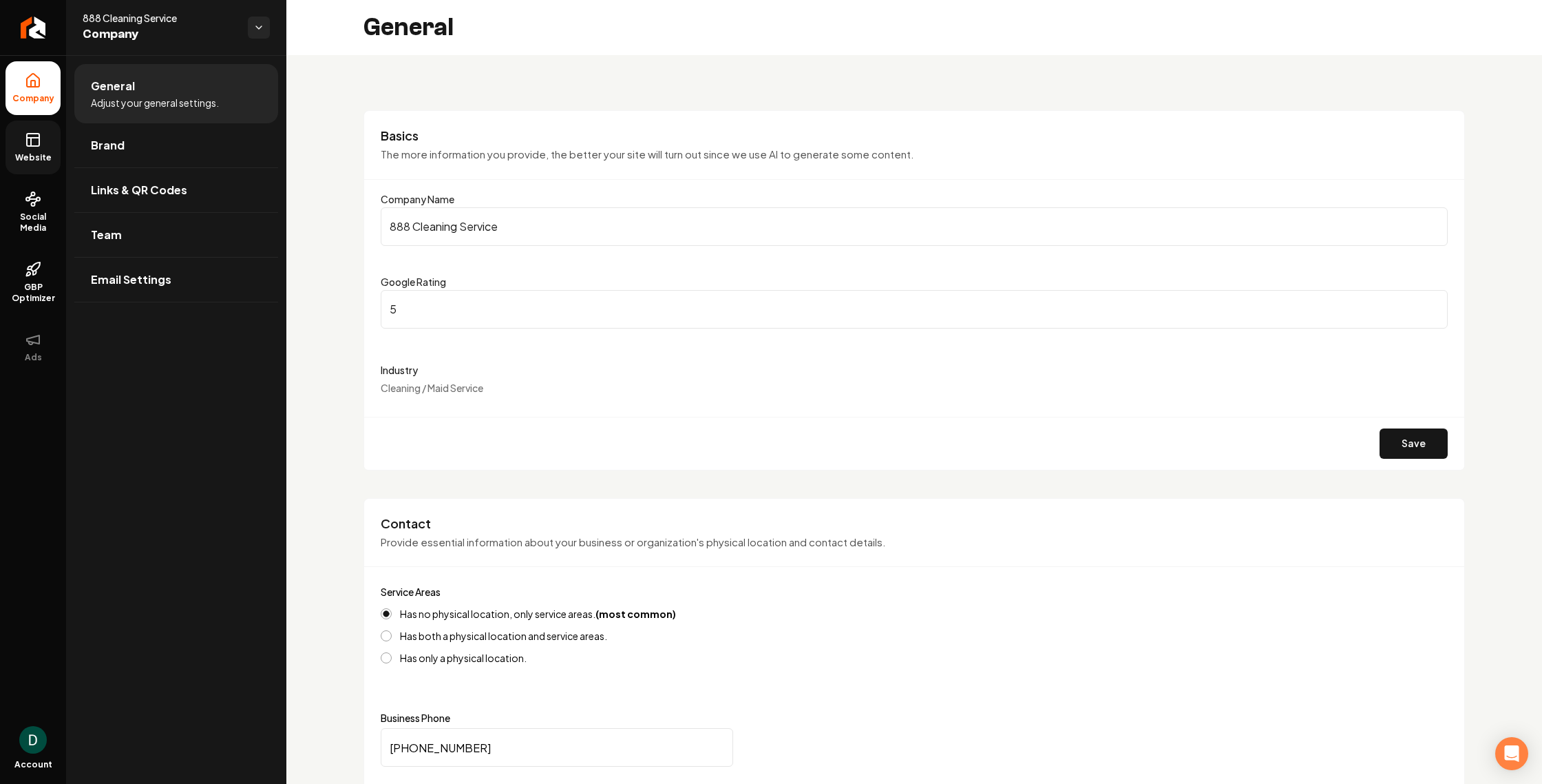
click at [1434, 304] on input "5" at bounding box center [914, 309] width 1068 height 38
click at [1434, 304] on input "5.1" at bounding box center [914, 309] width 1068 height 38
click at [1434, 304] on input "5.2" at bounding box center [914, 309] width 1068 height 38
click at [1434, 304] on input "5.3" at bounding box center [914, 309] width 1068 height 38
click at [1434, 313] on input "5.2" at bounding box center [914, 309] width 1068 height 38
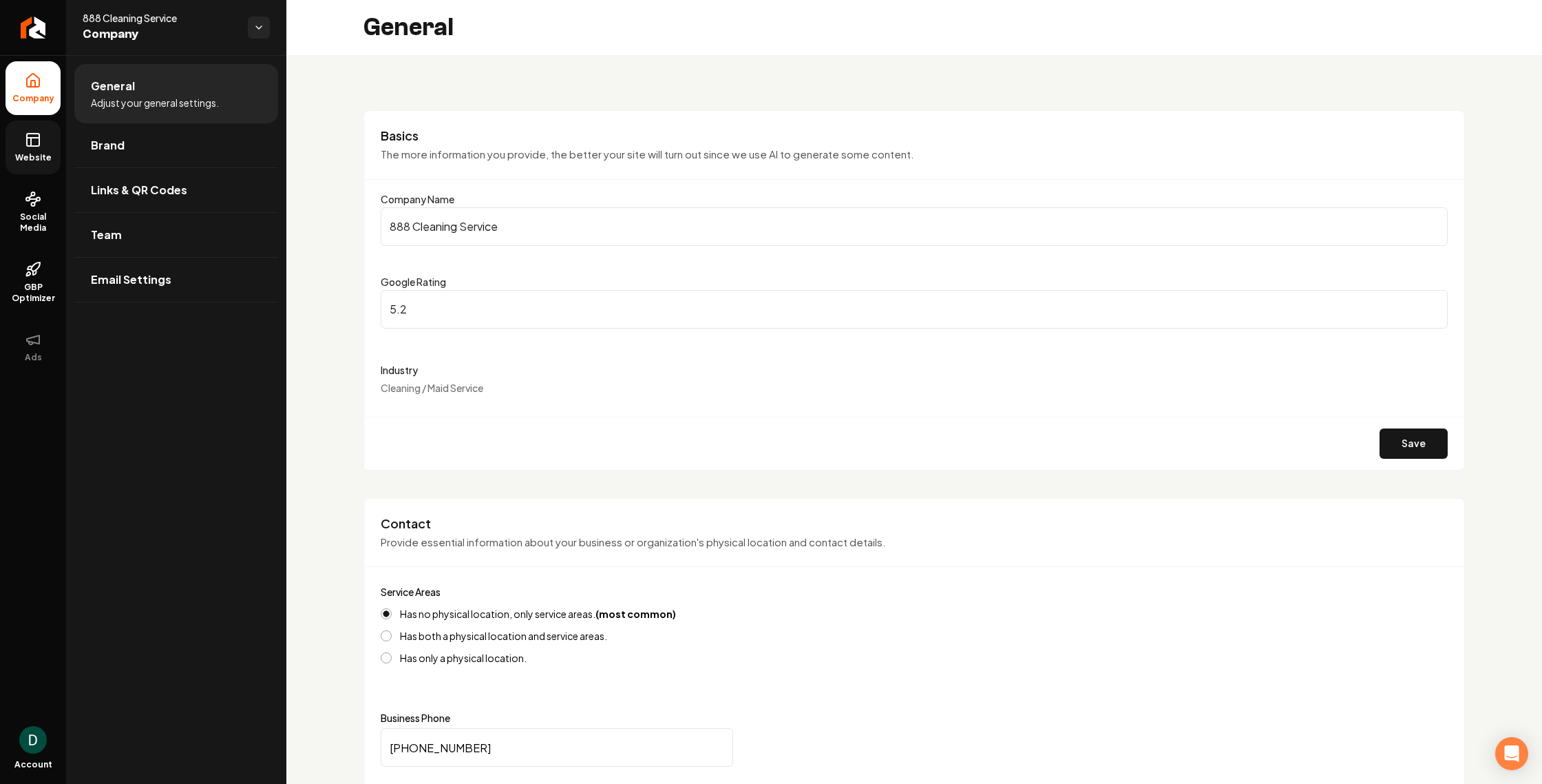
click at [1434, 313] on input "5.1" at bounding box center [914, 309] width 1068 height 38
type input "5"
click at [1434, 313] on input "5" at bounding box center [914, 309] width 1068 height 38
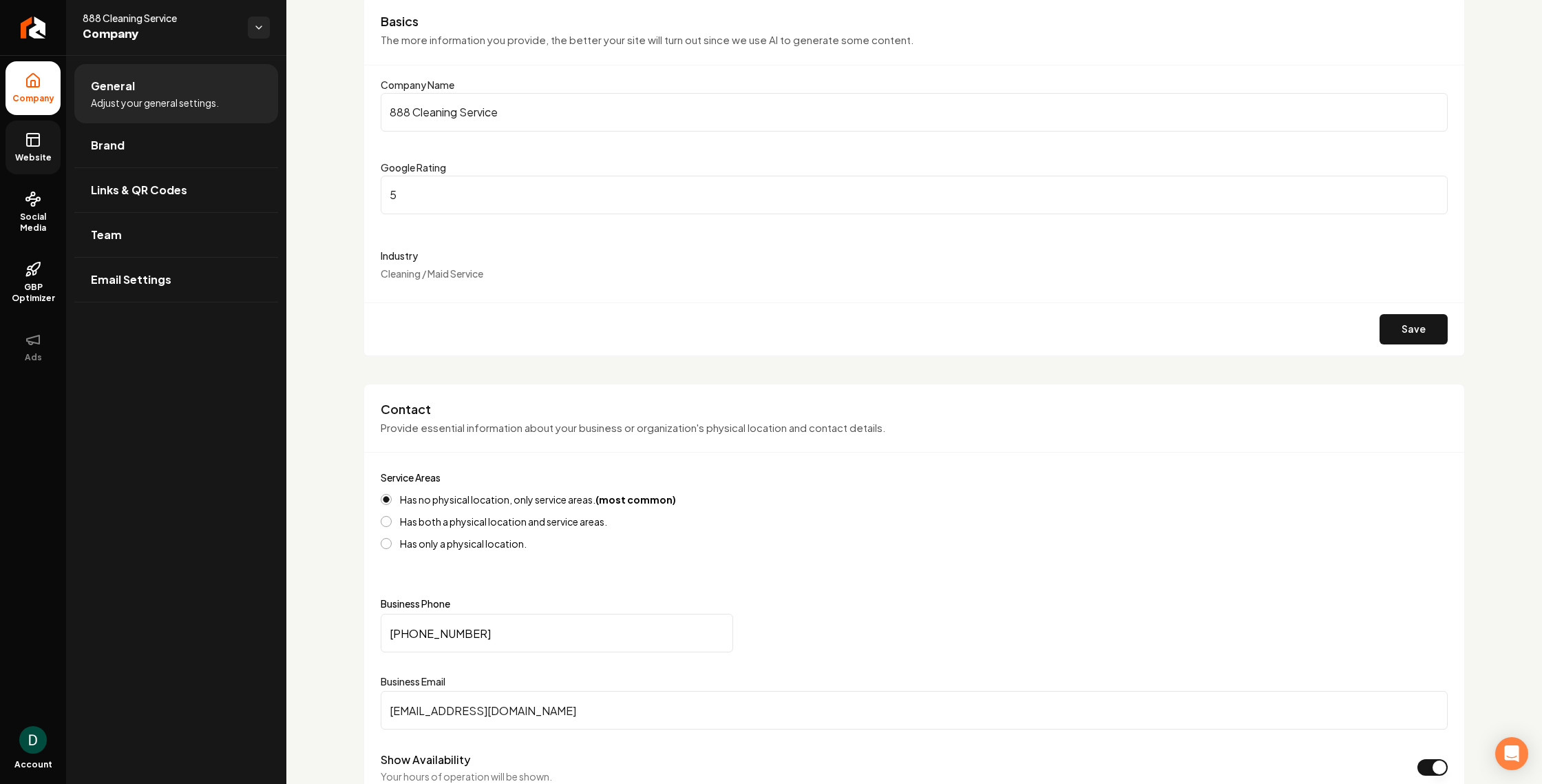
scroll to position [116, 0]
click at [1417, 322] on button "Save" at bounding box center [1414, 326] width 68 height 31
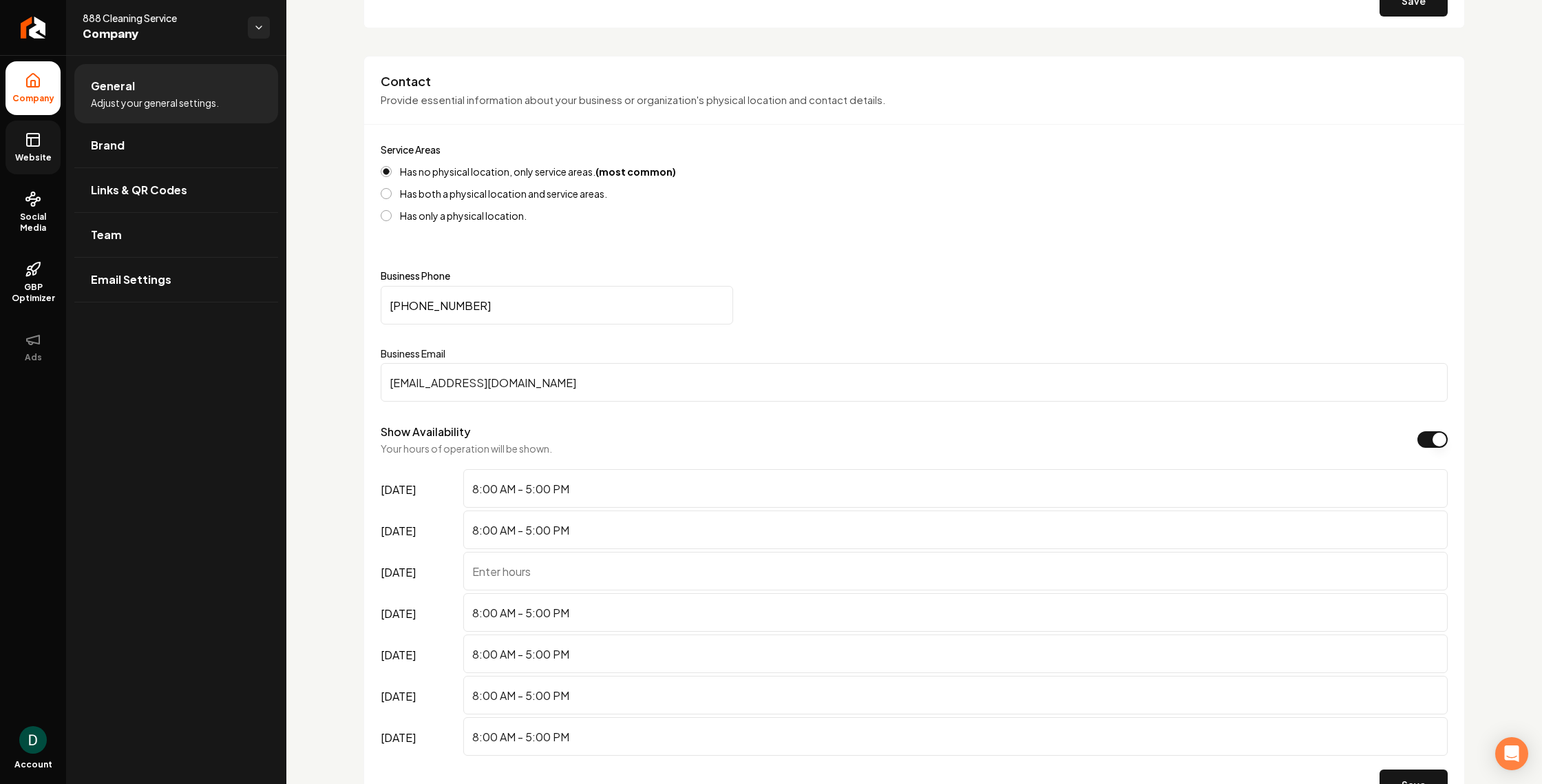
scroll to position [446, 0]
click at [482, 300] on input "[PHONE_NUMBER]" at bounding box center [556, 300] width 352 height 38
type input "[PHONE_NUMBER]"
click at [492, 378] on input "[EMAIL_ADDRESS][DOMAIN_NAME]" at bounding box center [914, 378] width 1068 height 38
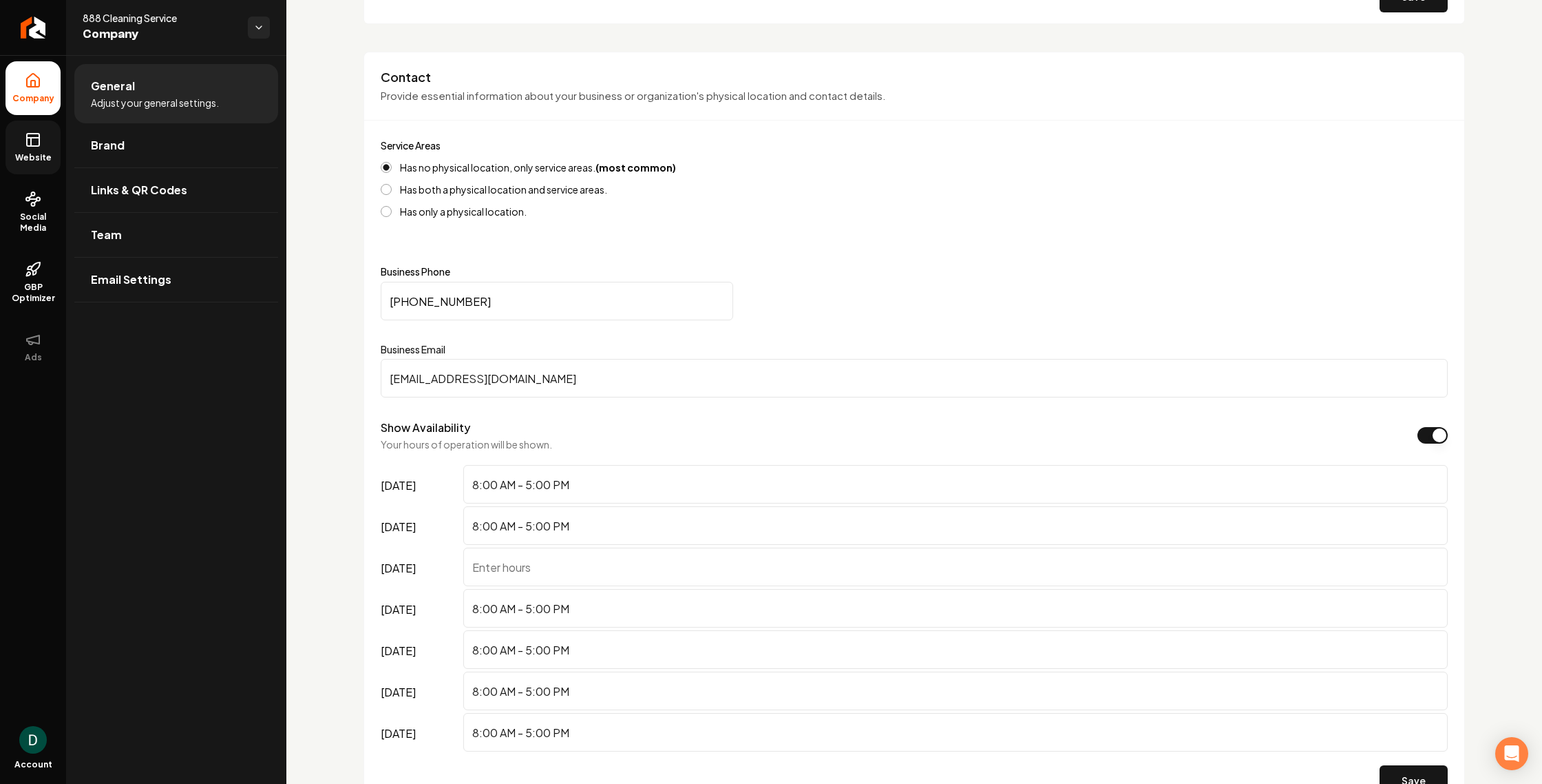
click at [492, 378] on input "[EMAIL_ADDRESS][DOMAIN_NAME]" at bounding box center [914, 378] width 1068 height 38
type input "[EMAIL_ADDRESS][DOMAIN_NAME]"
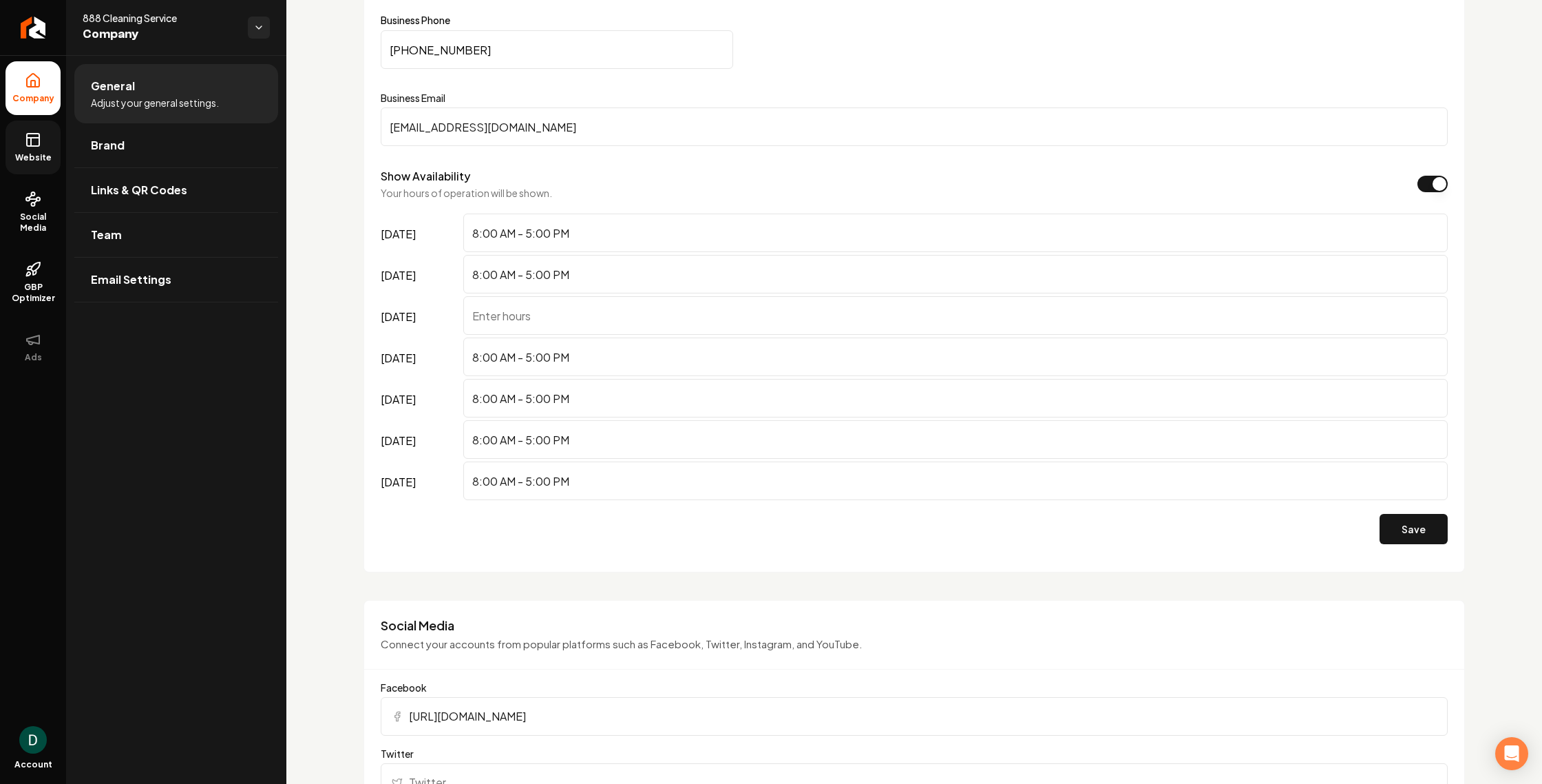
scroll to position [703, 0]
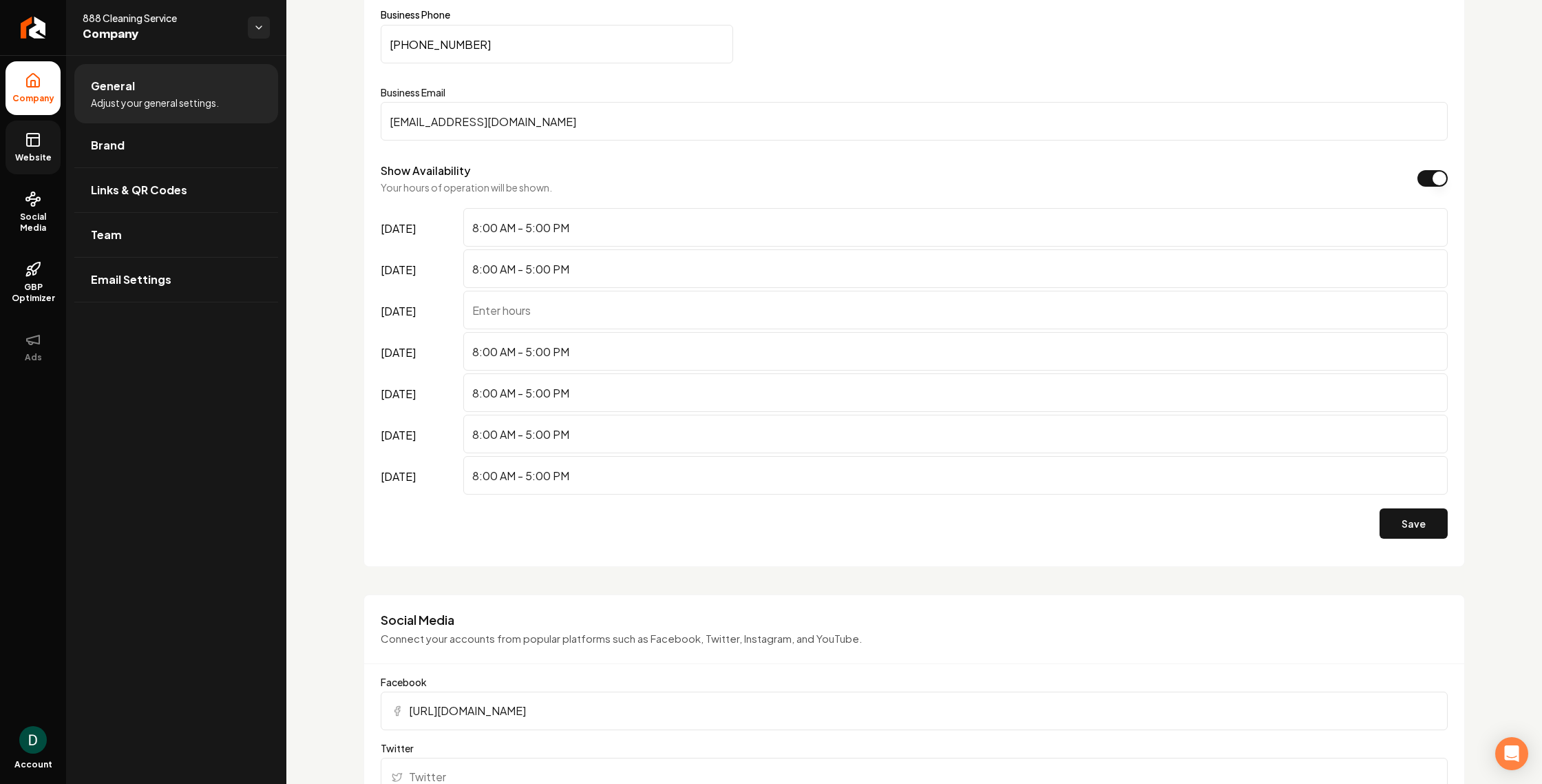
click at [538, 230] on input "8:00 AM - 5:00 PM" at bounding box center [955, 227] width 985 height 38
click at [532, 225] on input "8:00 AM - 5:00 PM" at bounding box center [955, 227] width 985 height 38
type input "8:00 AM - 6:00 PM"
click at [532, 267] on input "8:00 AM - 5:00 PM" at bounding box center [955, 268] width 985 height 38
type input "8:00 AM - 6:00 PM"
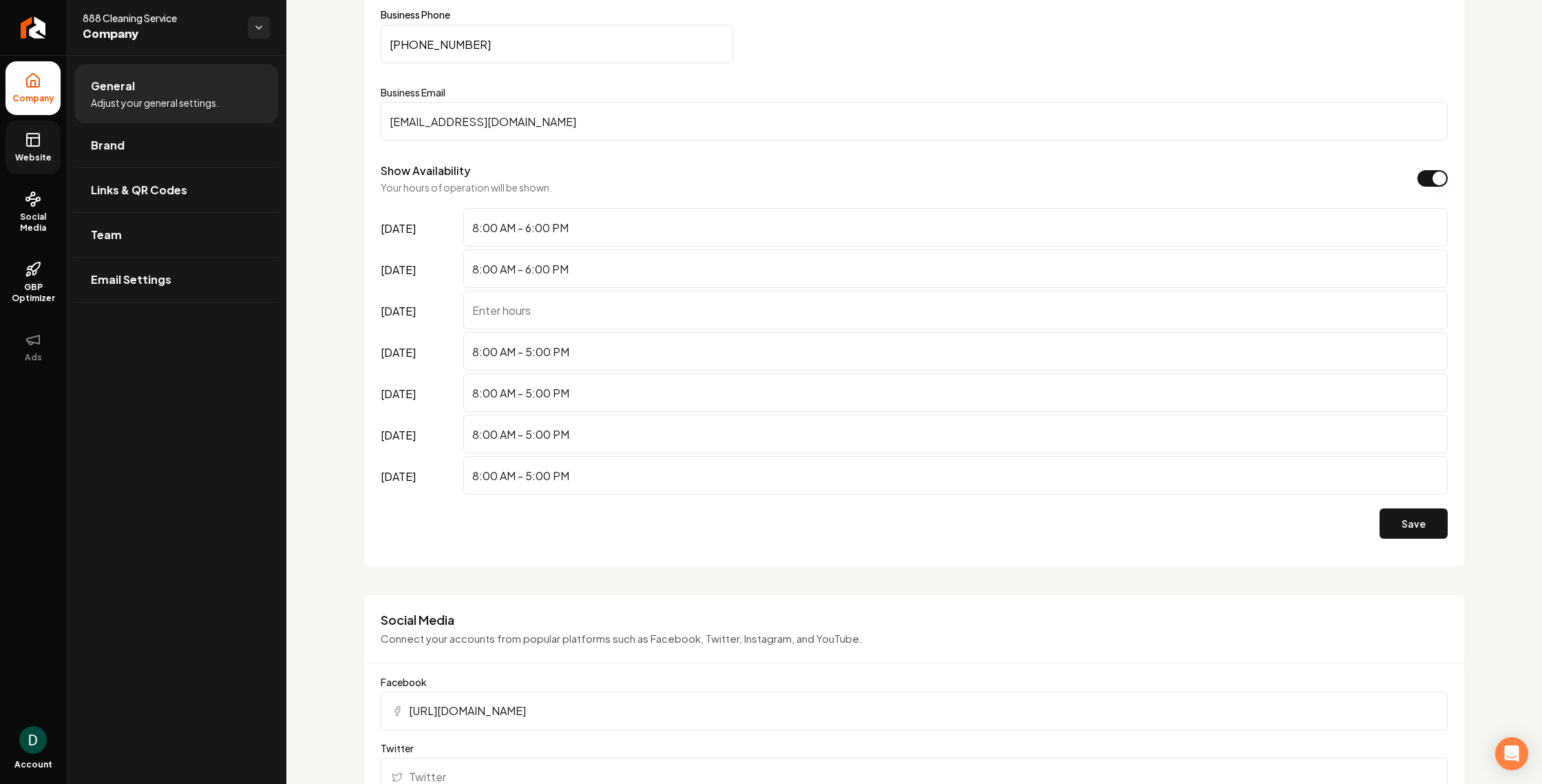
click at [532, 352] on input "8:00 AM - 5:00 PM" at bounding box center [955, 351] width 985 height 38
type input "8:00 AM - 6:00 PM"
click at [532, 392] on input "8:00 AM - 5:00 PM" at bounding box center [955, 392] width 985 height 38
type input "8:00 AM - 6:00 PM"
click at [532, 435] on input "8:00 AM - 5:00 PM" at bounding box center [955, 433] width 985 height 38
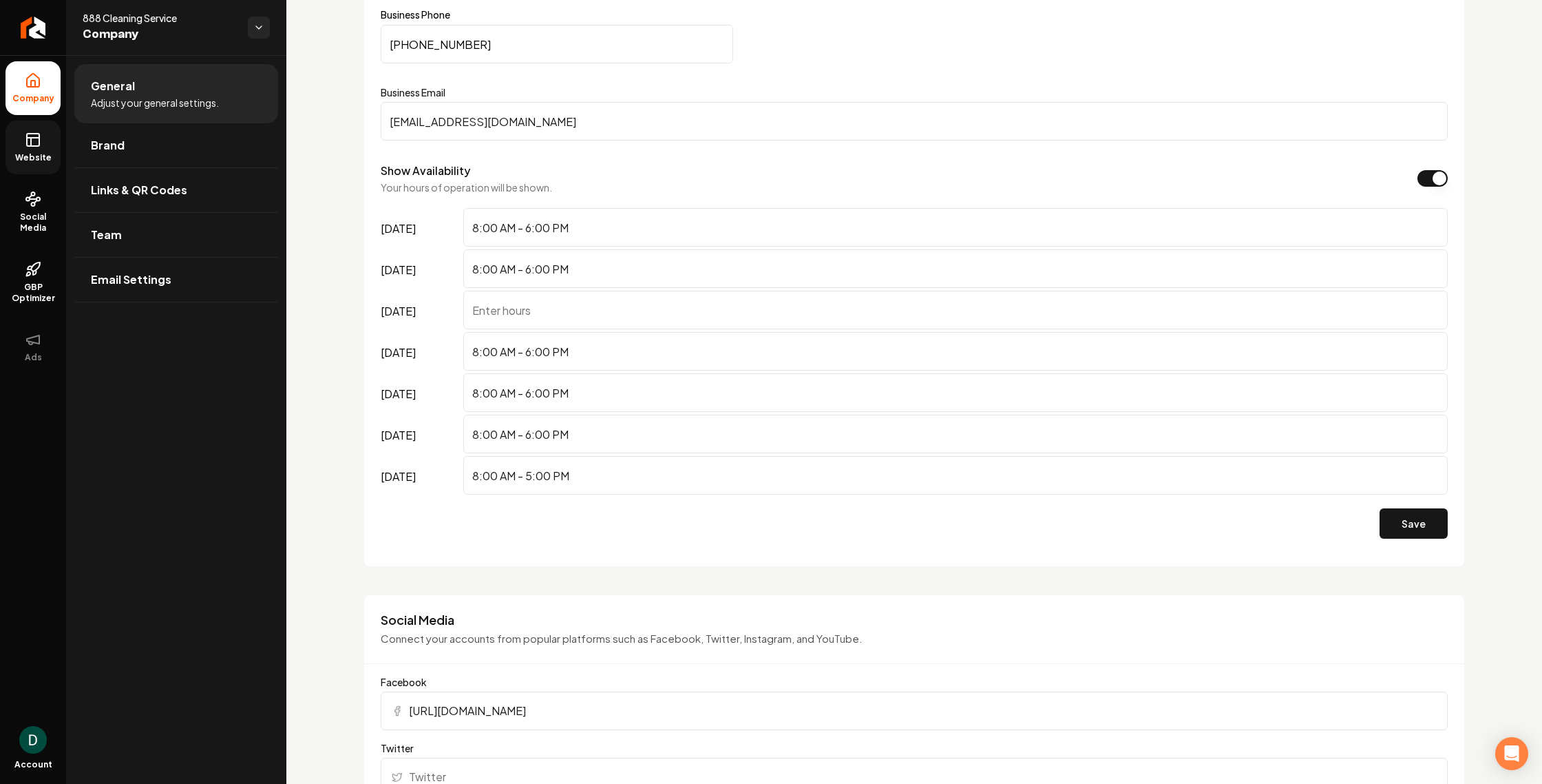
type input "8:00 AM - 6:00 PM"
click at [532, 476] on input "8:00 AM - 5:00 PM" at bounding box center [955, 474] width 985 height 38
type input "8:00 AM - 6:00 PM"
click at [477, 230] on input "8:00 AM - 6:00 PM" at bounding box center [955, 227] width 985 height 38
type input "9:00 AM - 6:00 PM"
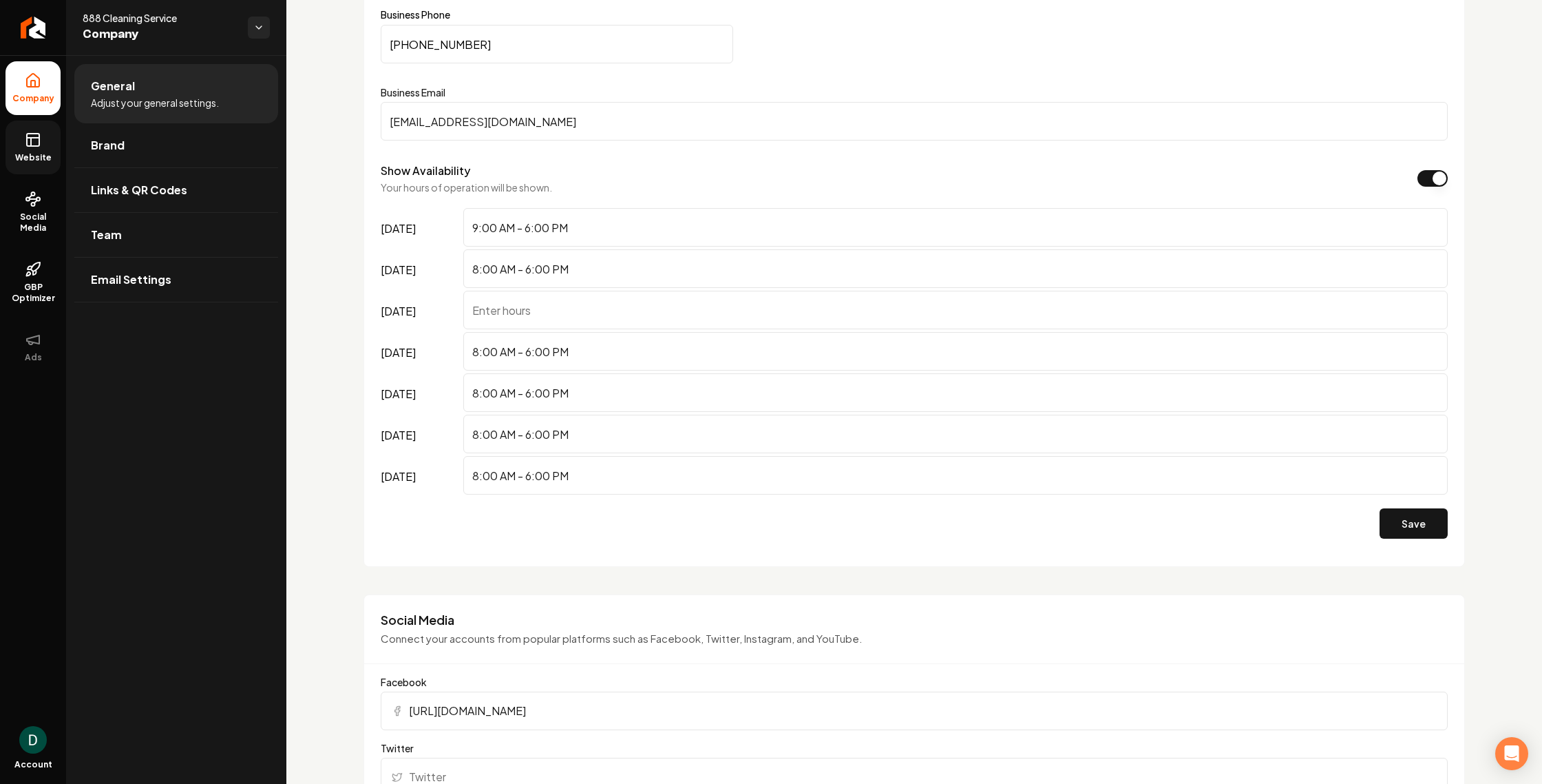
click at [478, 272] on input "8:00 AM - 6:00 PM" at bounding box center [955, 268] width 985 height 38
type input "9:00 AM - 6:00 PM"
click at [479, 352] on input "8:00 AM - 6:00 PM" at bounding box center [955, 351] width 985 height 38
type input "9:00 AM - 6:00 PM"
click at [477, 393] on input "8:00 AM - 6:00 PM" at bounding box center [955, 392] width 985 height 38
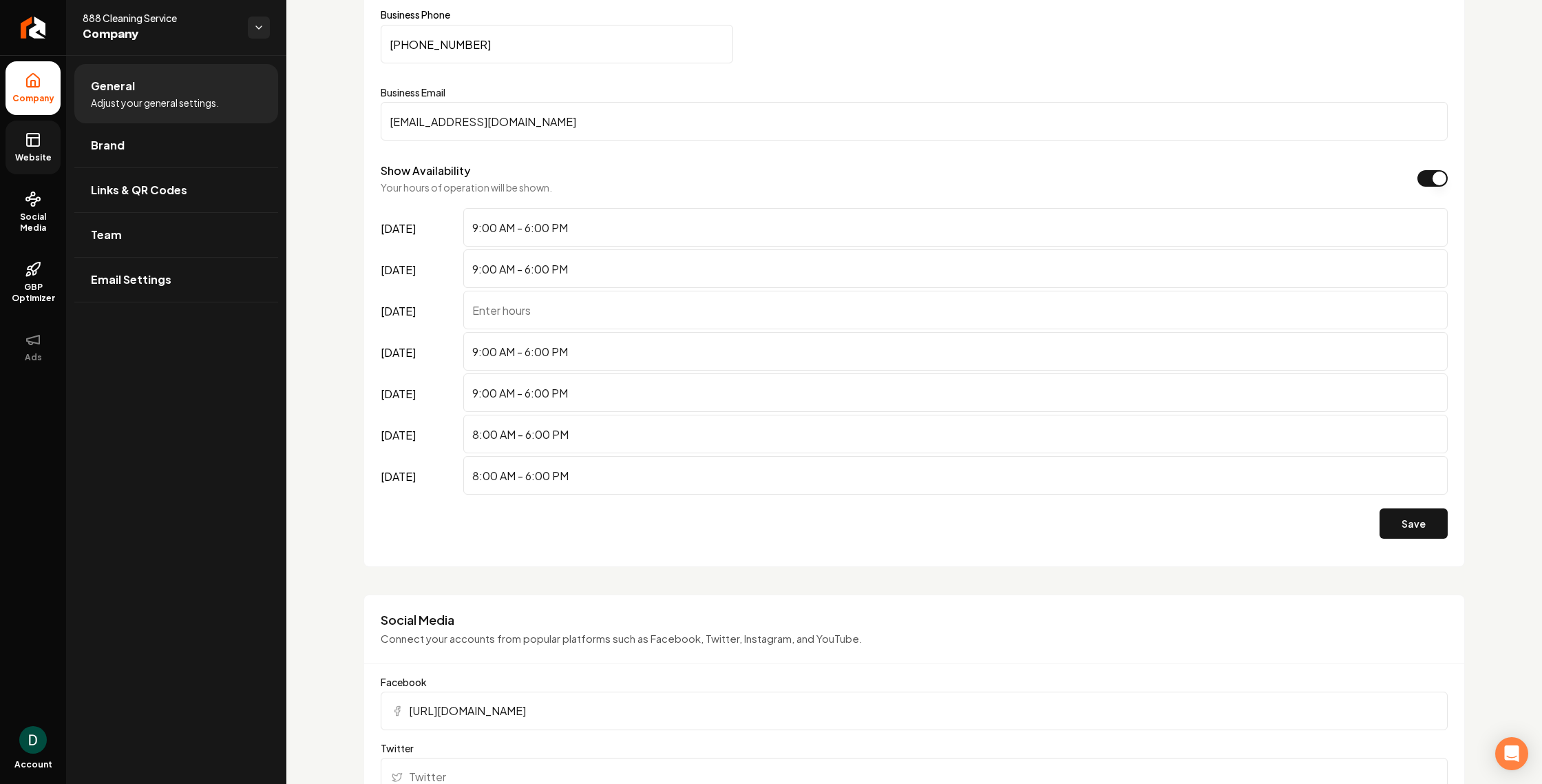
type input "9:00 AM - 6:00 PM"
click at [479, 436] on input "8:00 AM - 6:00 PM" at bounding box center [955, 433] width 985 height 38
type input "9:00 AM - 6:00 PM"
click at [479, 476] on input "8:00 AM - 6:00 PM" at bounding box center [955, 474] width 985 height 38
type input "9:00 AM - 6:00 PM"
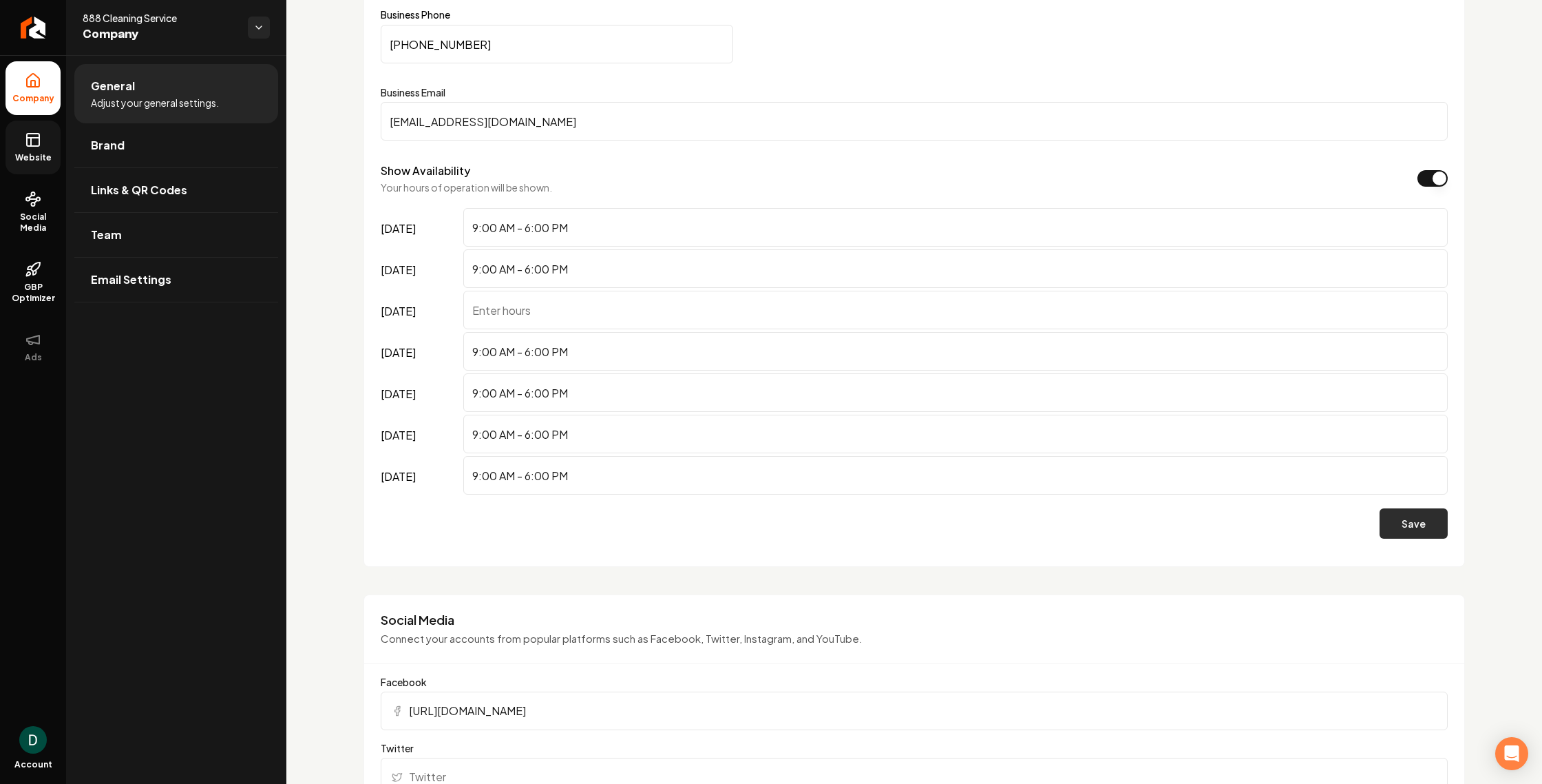
click at [1411, 529] on button "Save" at bounding box center [1414, 523] width 68 height 31
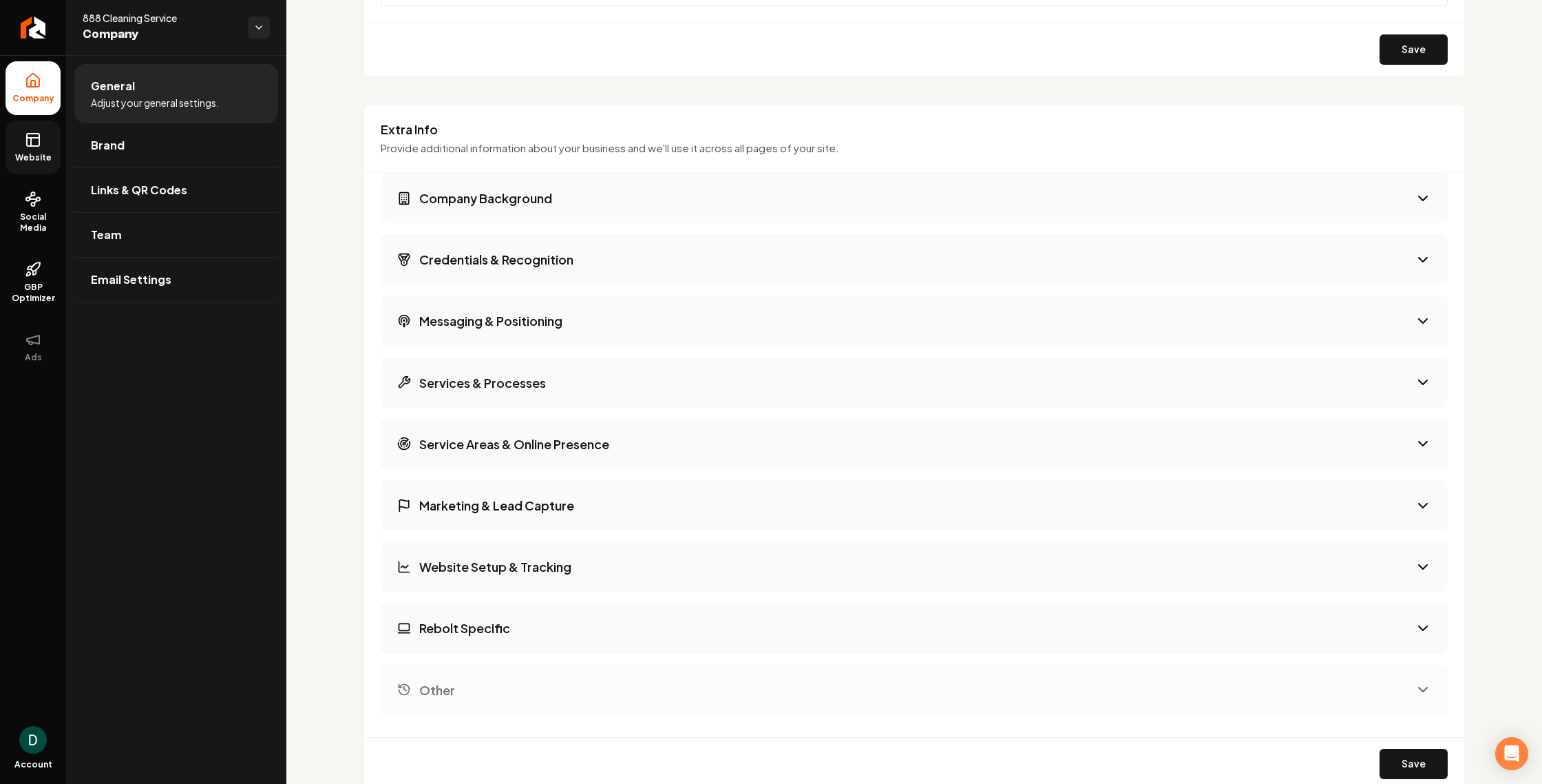
scroll to position [2040, 0]
click at [1422, 197] on icon "Main content area" at bounding box center [1423, 196] width 8 height 4
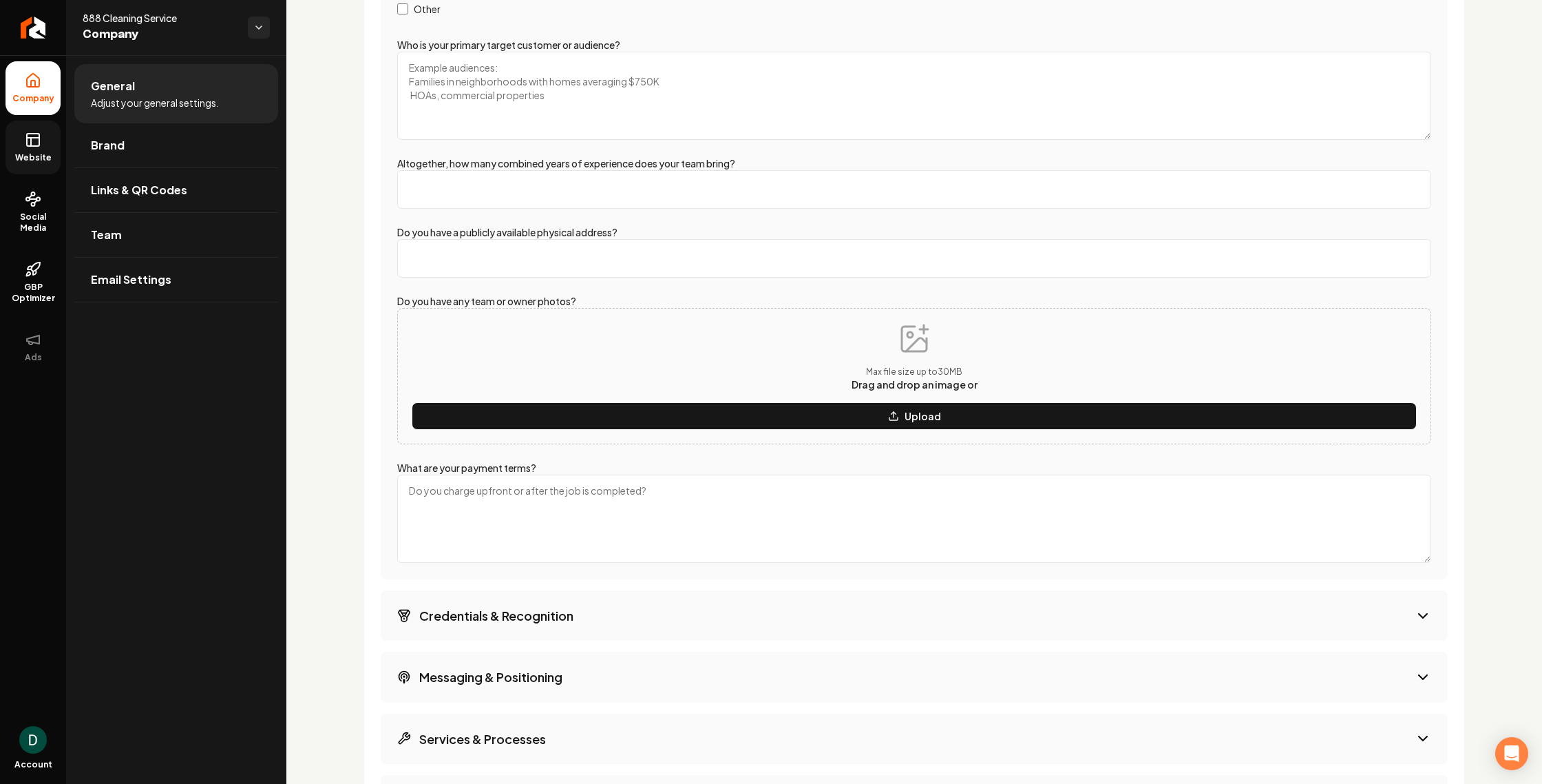
scroll to position [2534, 0]
click at [921, 418] on p "Upload" at bounding box center [923, 415] width 36 height 14
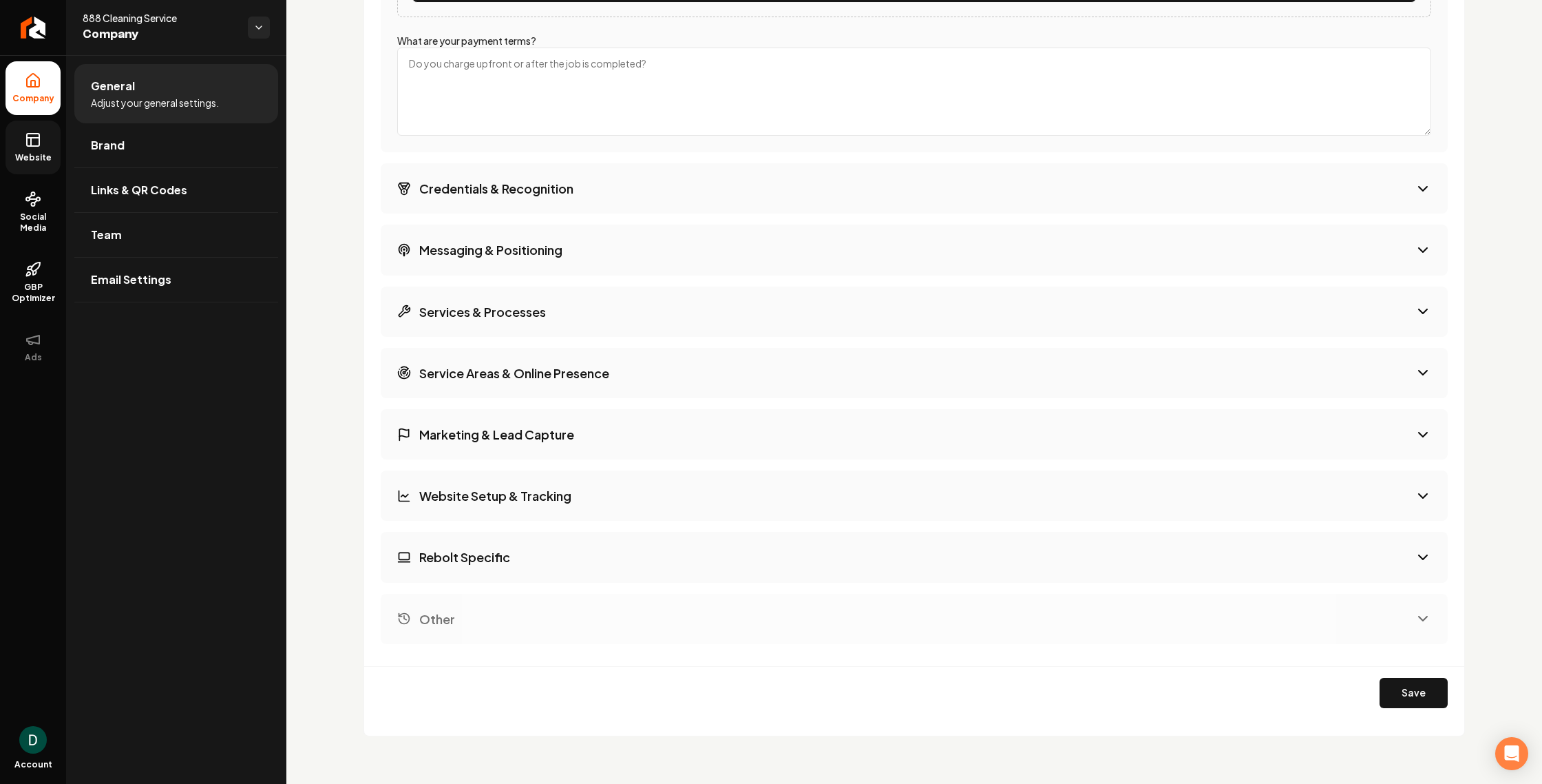
scroll to position [3067, 0]
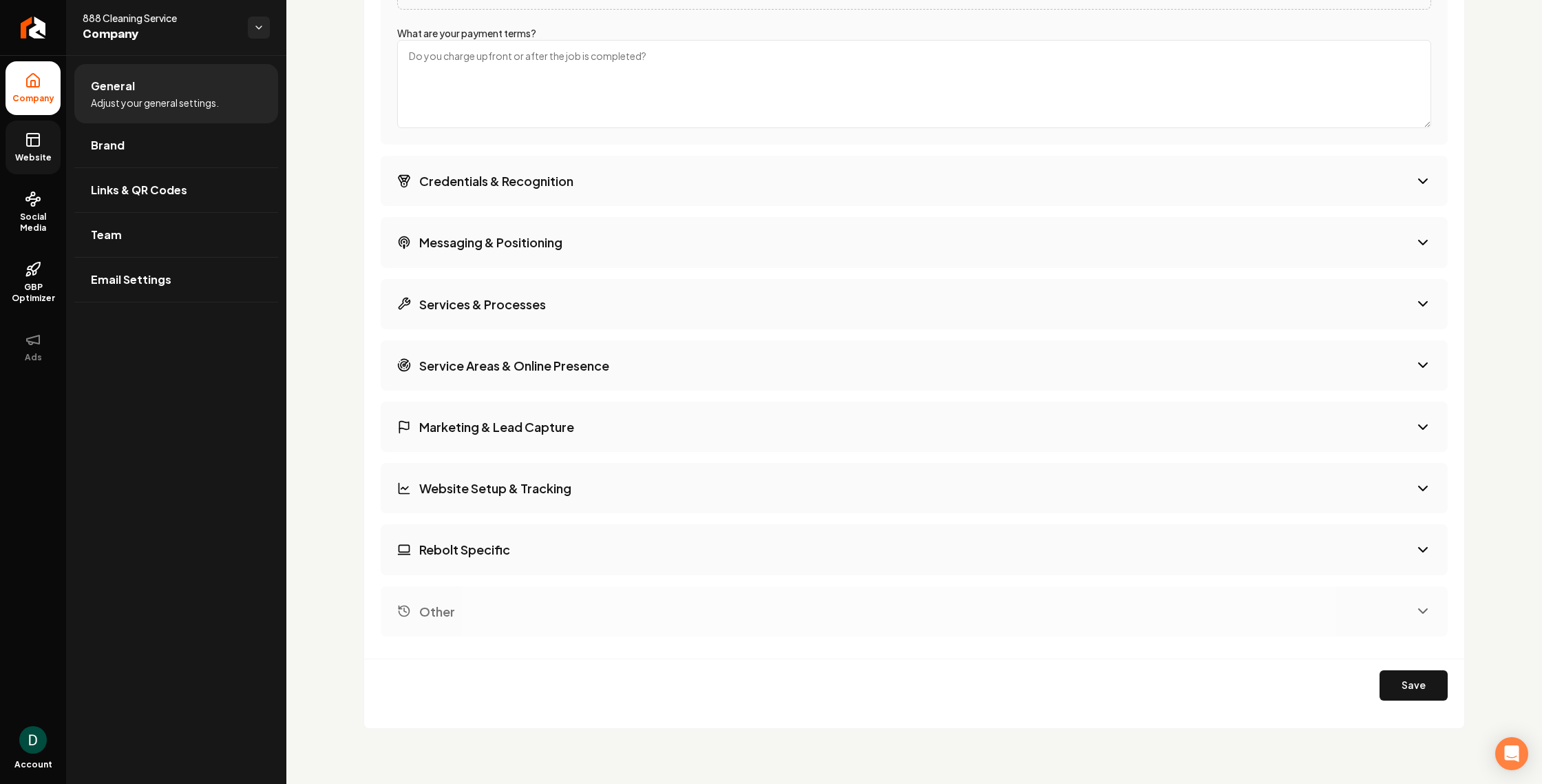
click at [516, 301] on h3 "Services & Processes" at bounding box center [483, 304] width 126 height 18
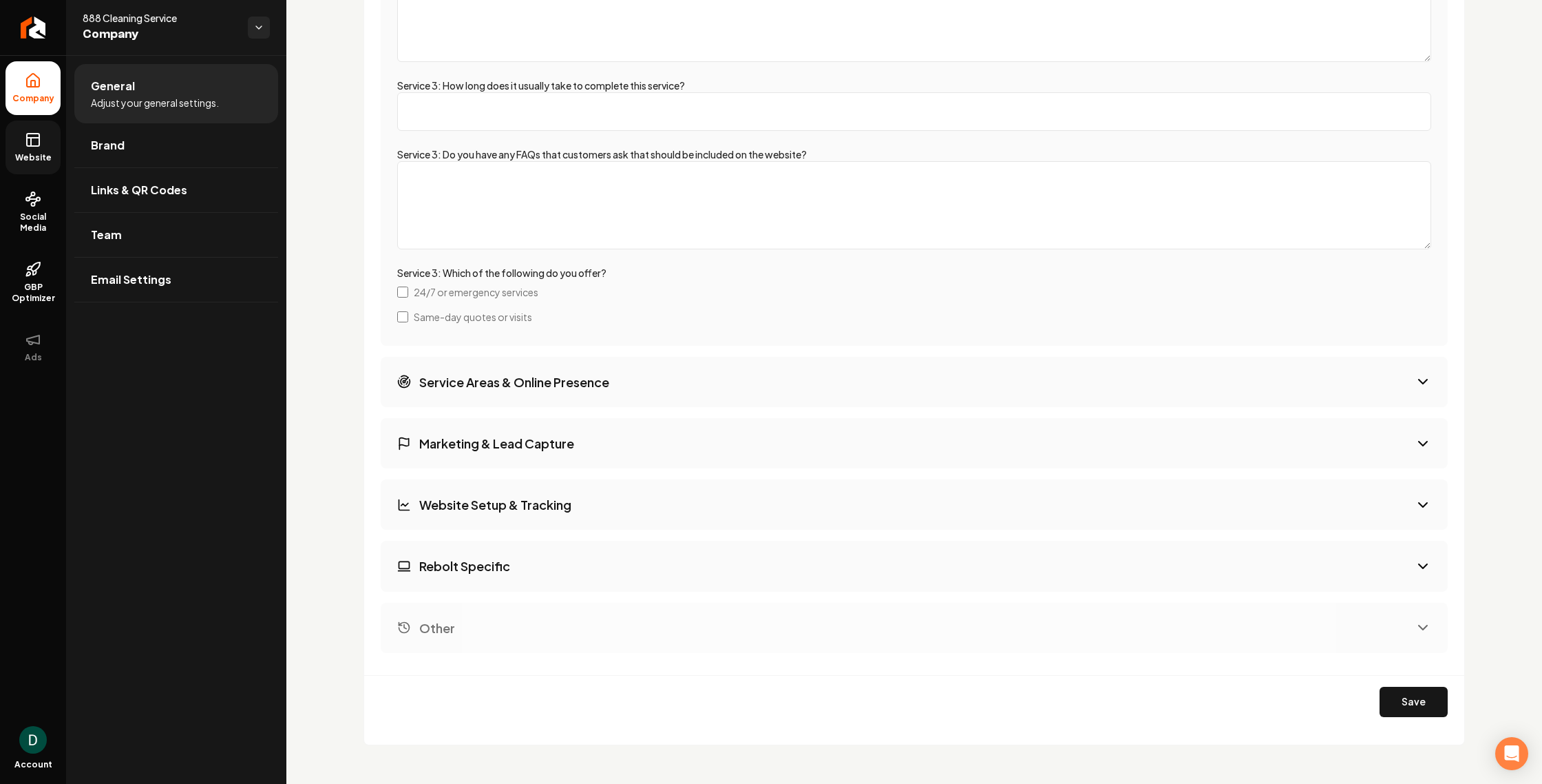
scroll to position [3498, 0]
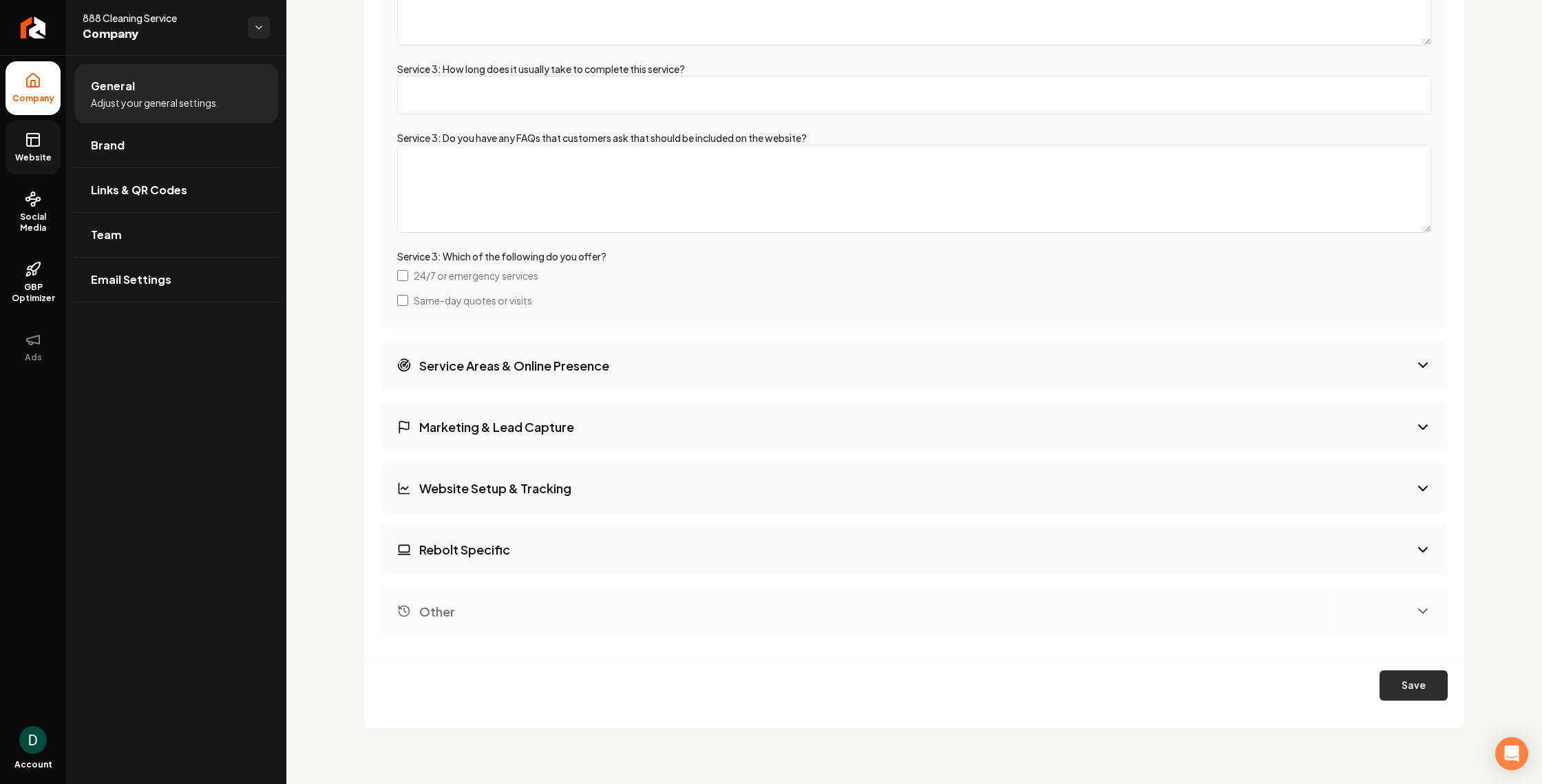
click at [1411, 688] on button "Save" at bounding box center [1414, 684] width 68 height 31
click at [1410, 686] on button "Save" at bounding box center [1414, 684] width 68 height 31
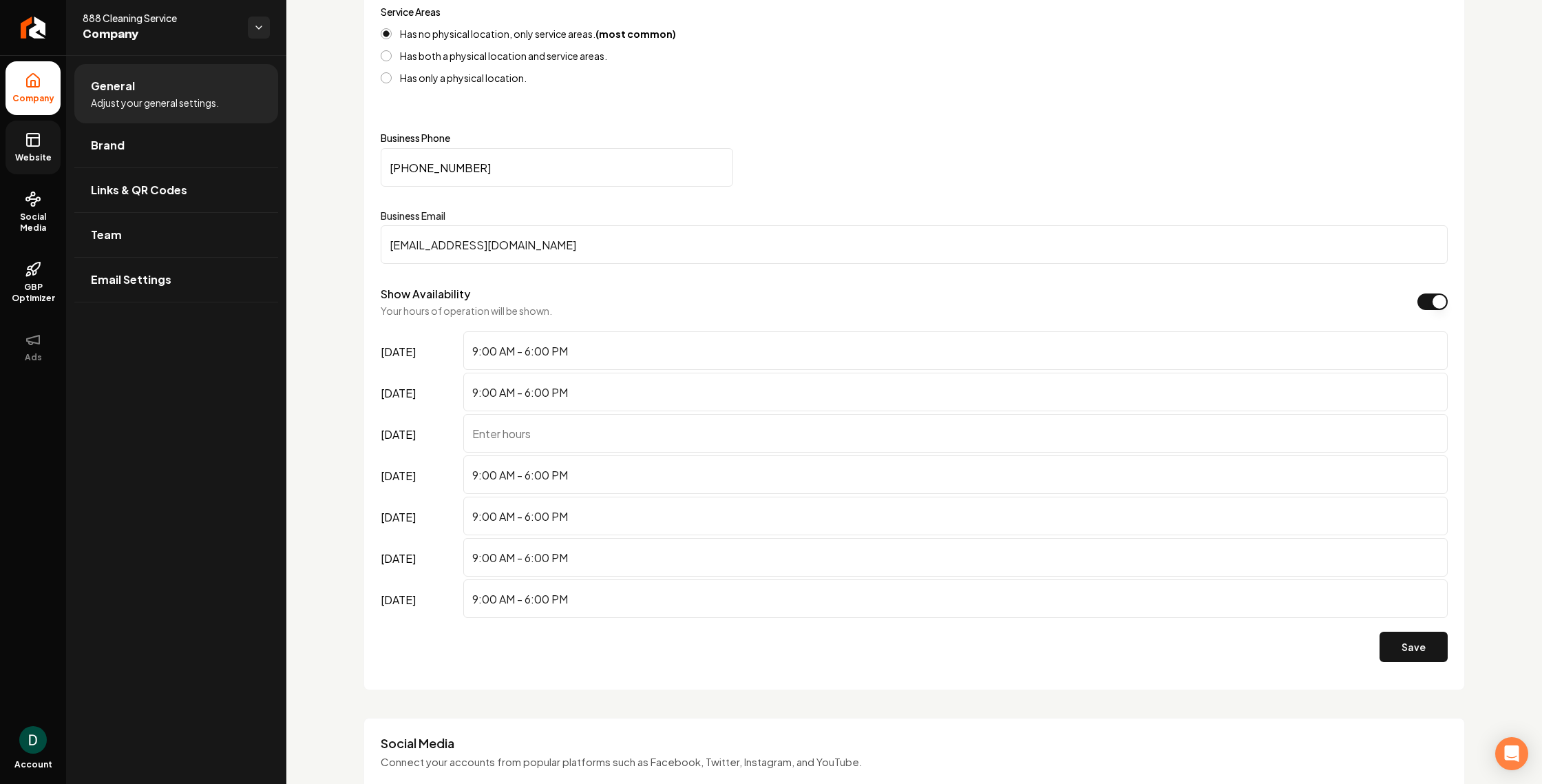
scroll to position [590, 0]
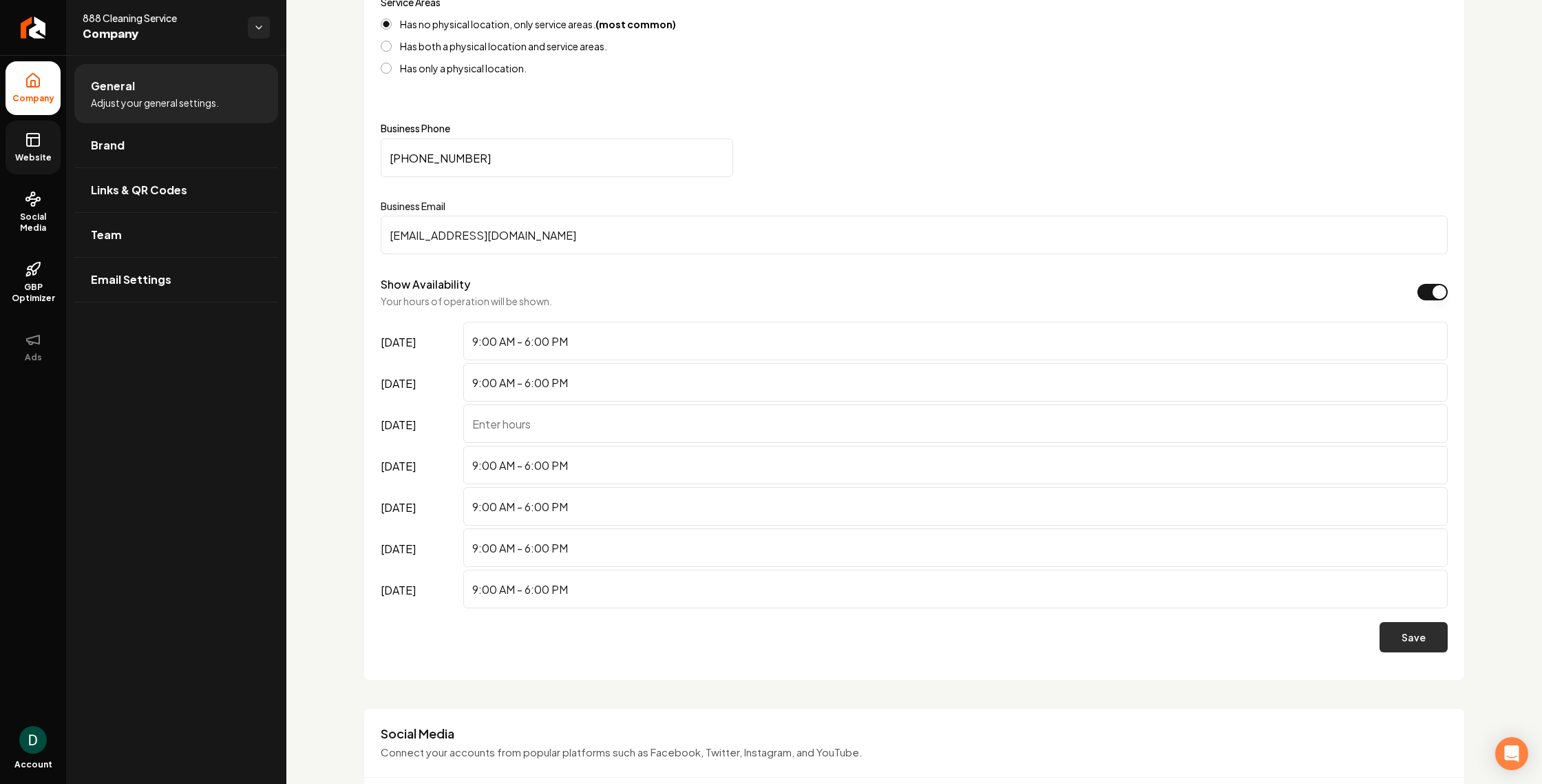
click at [1413, 632] on button "Save" at bounding box center [1414, 637] width 68 height 31
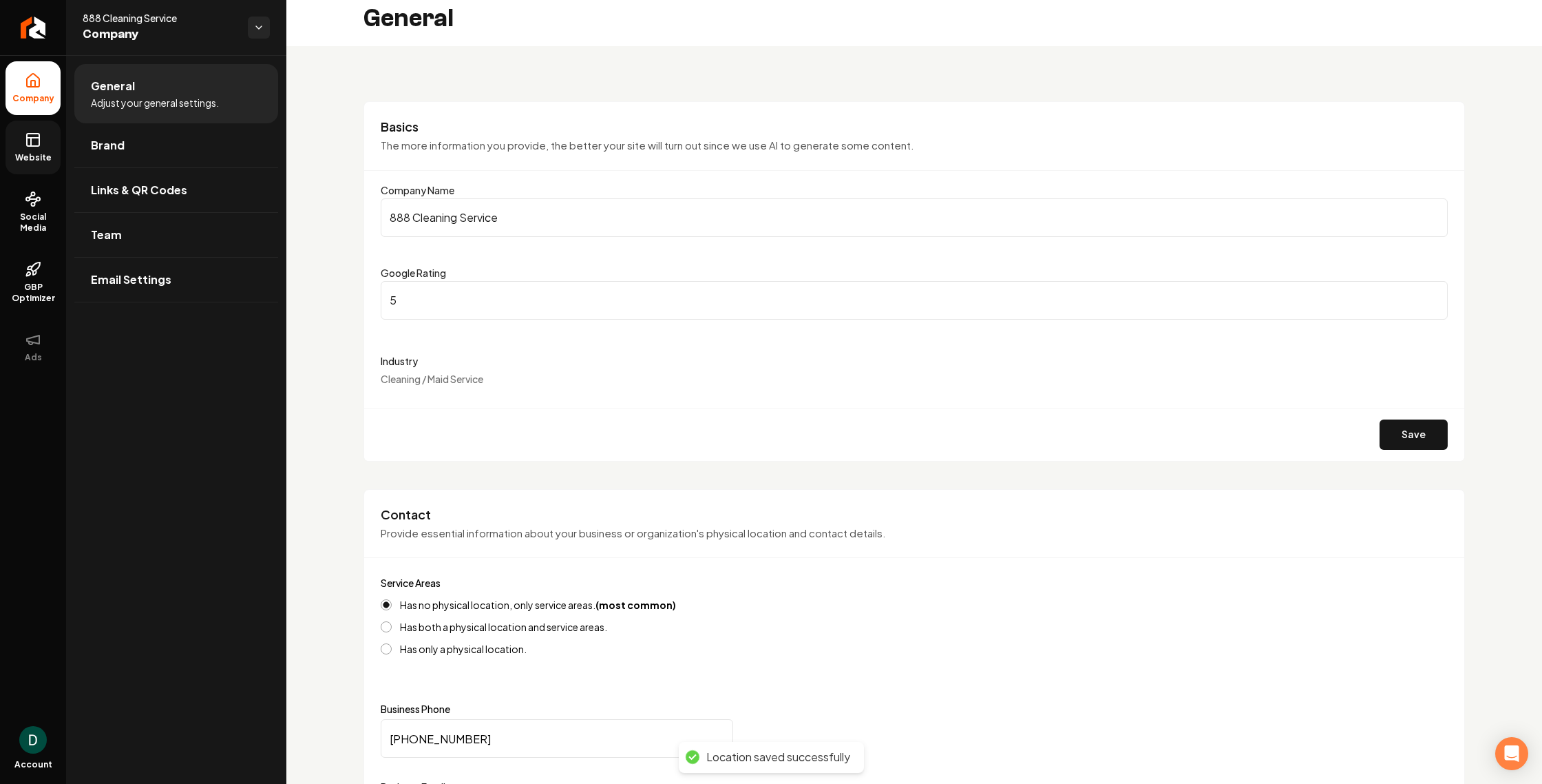
scroll to position [0, 0]
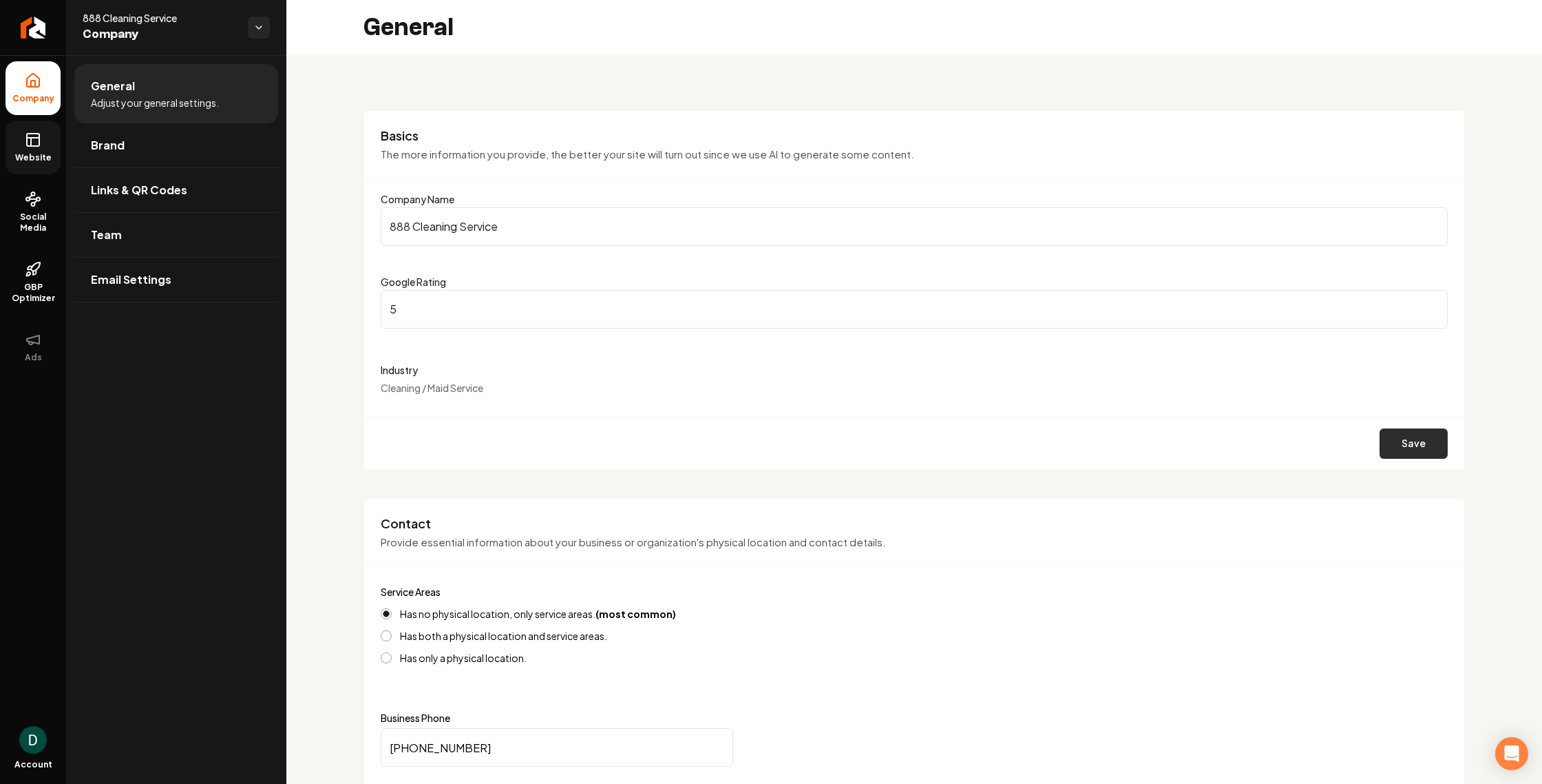
click at [1411, 442] on button "Save" at bounding box center [1414, 444] width 68 height 31
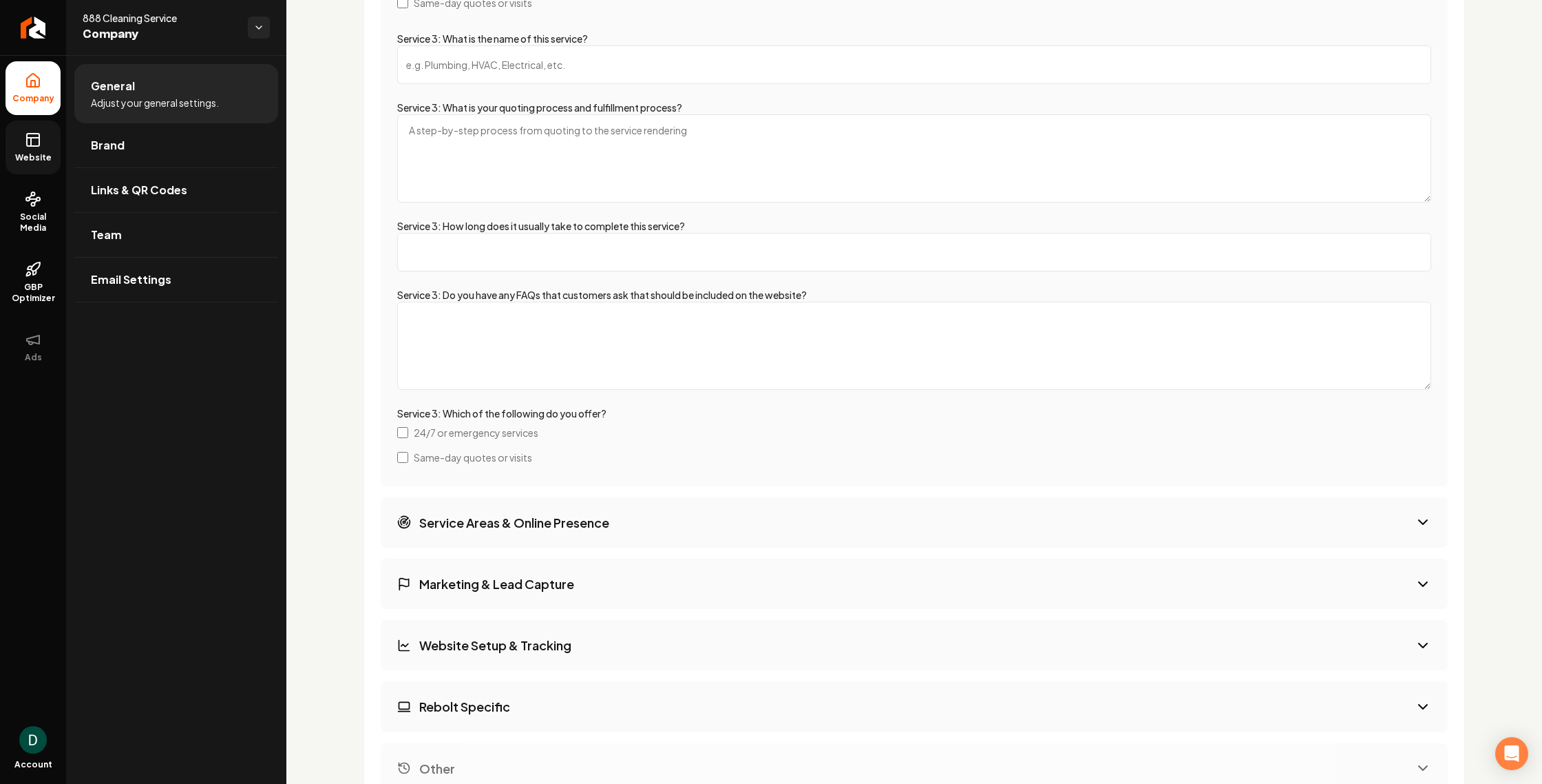
scroll to position [3498, 0]
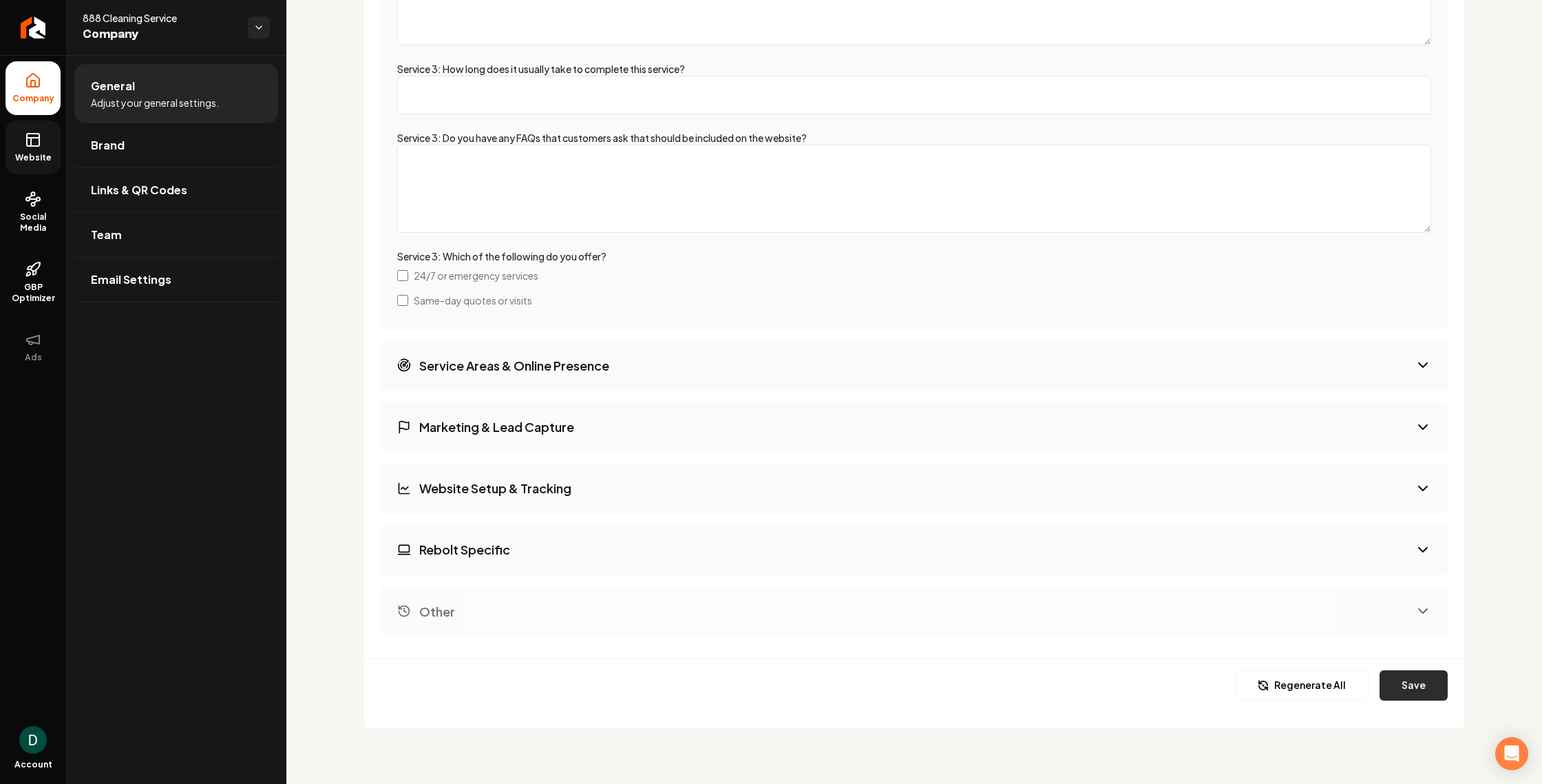
click at [1402, 684] on button "Save" at bounding box center [1414, 684] width 68 height 31
click at [111, 238] on span "Team" at bounding box center [106, 235] width 31 height 17
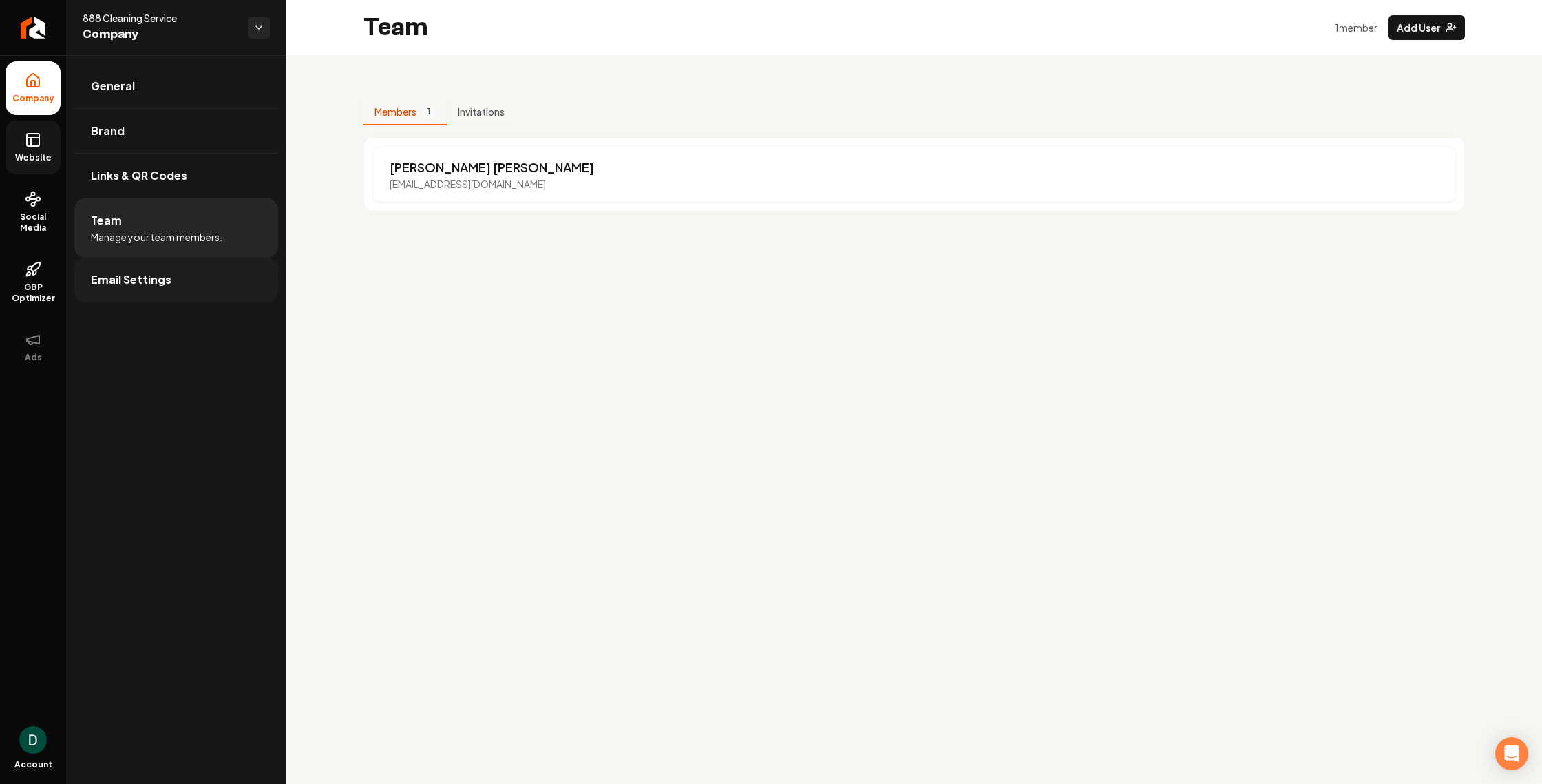
click at [153, 282] on span "Email Settings" at bounding box center [131, 280] width 81 height 17
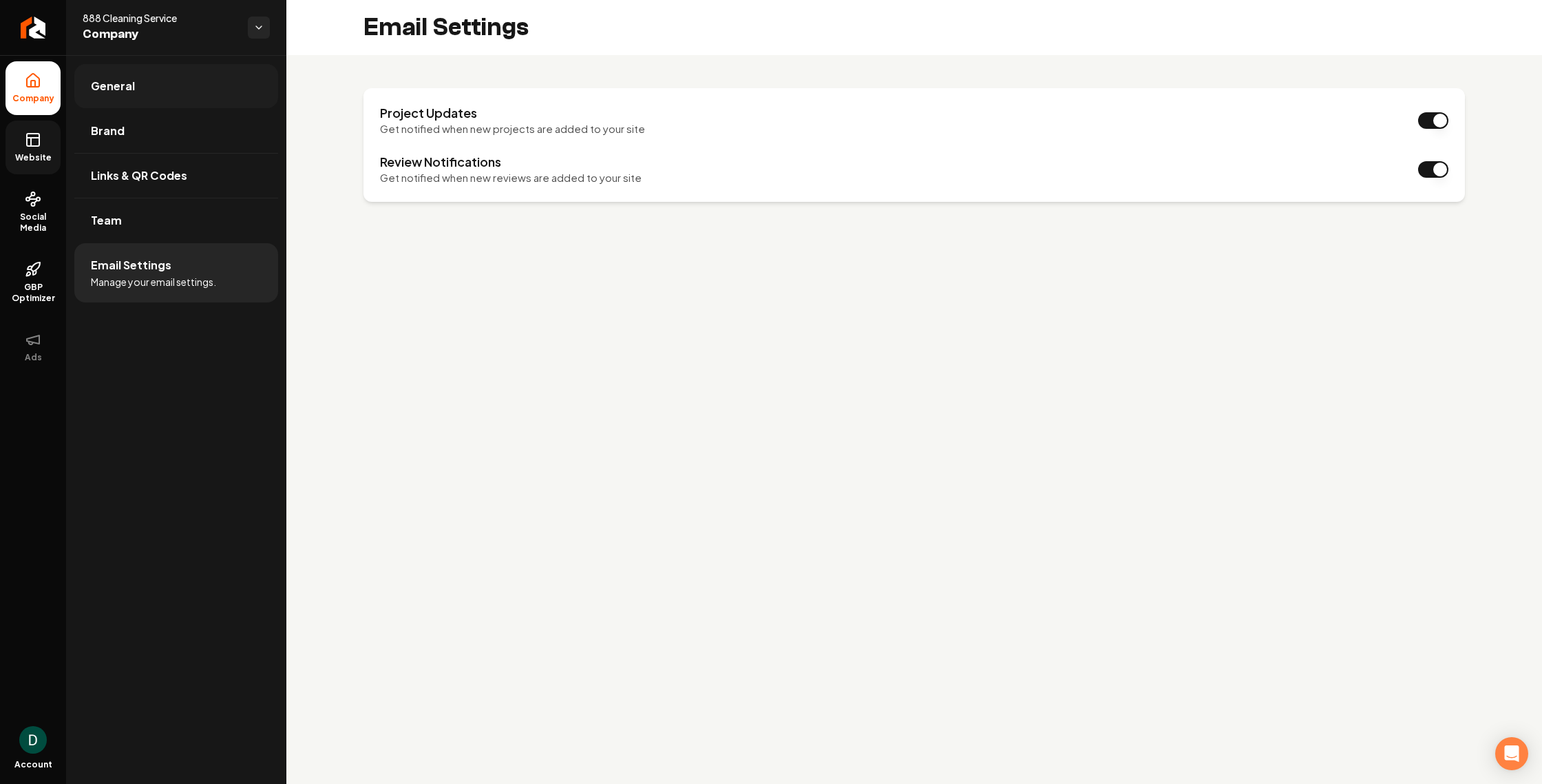
click at [121, 88] on span "General" at bounding box center [113, 86] width 44 height 17
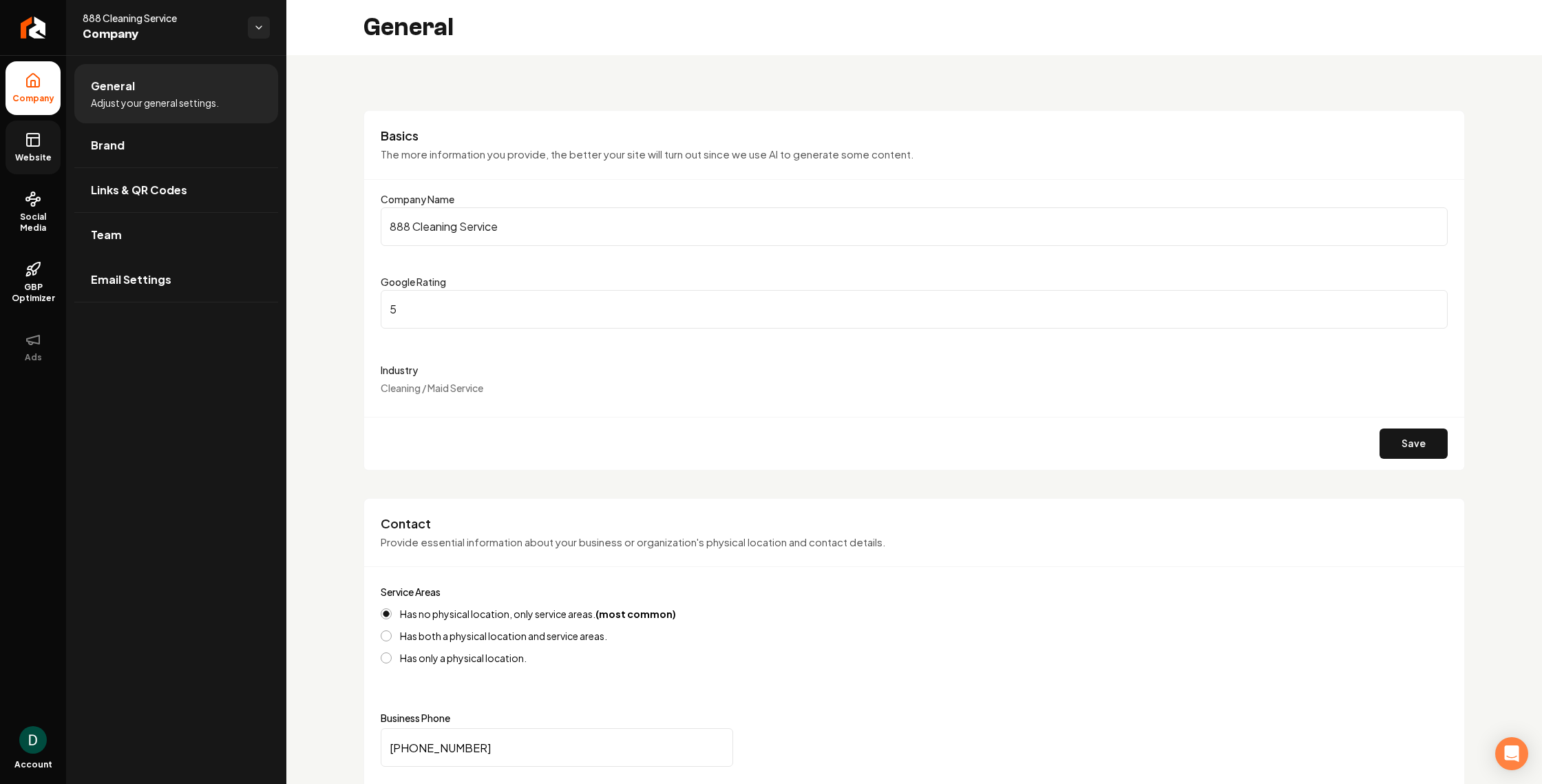
click at [35, 147] on icon at bounding box center [33, 140] width 17 height 17
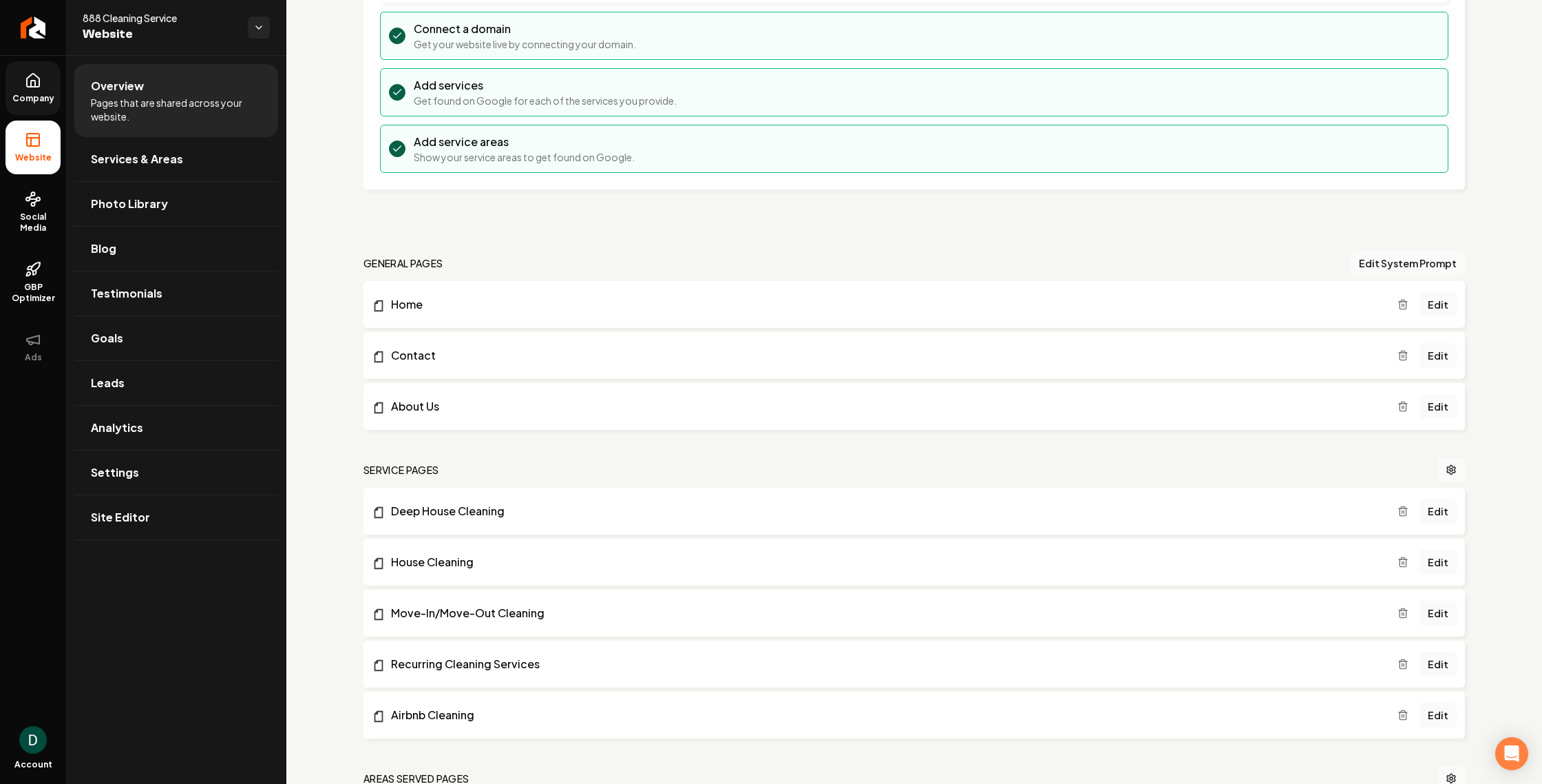
scroll to position [209, 0]
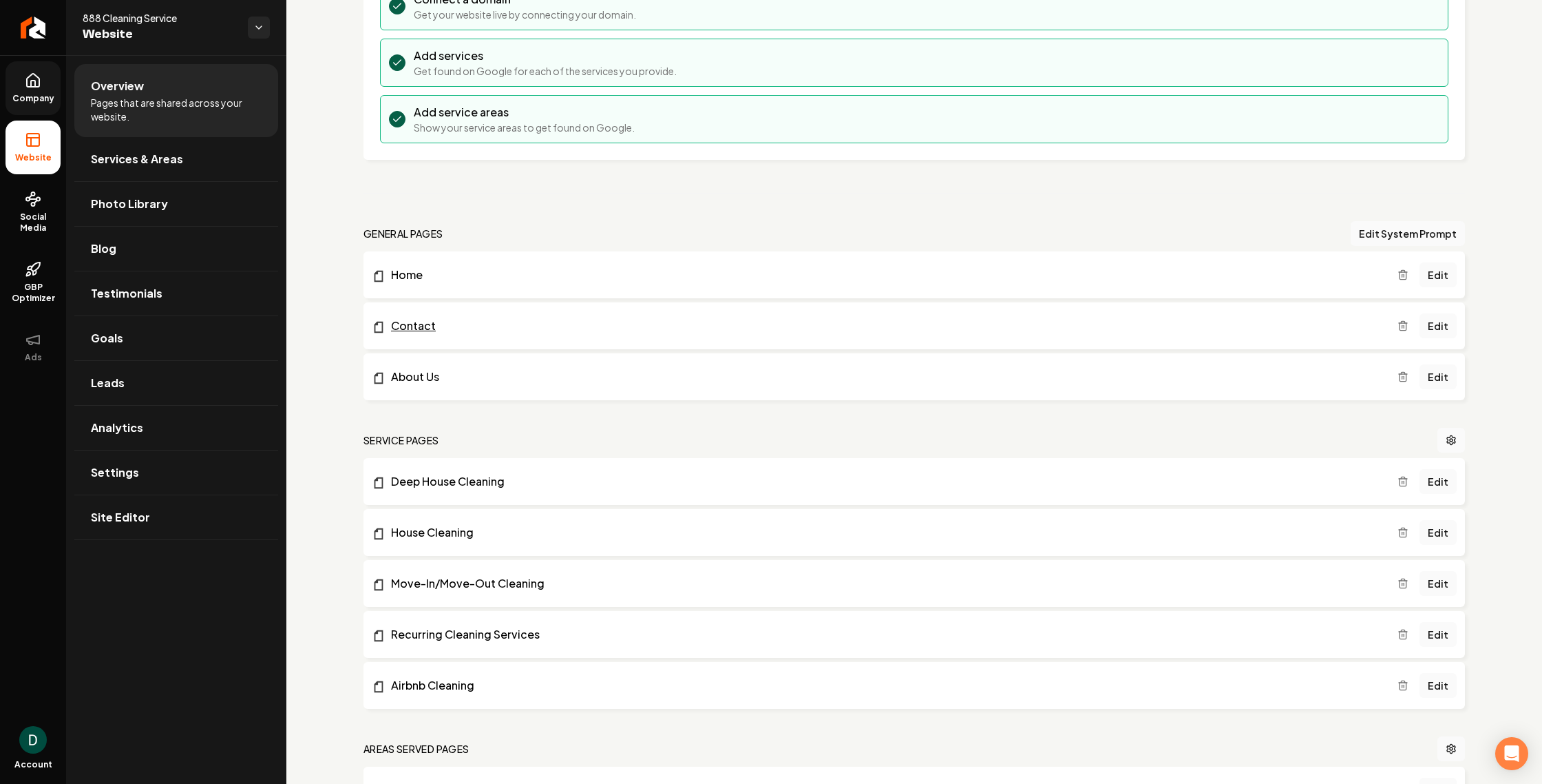
click at [426, 325] on link "Contact" at bounding box center [884, 326] width 1026 height 17
click at [1444, 280] on link "Edit" at bounding box center [1439, 274] width 37 height 25
